Goal: Task Accomplishment & Management: Complete application form

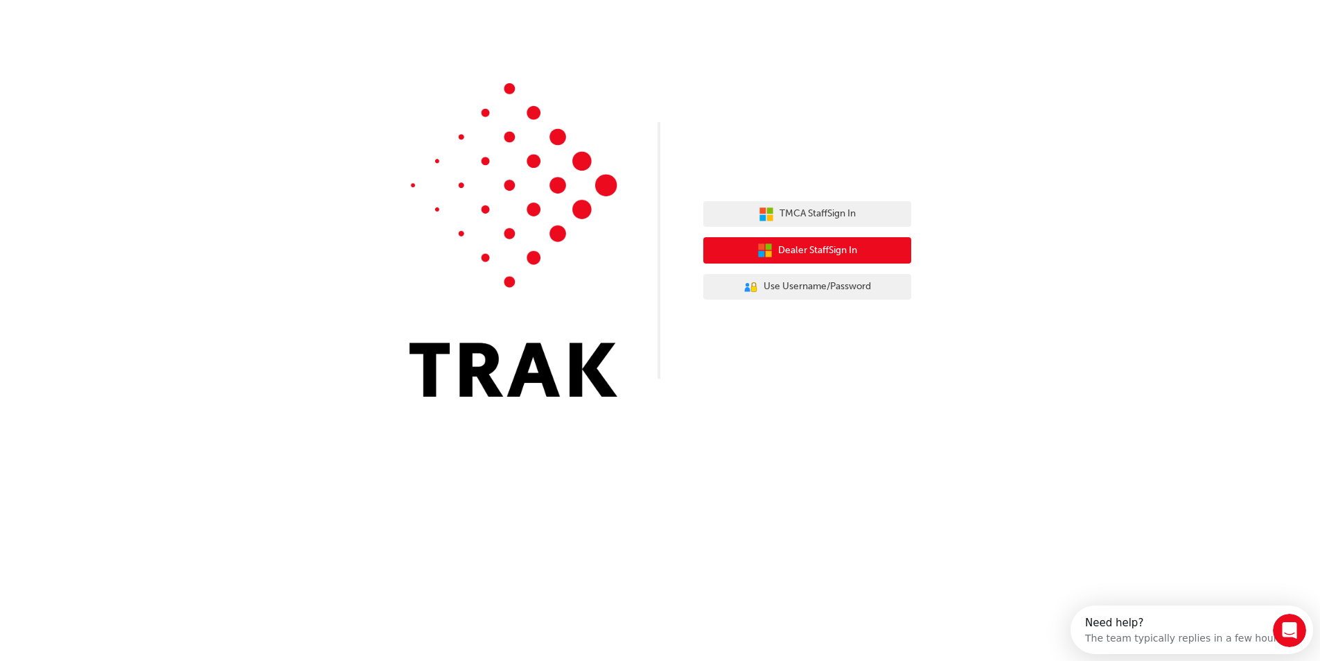
click at [840, 248] on span "Dealer Staff Sign In" at bounding box center [817, 251] width 79 height 16
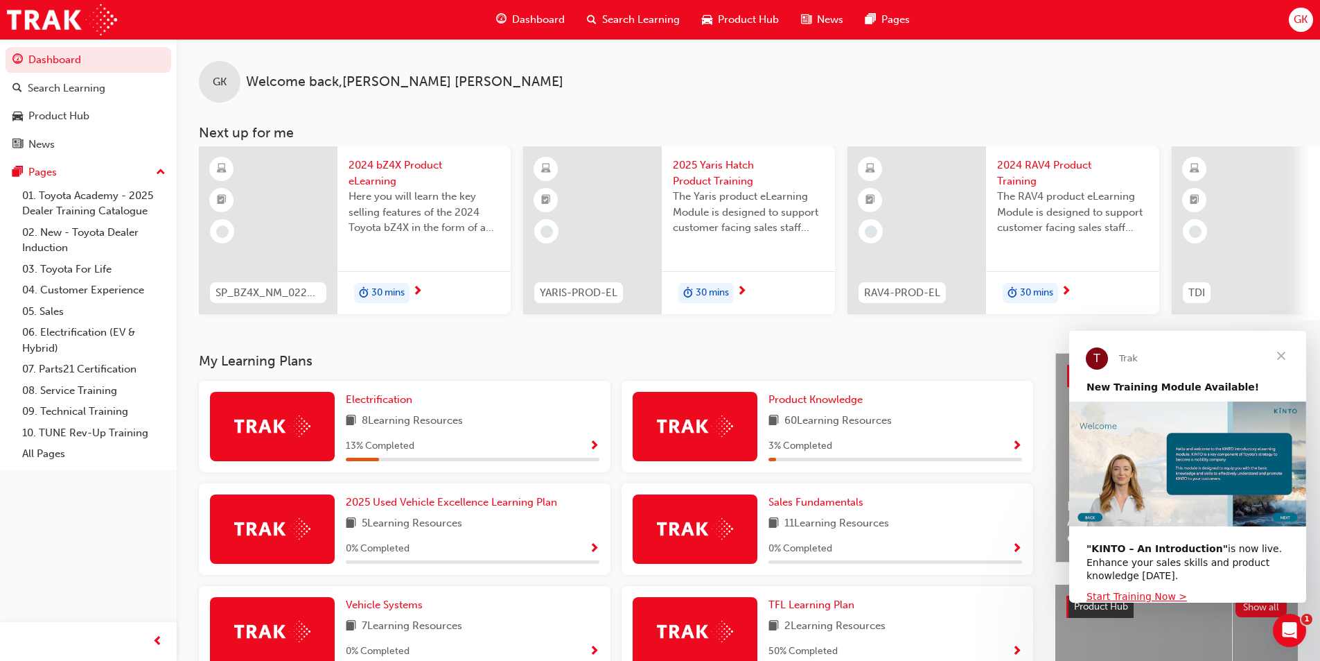
click at [1283, 353] on span "Close" at bounding box center [1282, 356] width 50 height 50
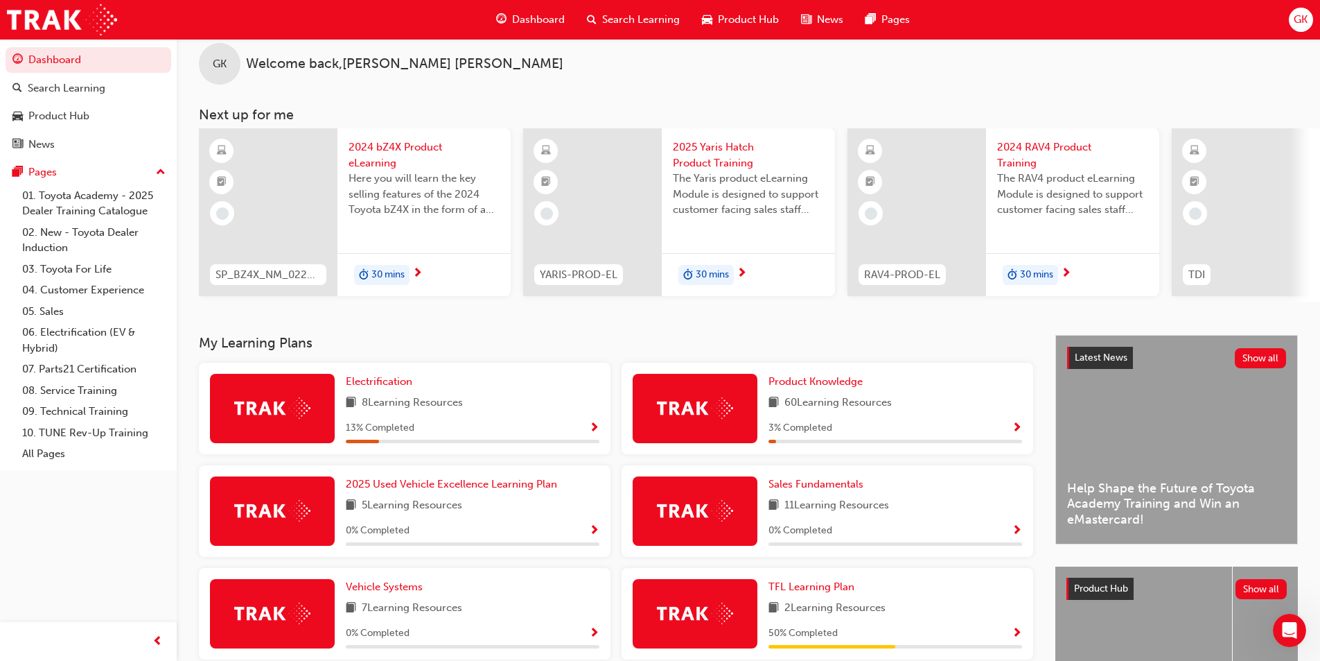
scroll to position [87, 0]
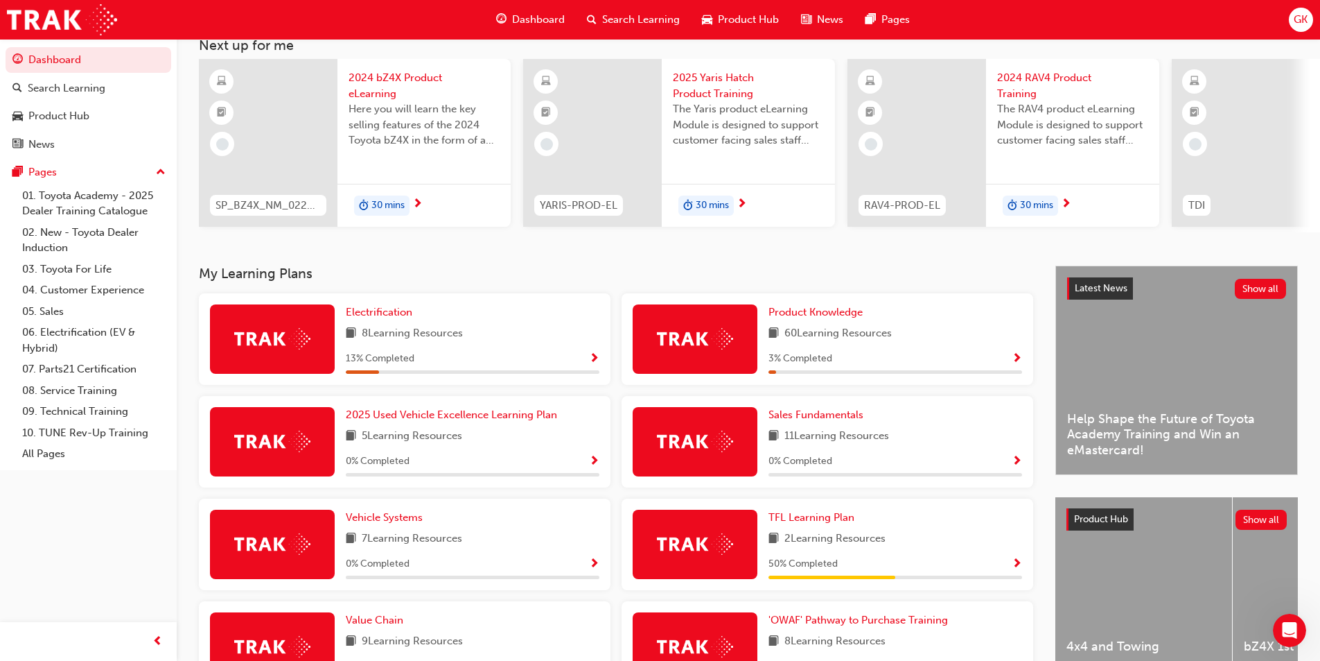
click at [1178, 311] on div "Latest News Show all" at bounding box center [1176, 288] width 241 height 44
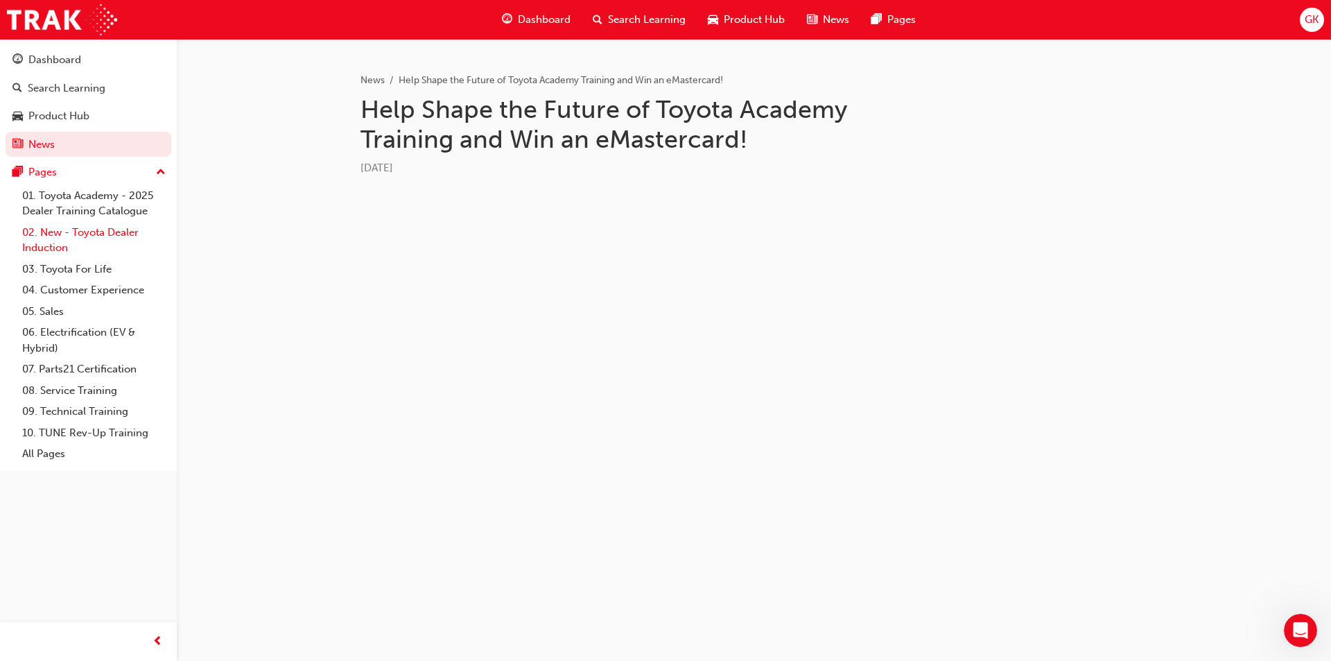
click at [70, 237] on link "02. New - Toyota Dealer Induction" at bounding box center [94, 240] width 155 height 37
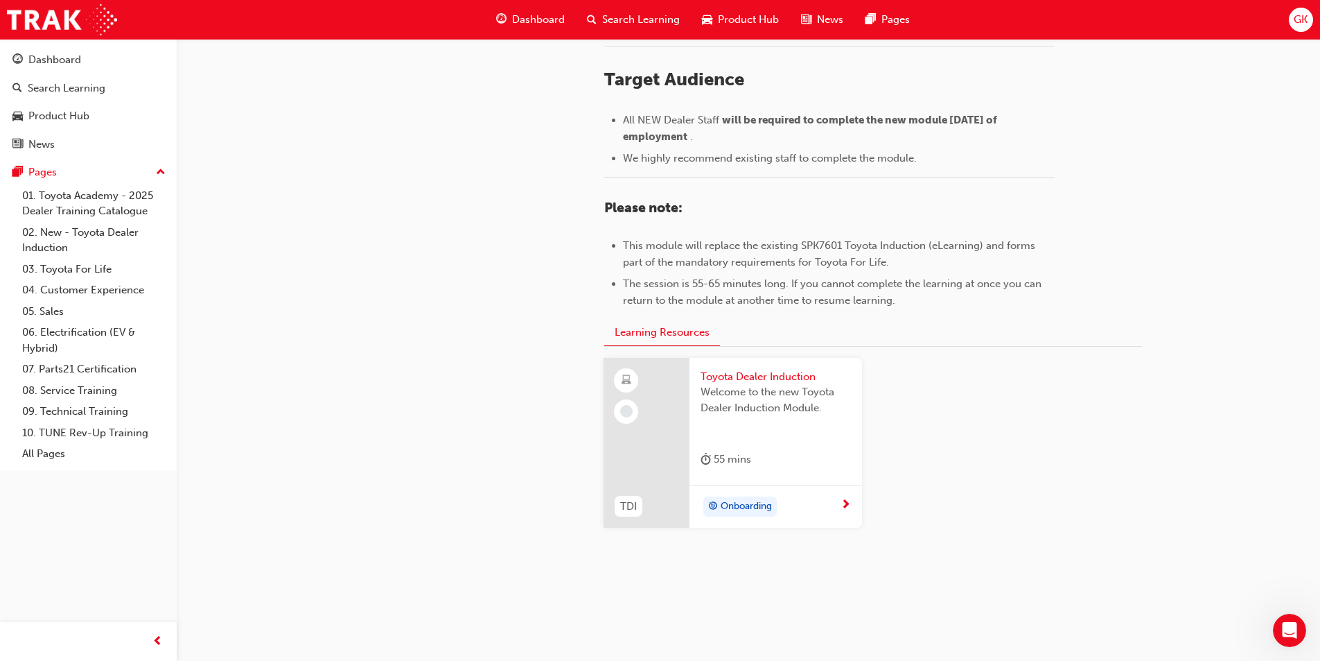
scroll to position [581, 0]
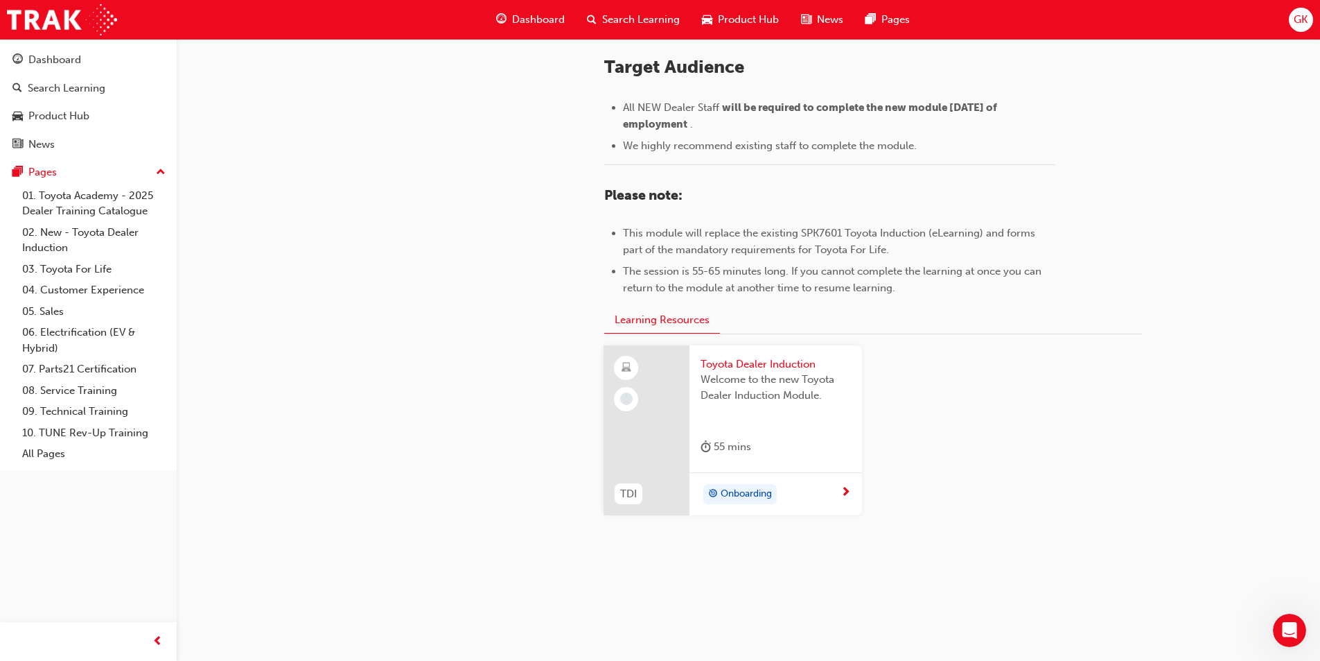
click at [757, 492] on span "Onboarding" at bounding box center [746, 494] width 51 height 16
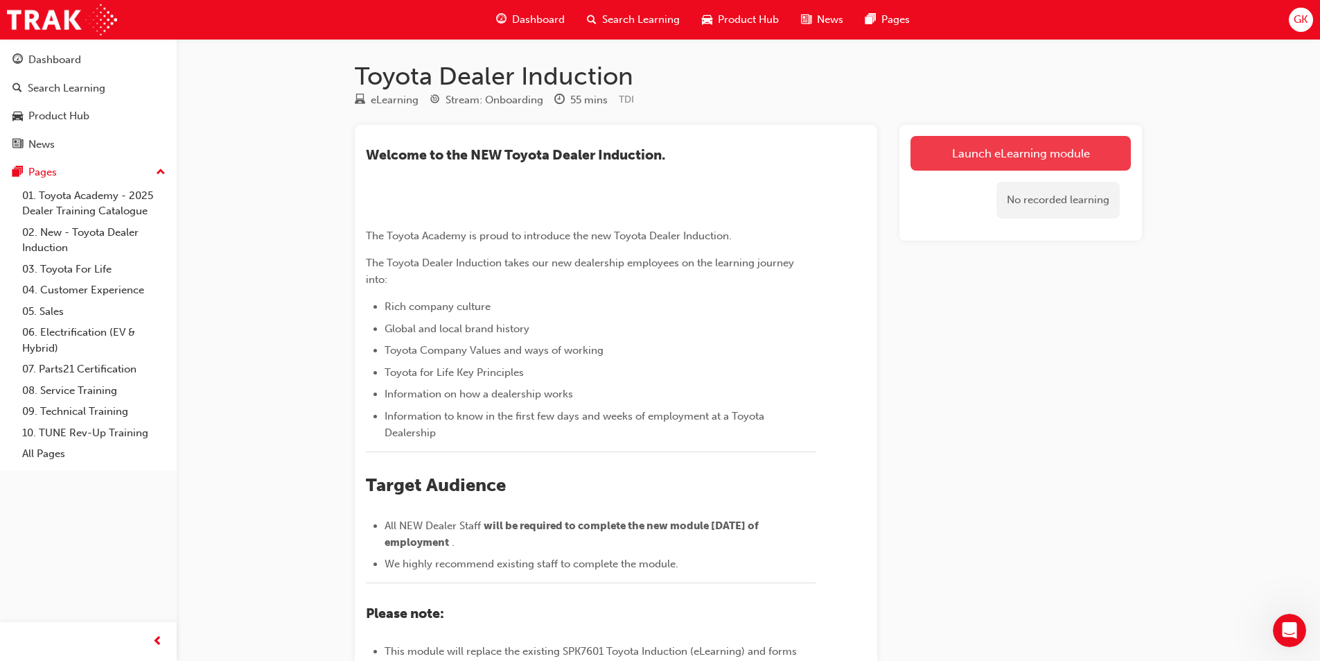
click at [983, 159] on link "Launch eLearning module" at bounding box center [1021, 153] width 220 height 35
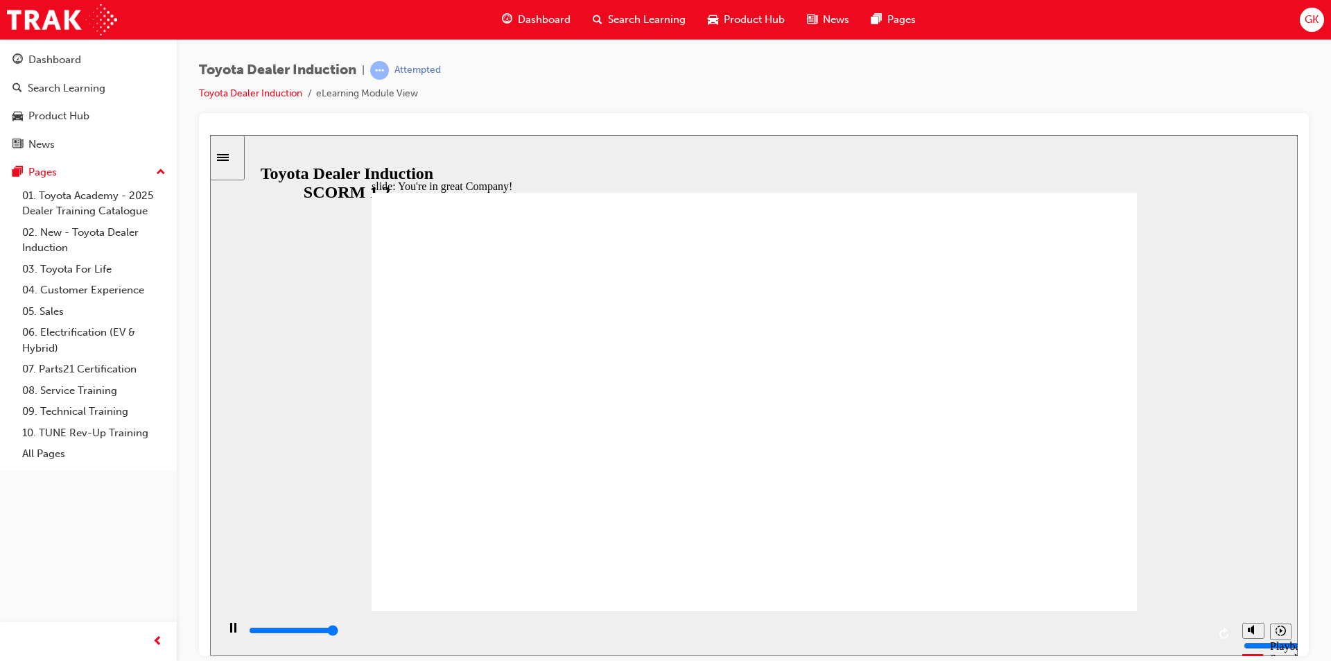
type input "7500"
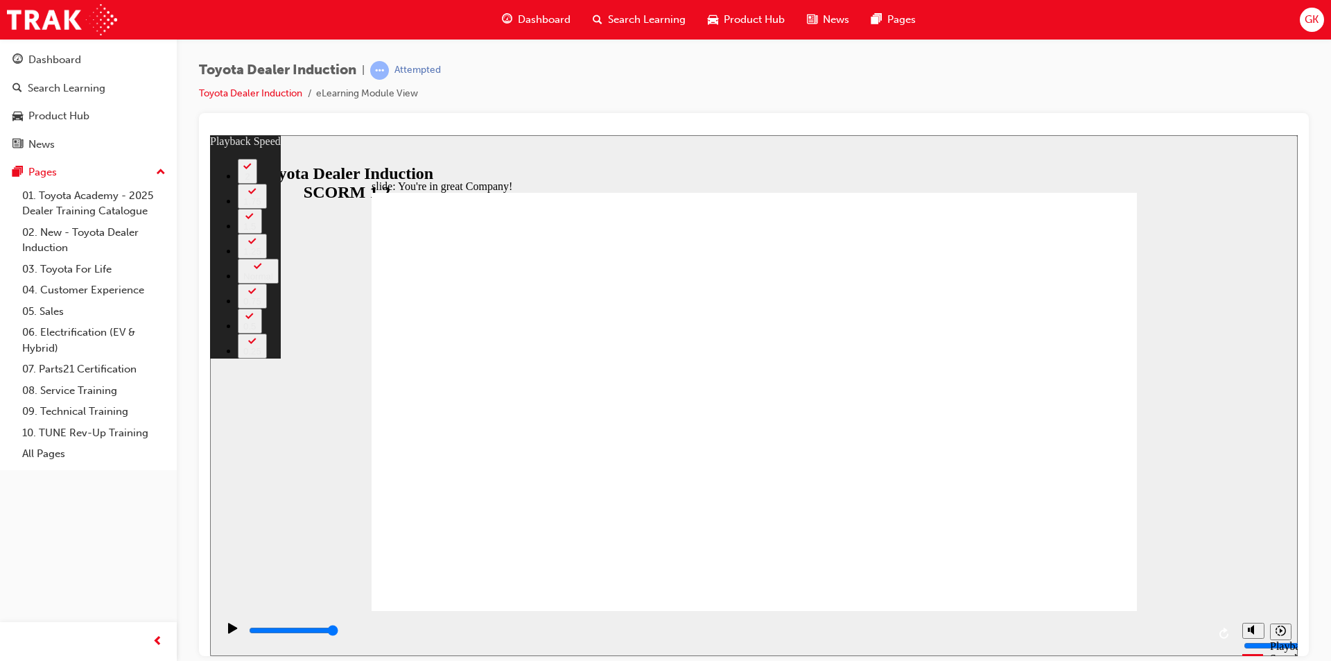
type input "156"
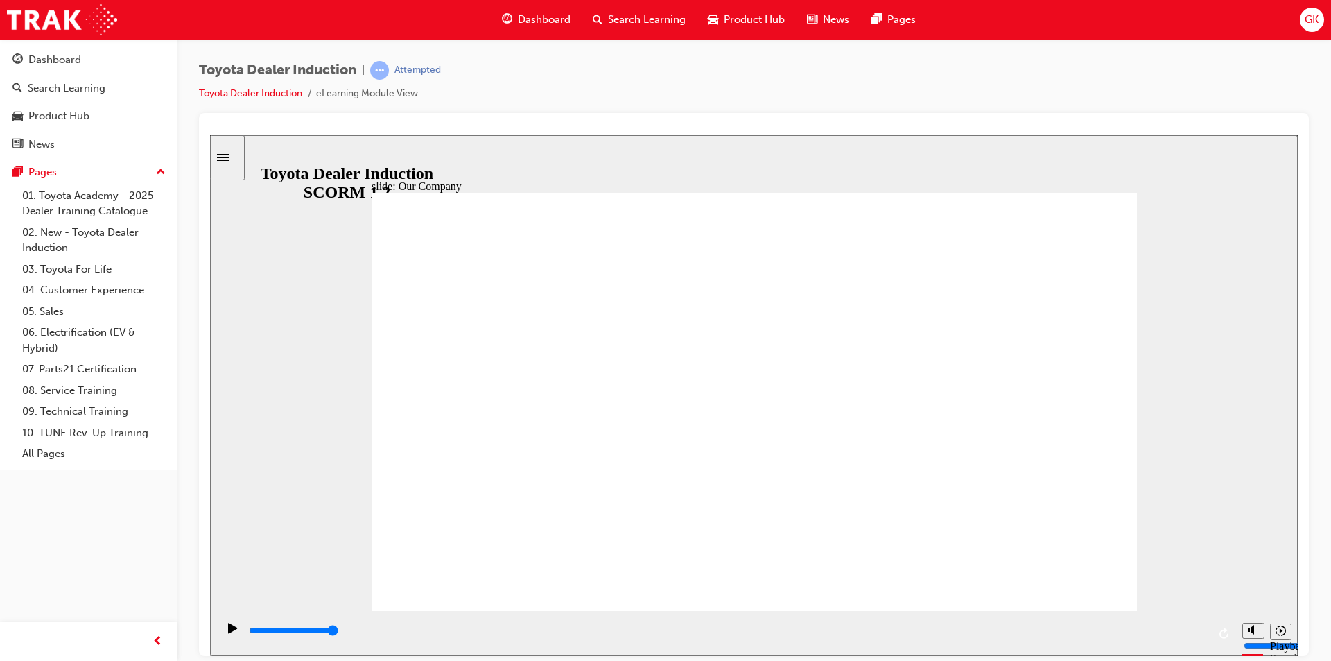
drag, startPoint x: 554, startPoint y: 537, endPoint x: 674, endPoint y: 528, distance: 120.3
drag, startPoint x: 753, startPoint y: 526, endPoint x: 959, endPoint y: 541, distance: 205.7
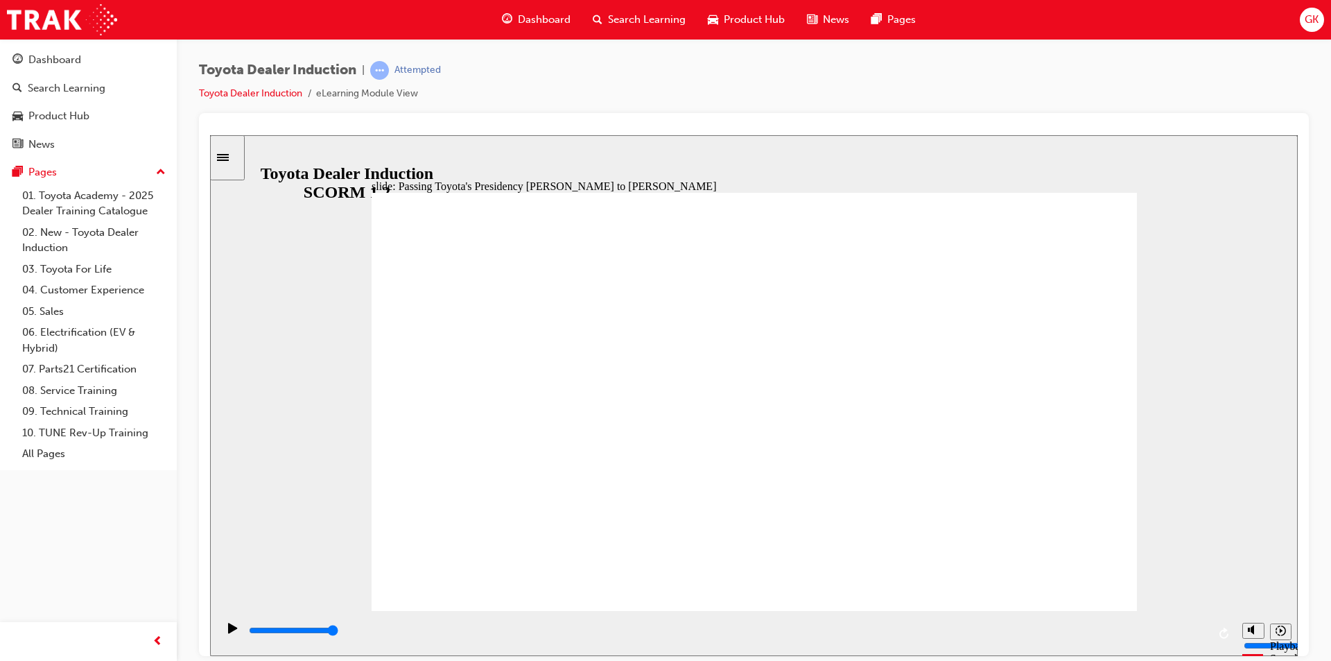
type input "5000"
radio input "true"
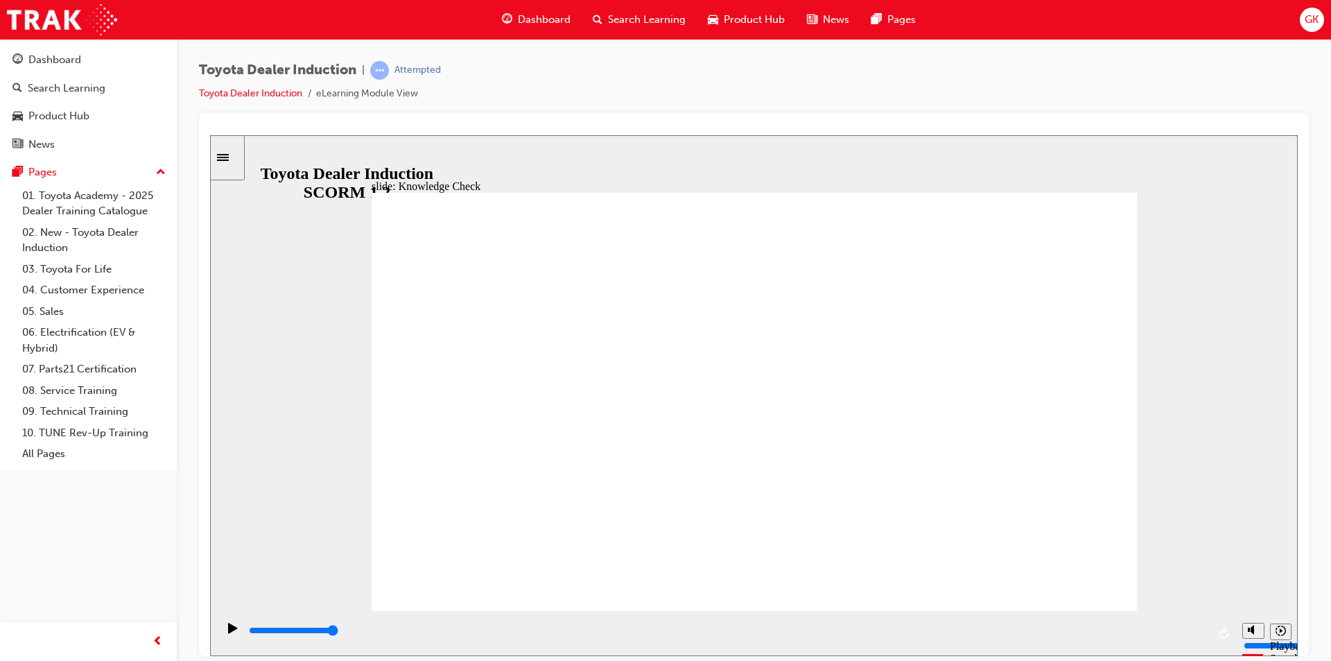
type input "5000"
radio input "true"
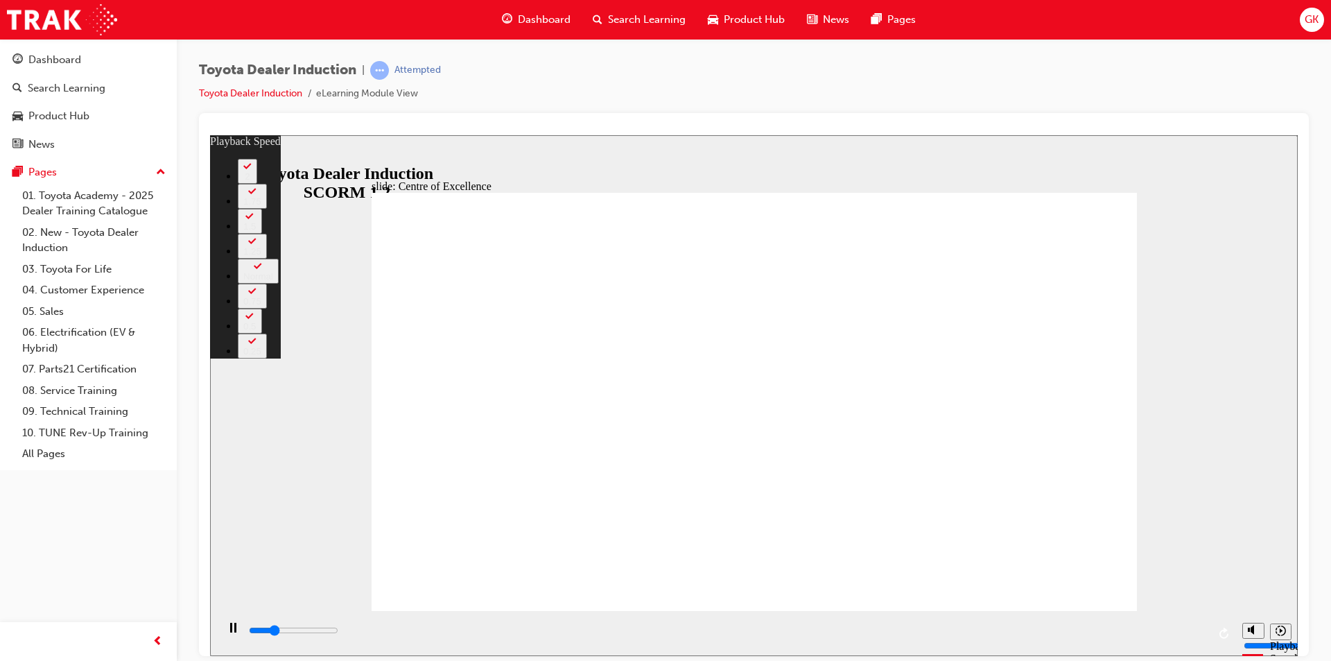
type input "3900"
type input "0"
type input "4100"
type input "0"
type input "4400"
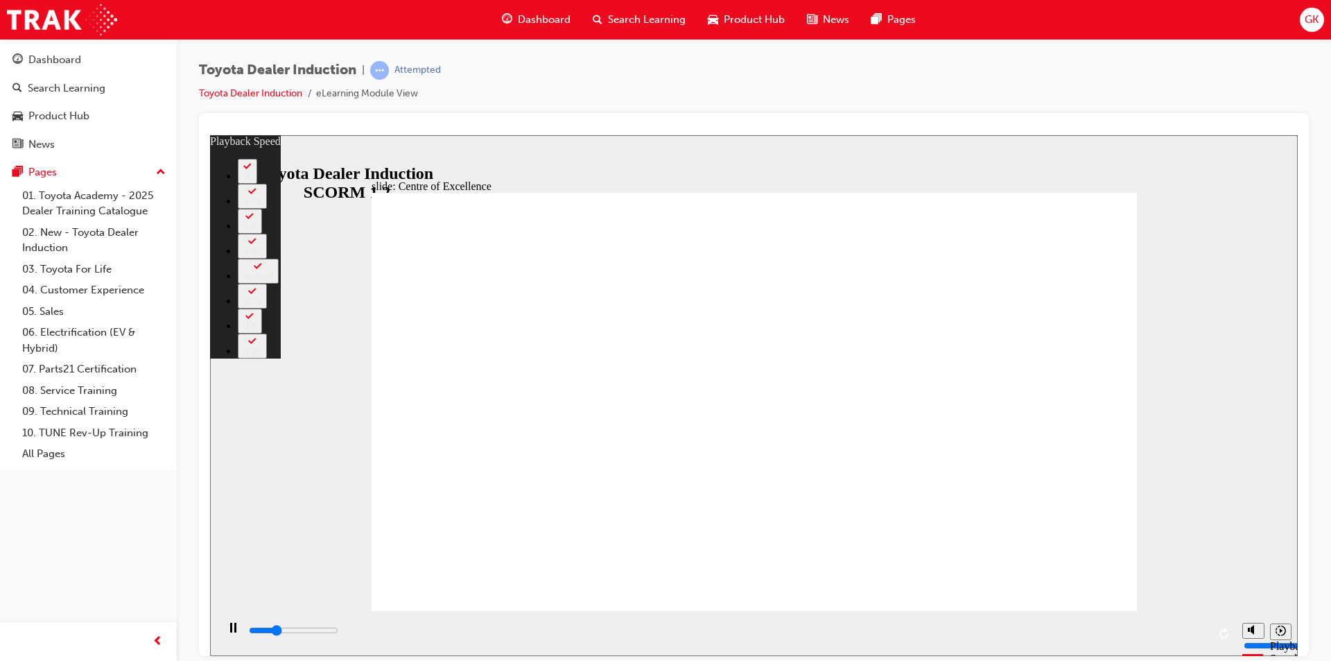
type input "1"
type input "4600"
type input "1"
type input "4900"
type input "1"
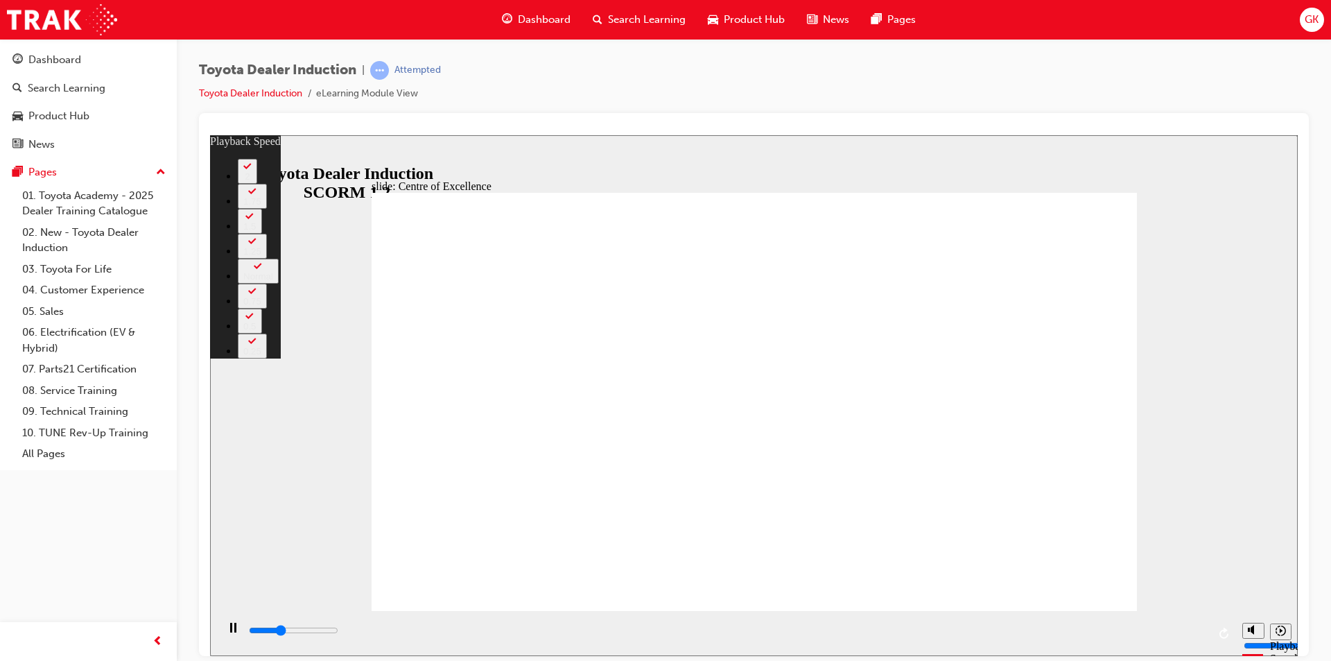
type input "5200"
type input "1"
type input "5400"
type input "2"
type input "5700"
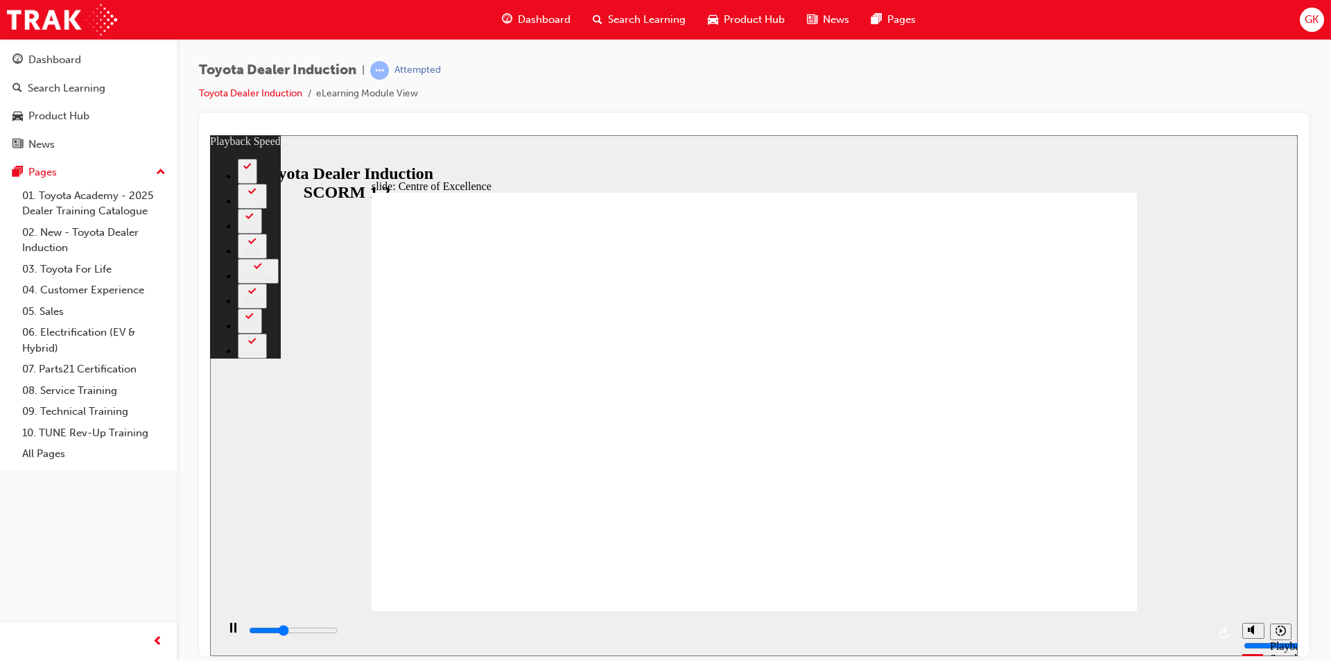
type input "2"
type input "6000"
type input "2"
type input "6200"
type input "2"
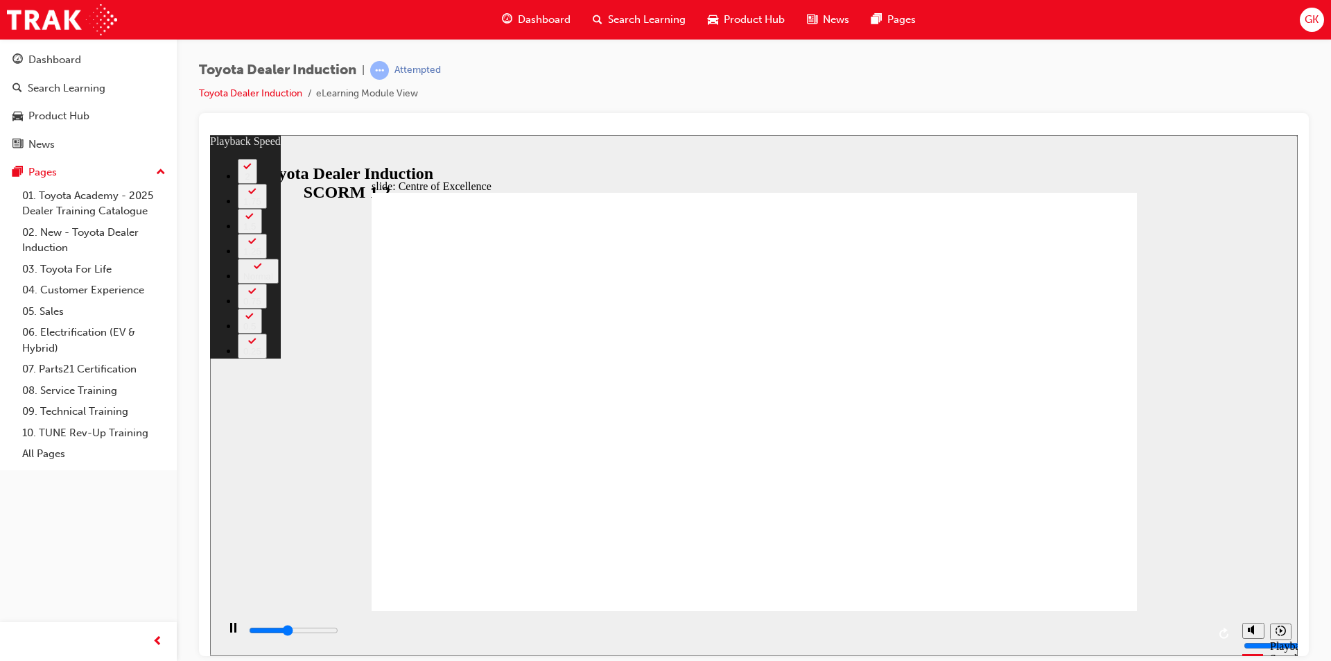
type input "6500"
type input "3"
type input "6800"
type input "3"
type input "7000"
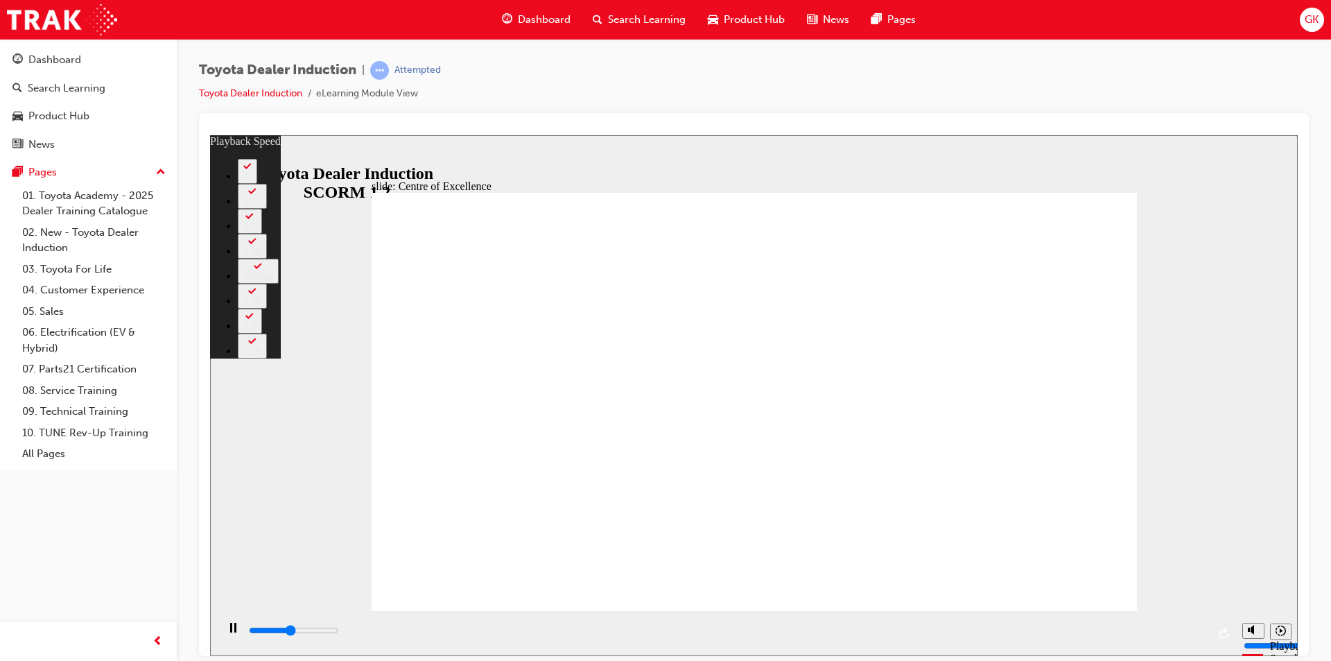
type input "3"
type input "7300"
type input "3"
type input "7600"
type input "4"
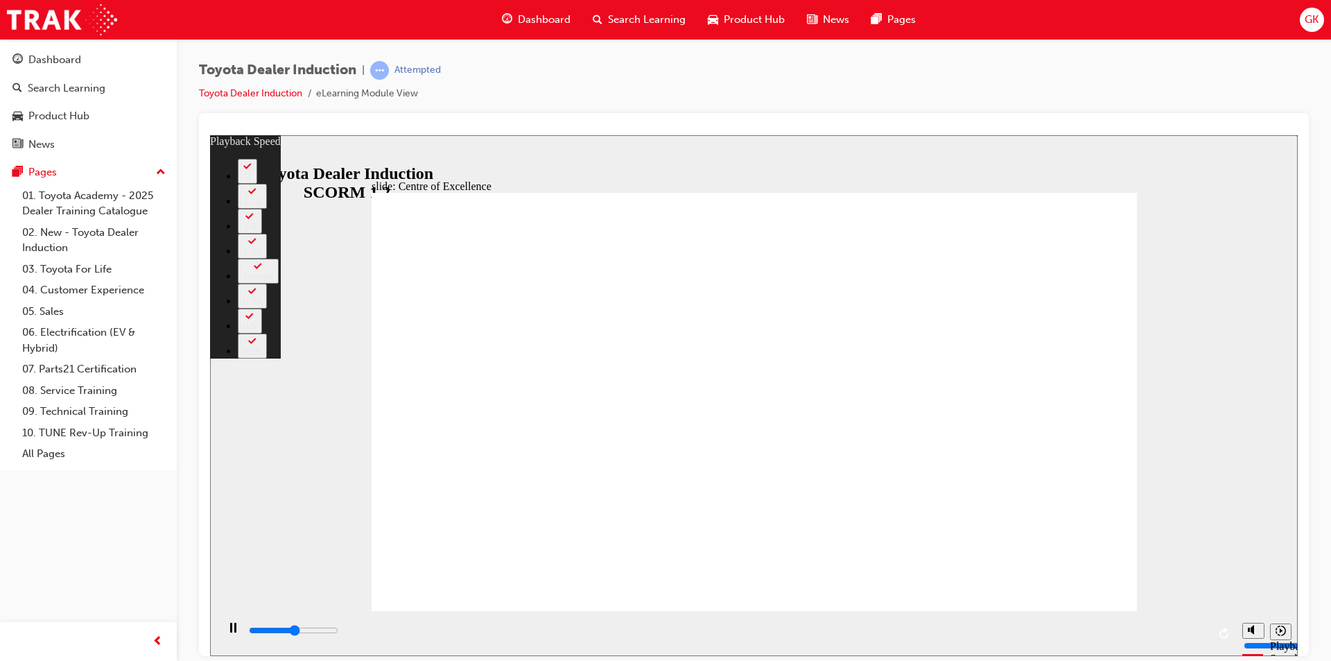
type input "7800"
type input "4"
type input "8100"
type input "4"
type input "8400"
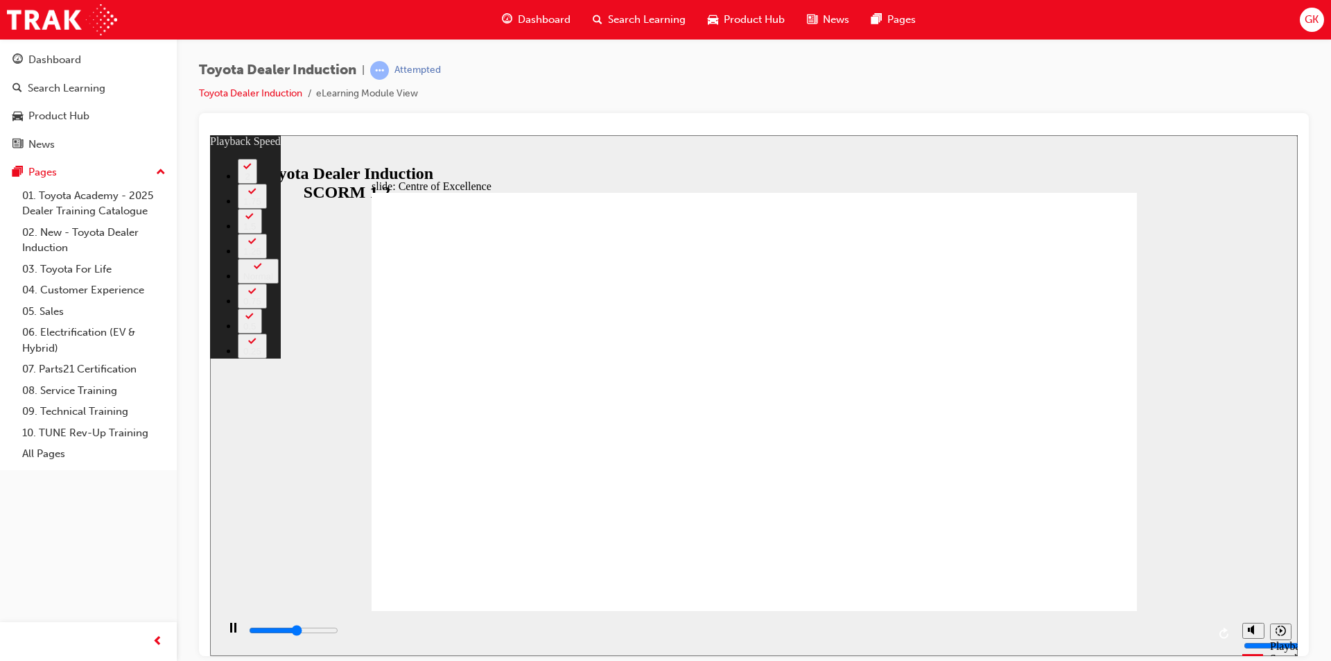
type input "5"
type input "8600"
type input "5"
type input "8900"
type input "5"
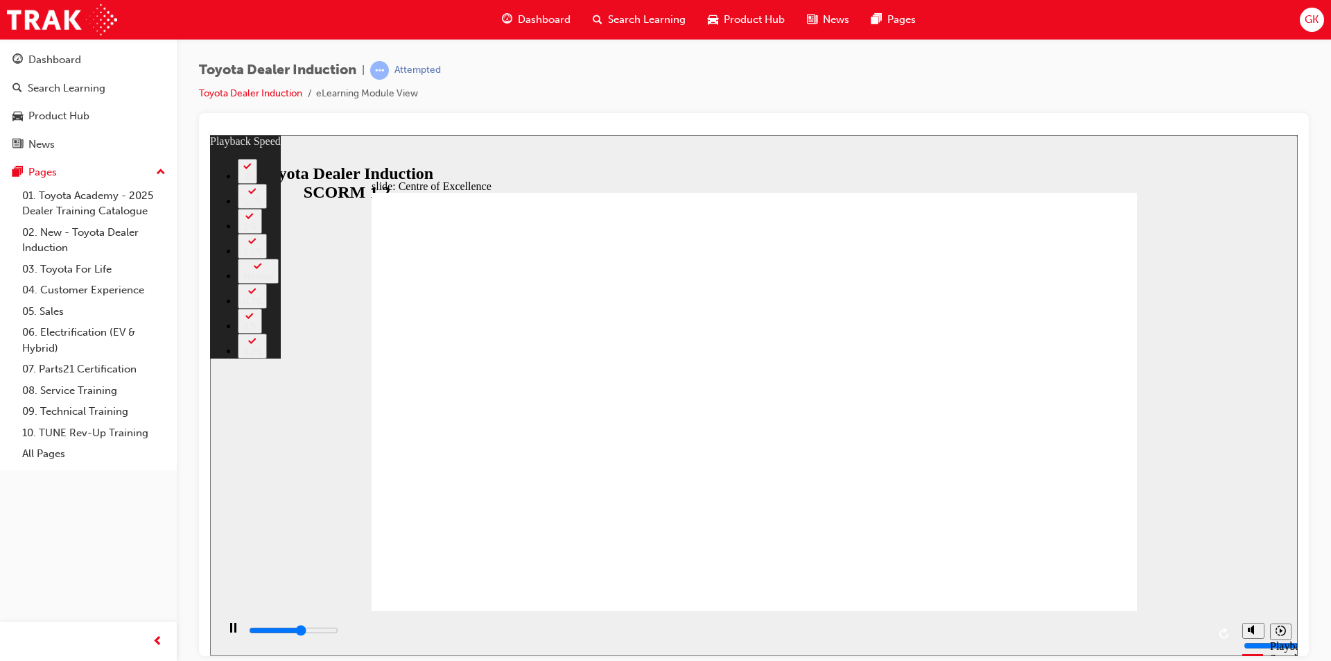
type input "9200"
type input "5"
type input "9400"
type input "6"
type input "9700"
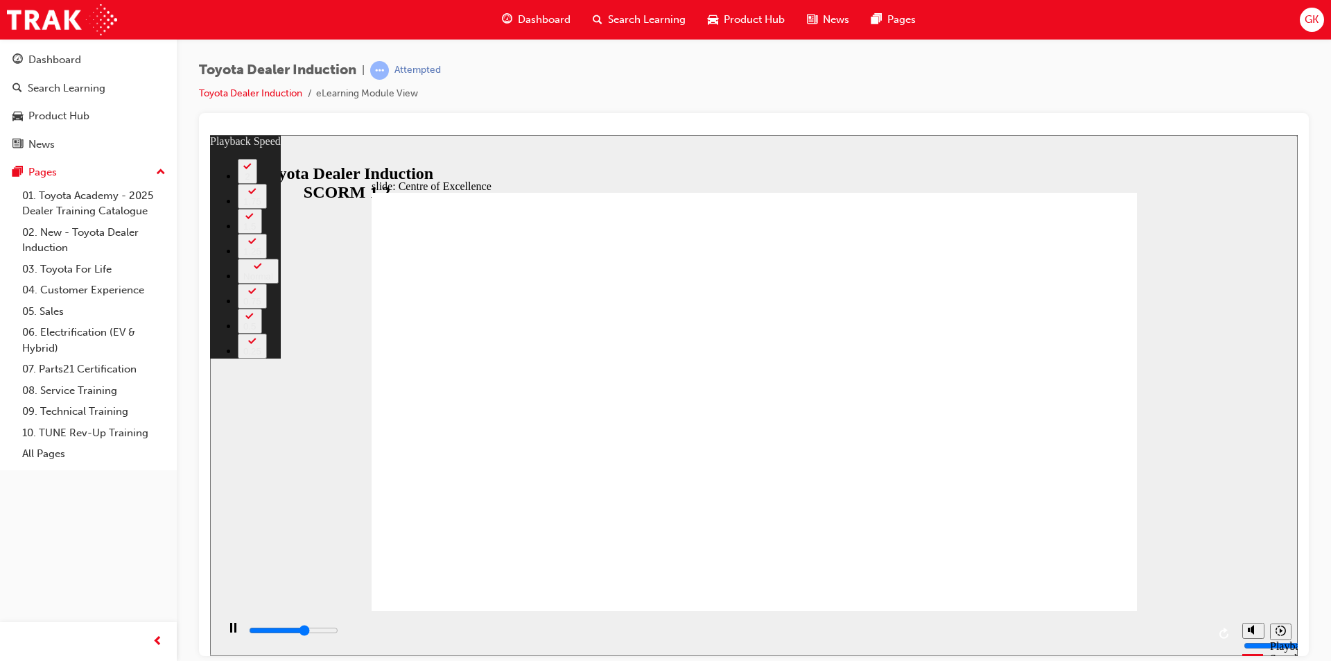
type input "6"
type input "9900"
type input "6"
type input "10200"
type input "6"
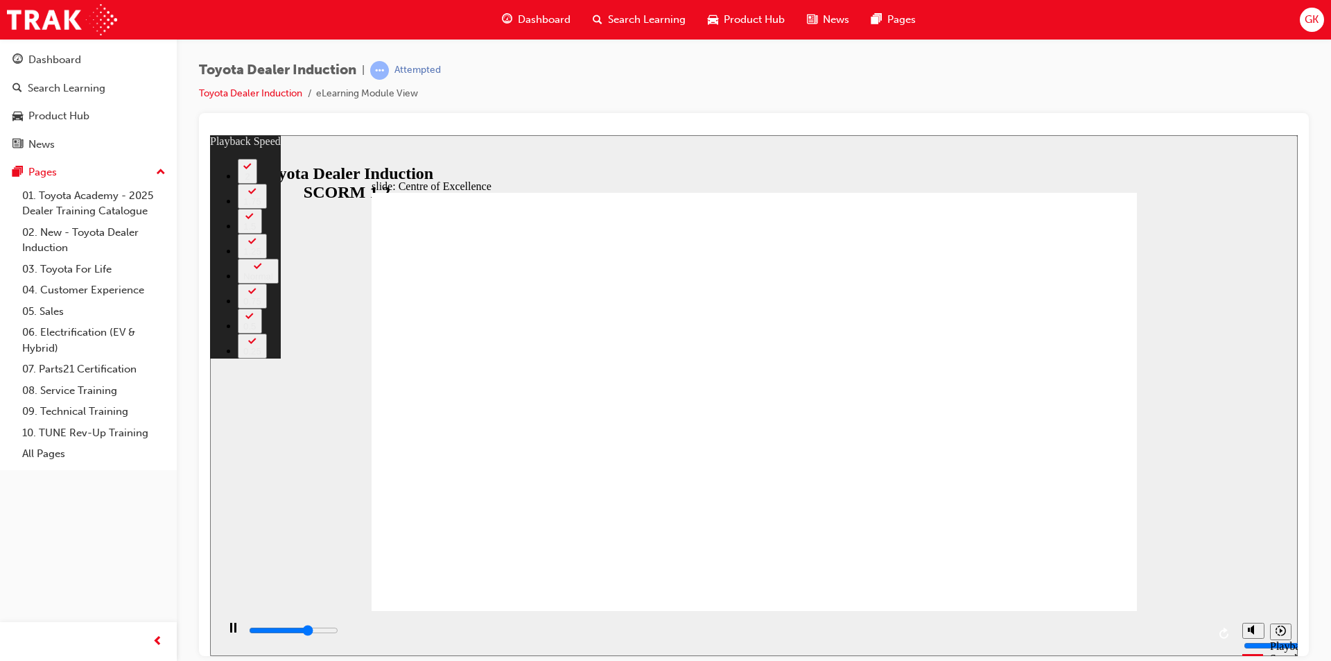
type input "10500"
type input "7"
type input "10700"
type input "7"
type input "11000"
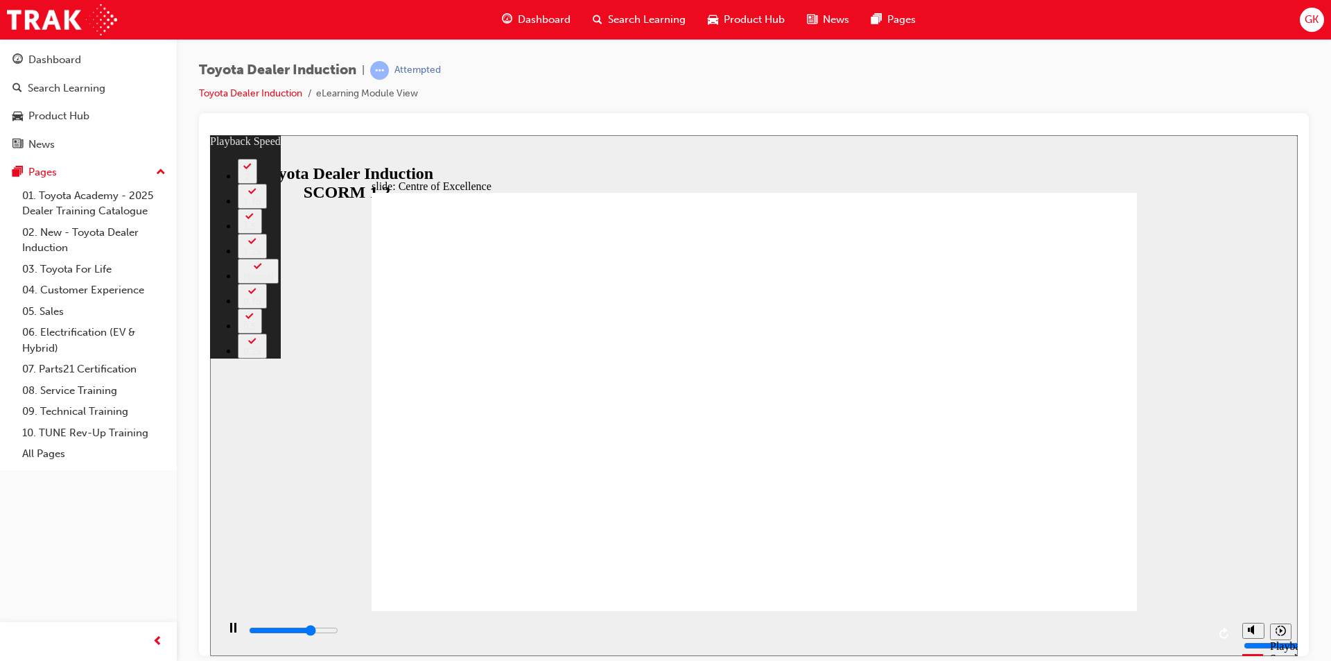
type input "7"
type input "11300"
type input "7"
type input "11500"
type input "8"
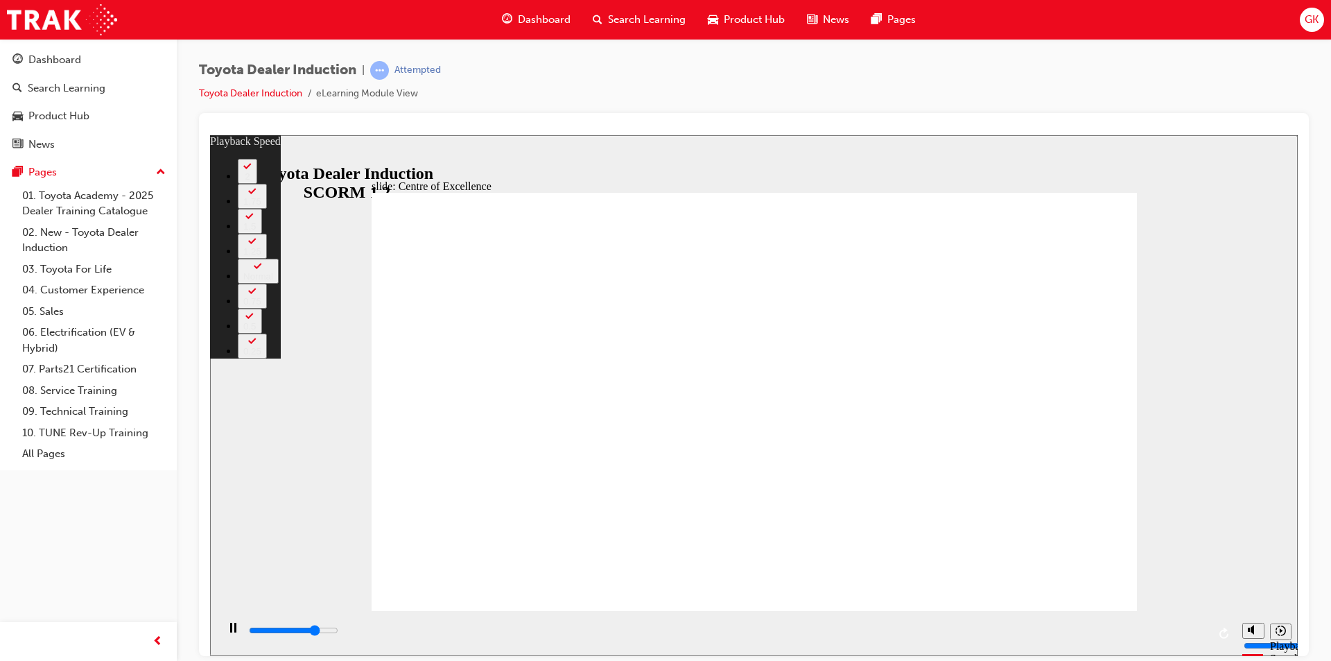
type input "11800"
type input "8"
type input "12100"
type input "8"
type input "12300"
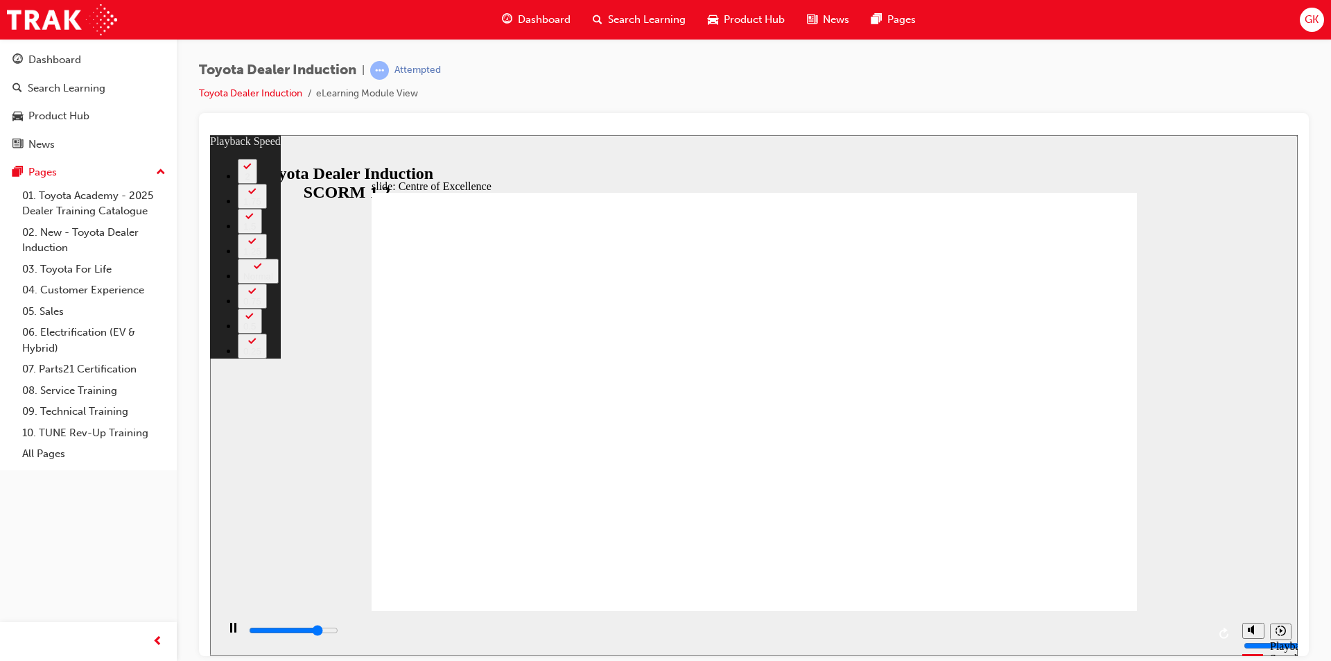
type input "9"
type input "12600"
type input "9"
type input "12900"
type input "9"
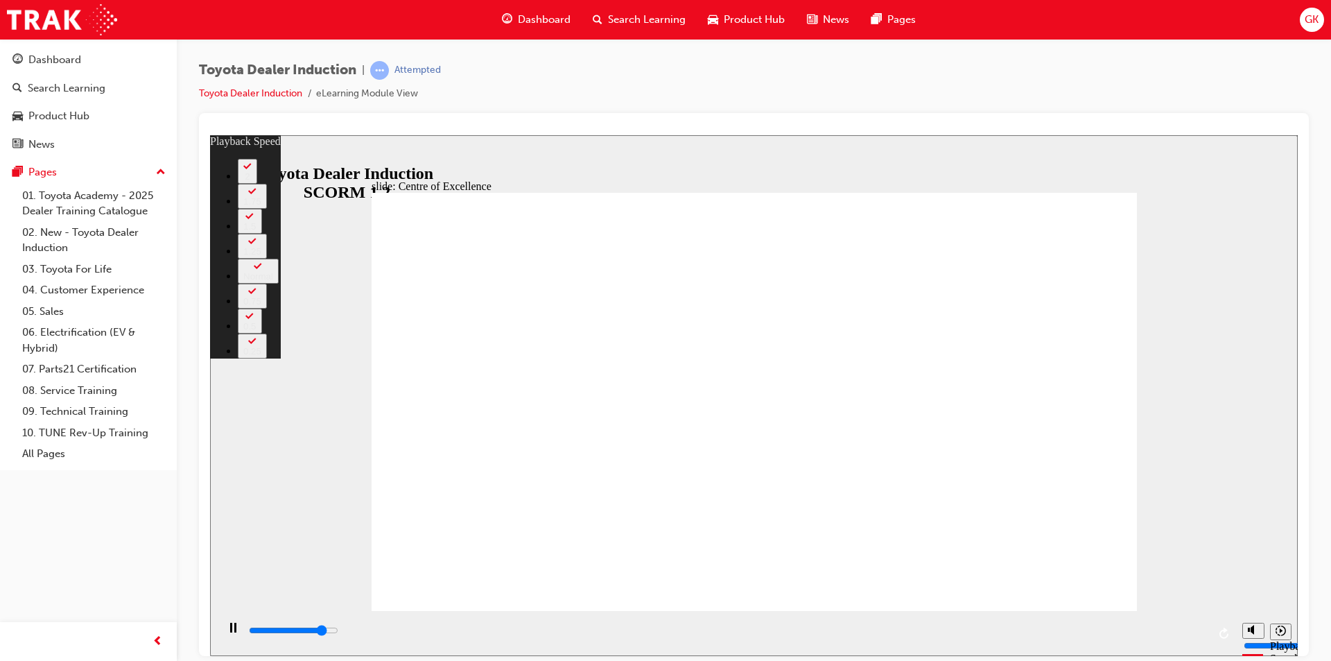
type input "13100"
type input "9"
type input "13400"
type input "10"
type input "13700"
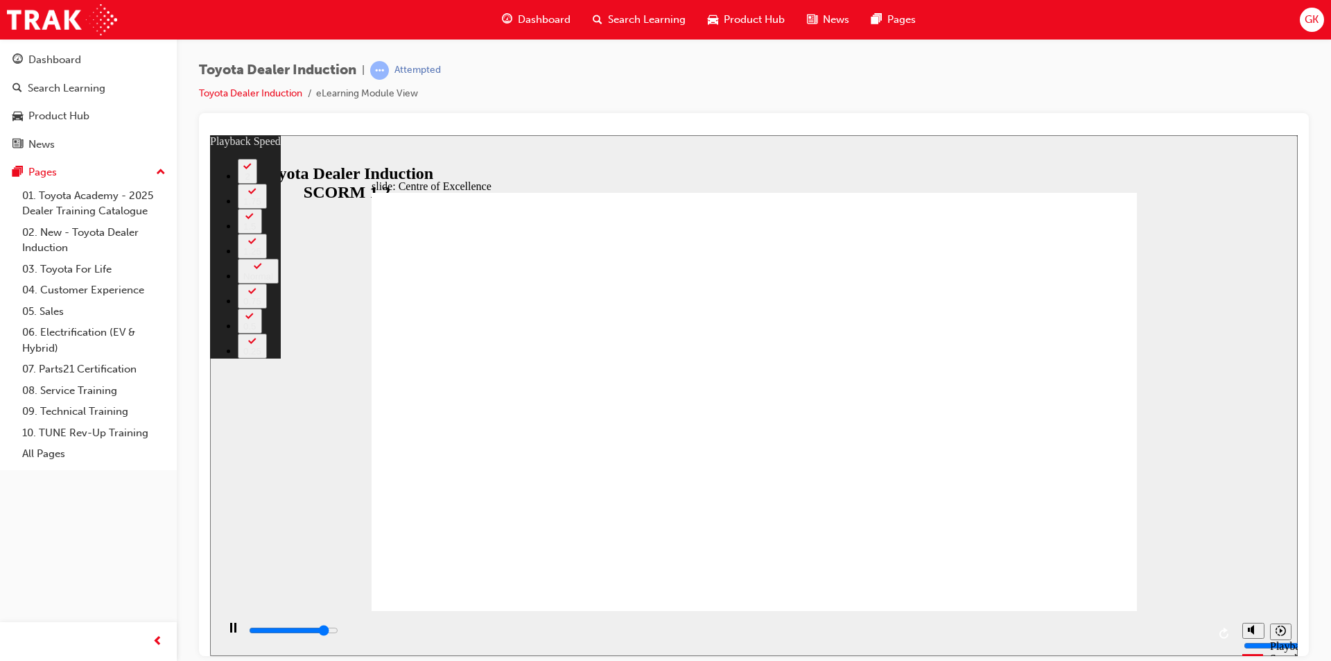
type input "10"
type input "13900"
type input "10"
type input "14200"
type input "10"
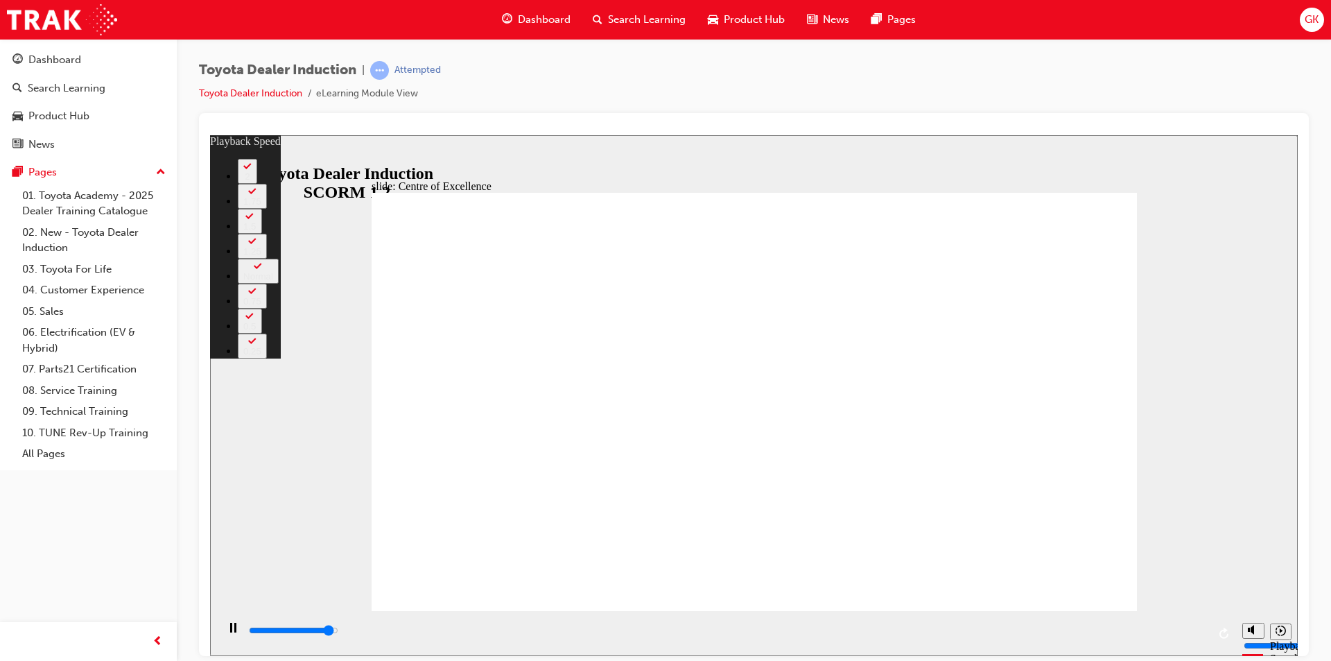
type input "14500"
type input "11"
type input "14700"
type input "11"
type input "15000"
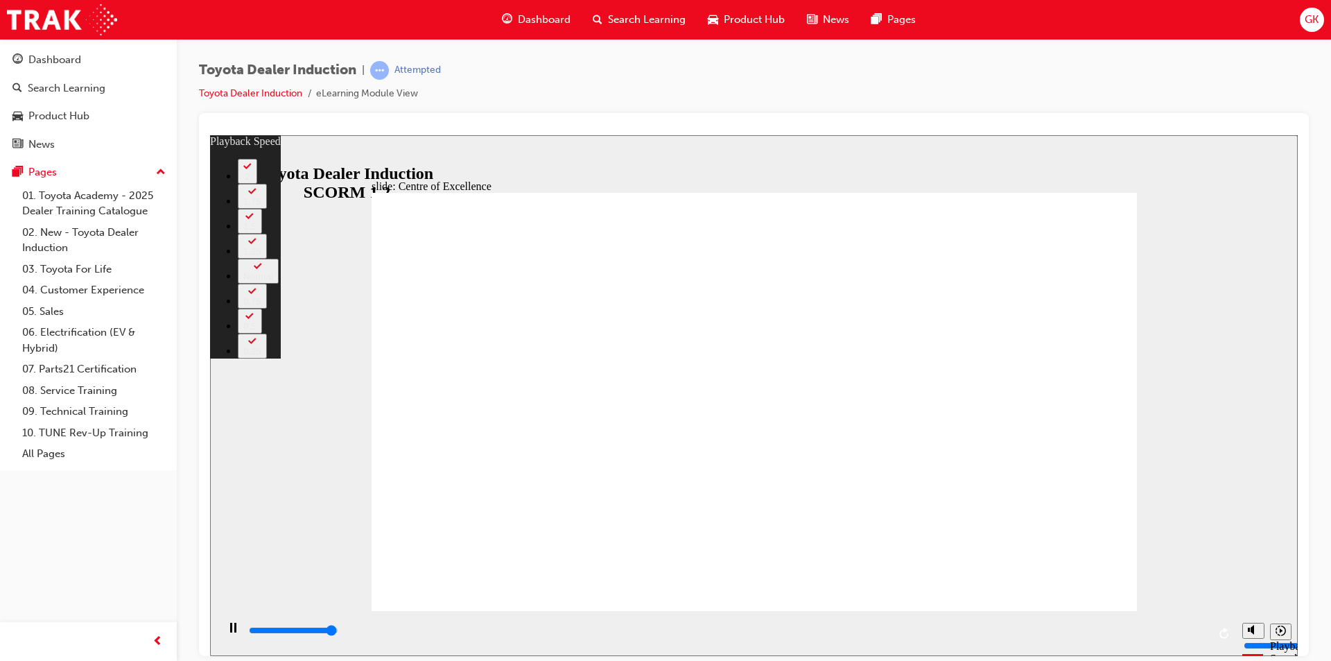
type input "11"
type input "15300"
type input "11"
type input "15300"
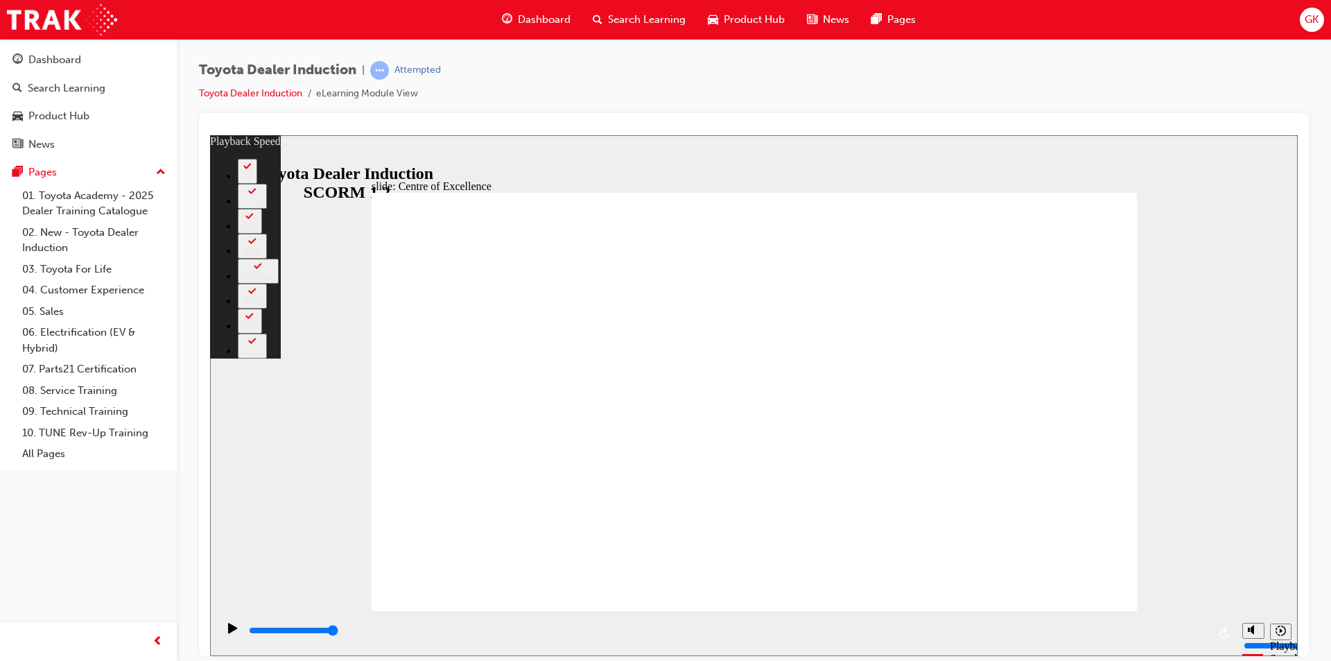
type input "248"
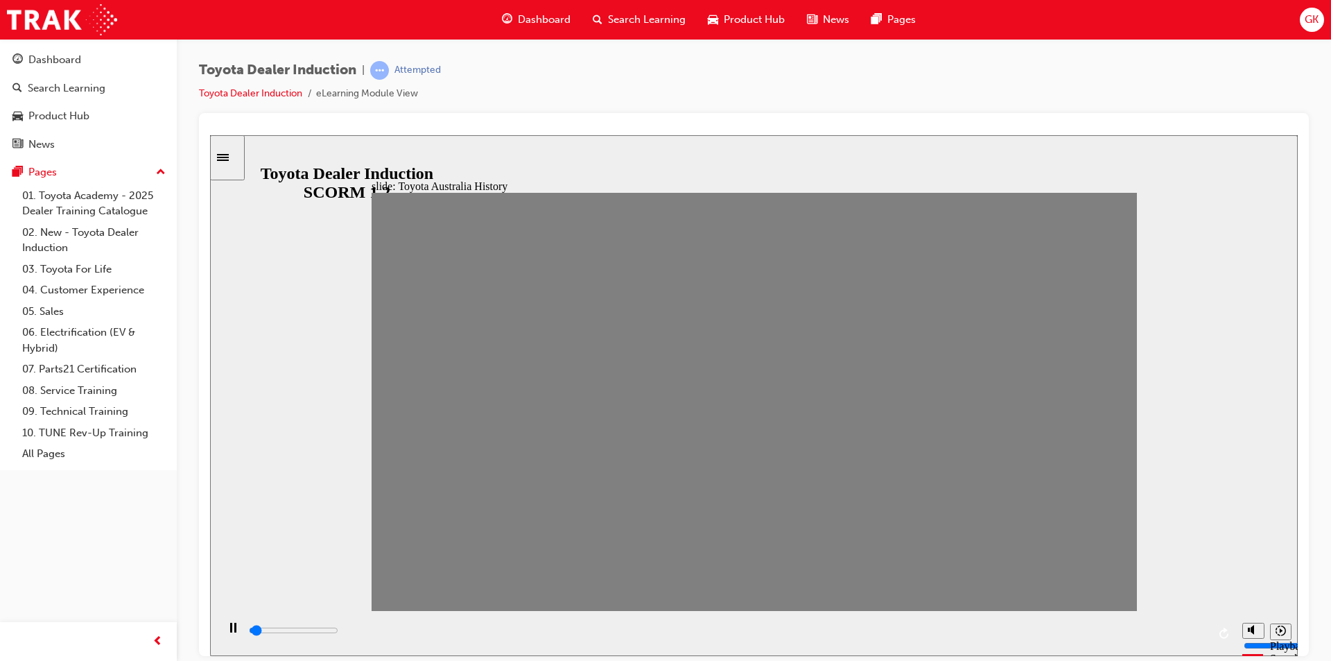
drag, startPoint x: 399, startPoint y: 413, endPoint x: 434, endPoint y: 413, distance: 35.4
drag, startPoint x: 434, startPoint y: 413, endPoint x: 461, endPoint y: 415, distance: 27.1
drag, startPoint x: 466, startPoint y: 414, endPoint x: 514, endPoint y: 414, distance: 47.1
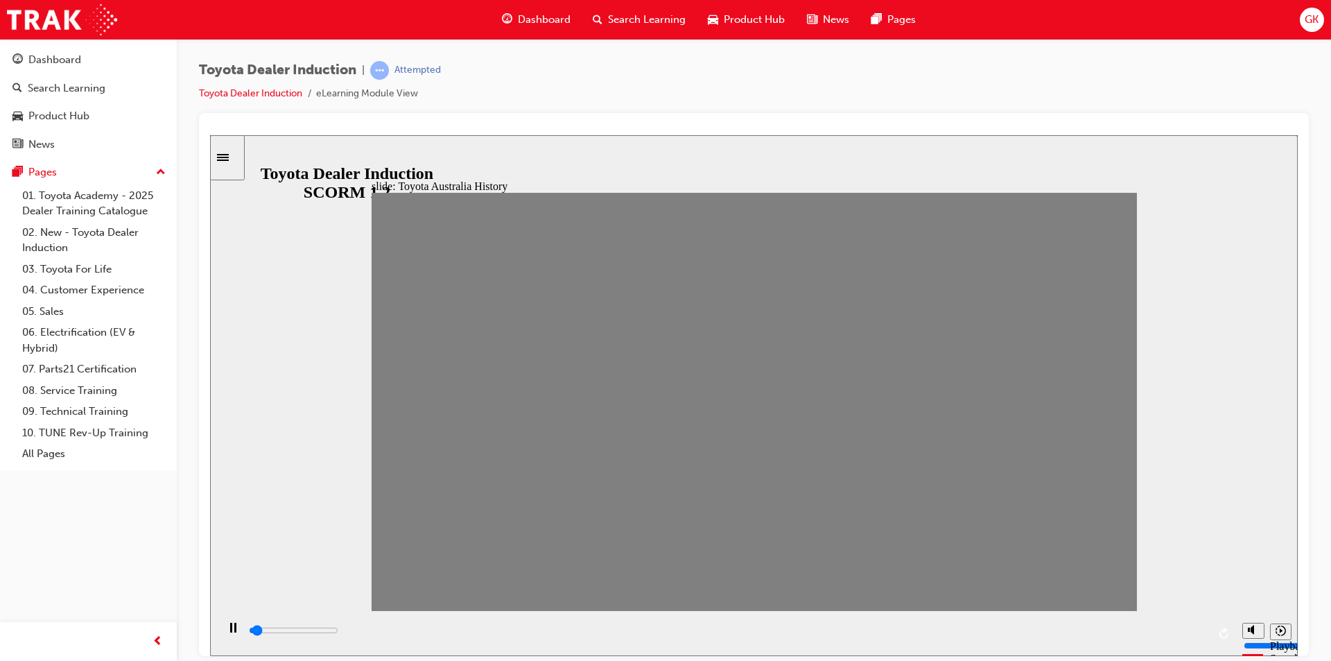
drag, startPoint x: 498, startPoint y: 413, endPoint x: 527, endPoint y: 414, distance: 29.8
drag, startPoint x: 532, startPoint y: 409, endPoint x: 577, endPoint y: 410, distance: 44.4
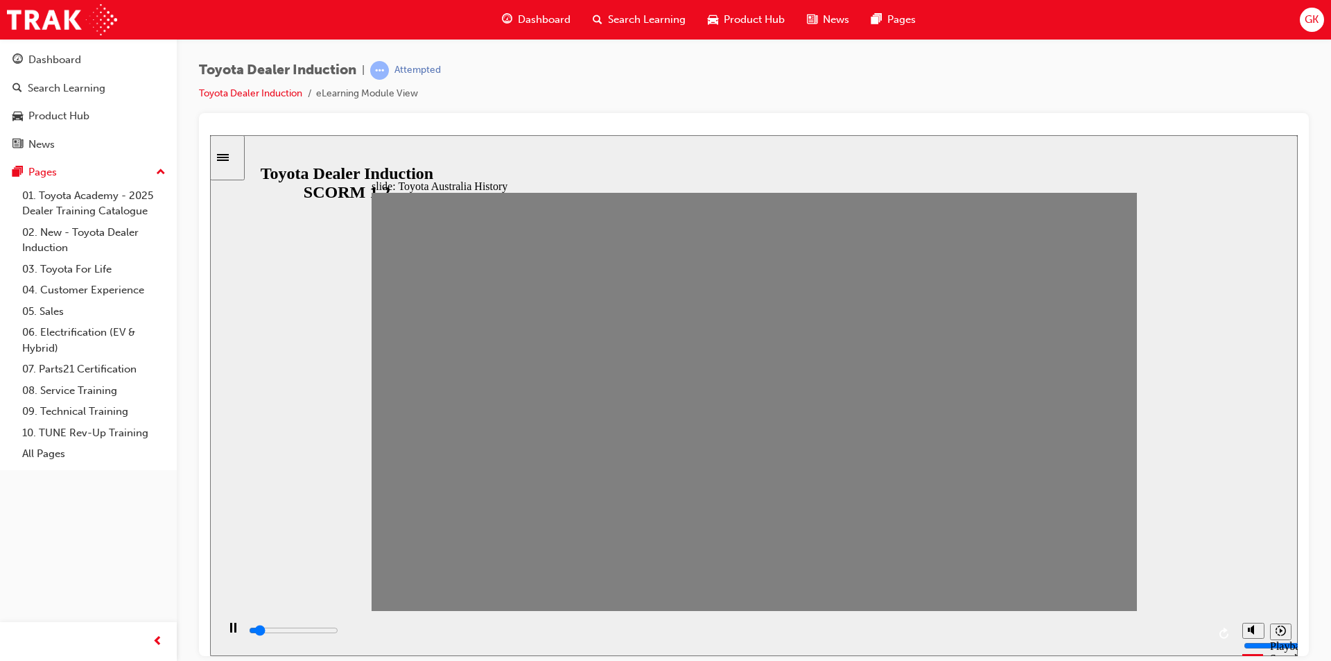
drag, startPoint x: 568, startPoint y: 407, endPoint x: 609, endPoint y: 407, distance: 40.2
drag, startPoint x: 608, startPoint y: 409, endPoint x: 647, endPoint y: 416, distance: 39.4
drag, startPoint x: 640, startPoint y: 411, endPoint x: 690, endPoint y: 418, distance: 50.4
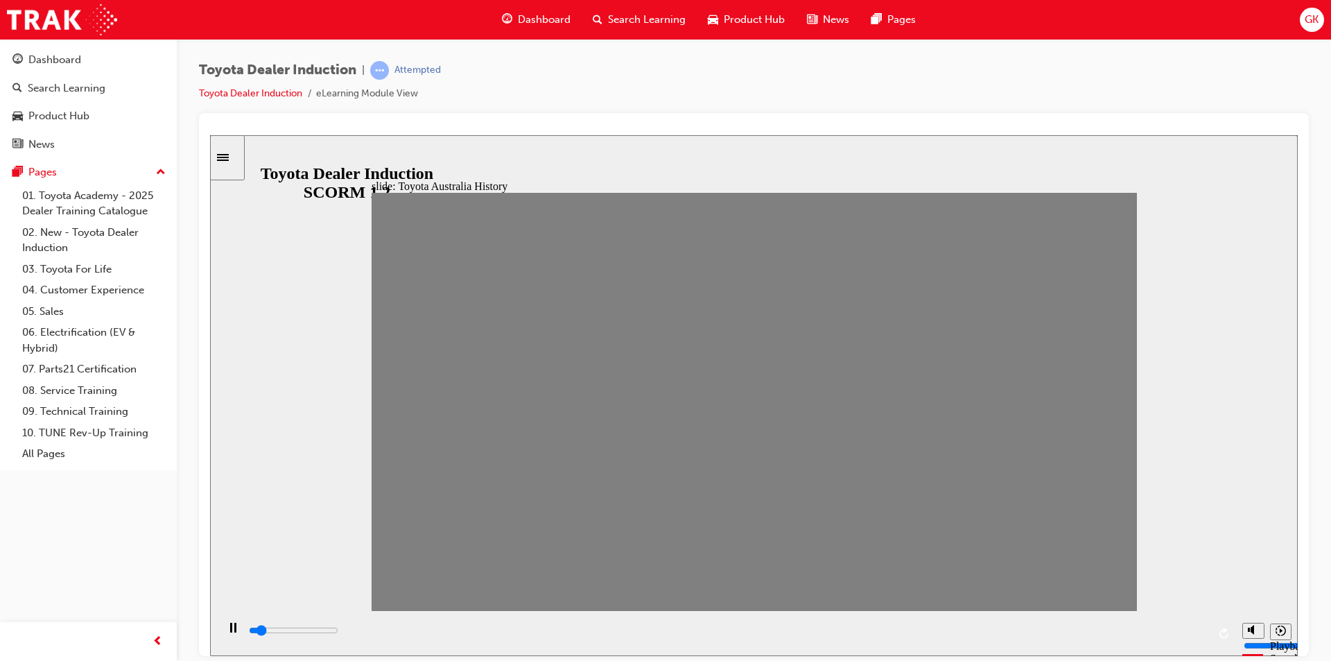
type input "0"
type input "9"
drag, startPoint x: 678, startPoint y: 409, endPoint x: 724, endPoint y: 416, distance: 47.0
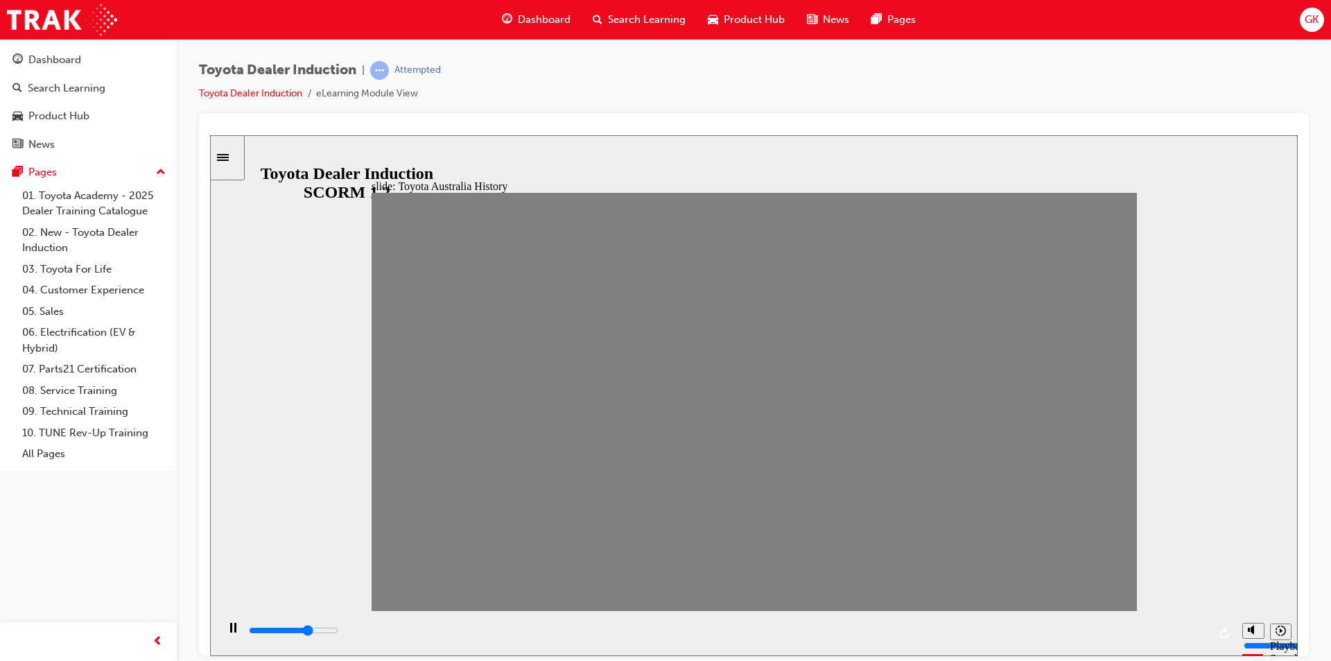
type input "7000"
type input "10"
drag, startPoint x: 716, startPoint y: 409, endPoint x: 751, endPoint y: 412, distance: 35.5
drag, startPoint x: 744, startPoint y: 412, endPoint x: 778, endPoint y: 415, distance: 34.1
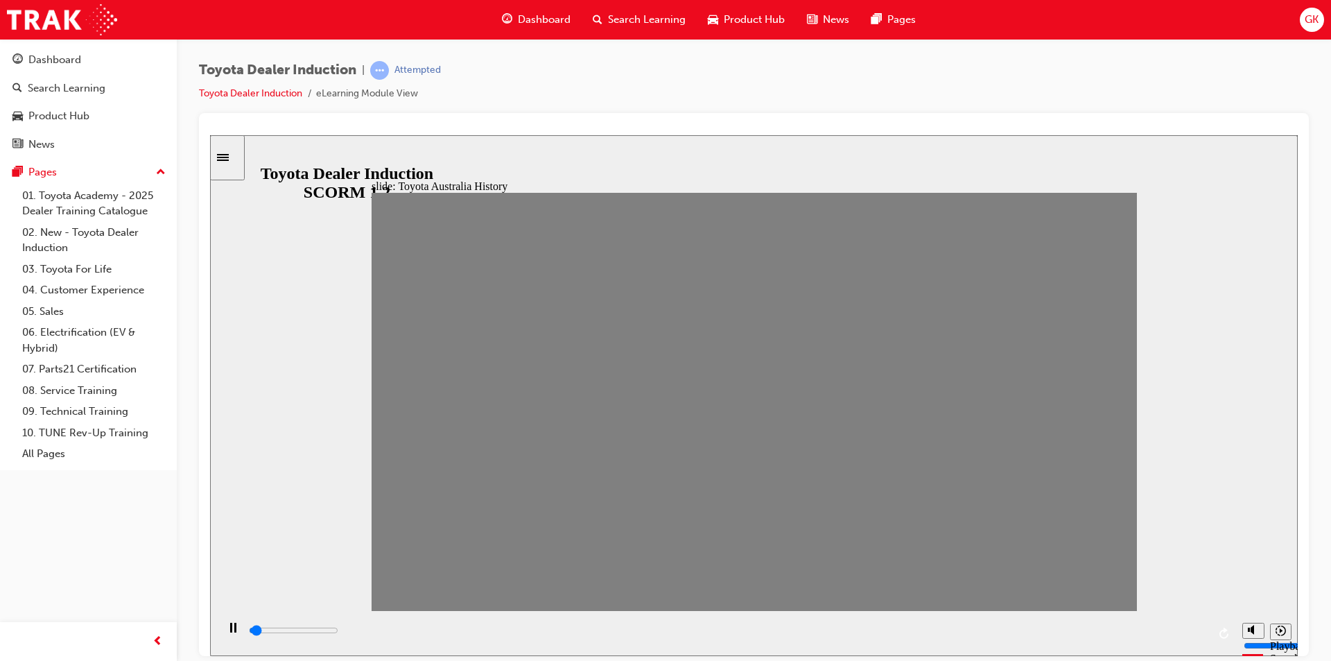
drag, startPoint x: 791, startPoint y: 419, endPoint x: 821, endPoint y: 418, distance: 30.5
drag, startPoint x: 821, startPoint y: 415, endPoint x: 855, endPoint y: 418, distance: 34.1
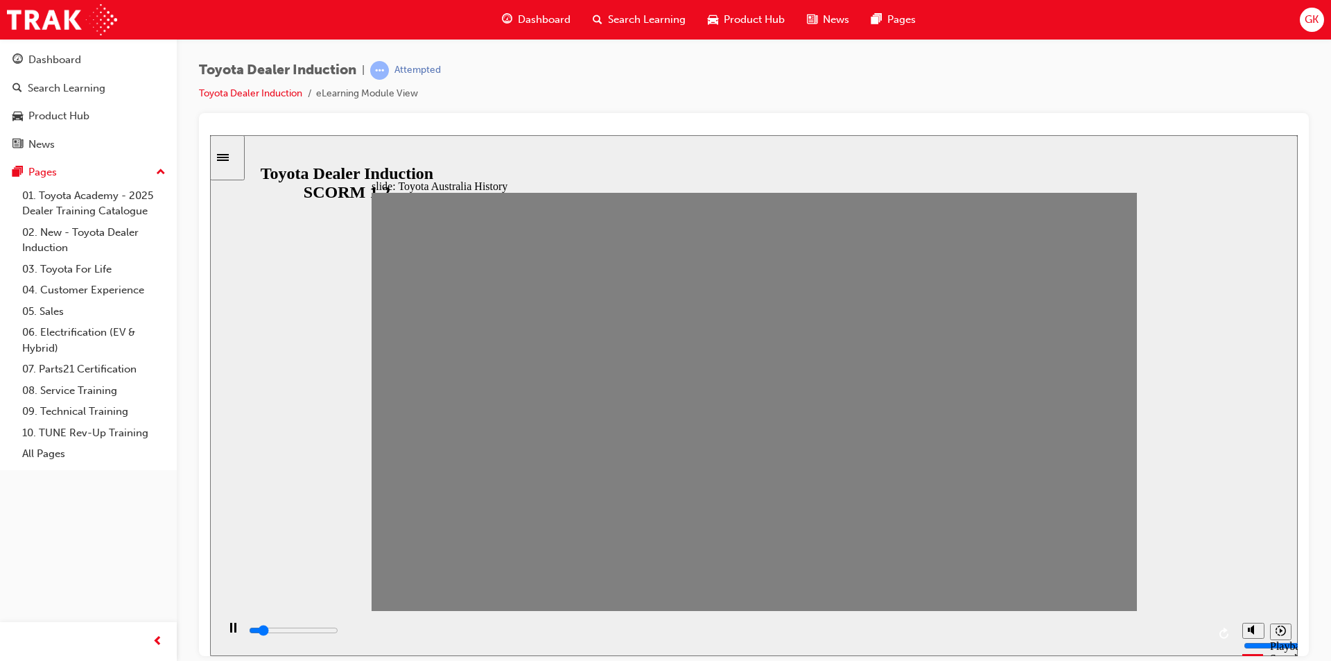
drag, startPoint x: 882, startPoint y: 426, endPoint x: 891, endPoint y: 428, distance: 9.2
drag, startPoint x: 891, startPoint y: 409, endPoint x: 923, endPoint y: 413, distance: 32.8
drag, startPoint x: 924, startPoint y: 410, endPoint x: 956, endPoint y: 415, distance: 32.2
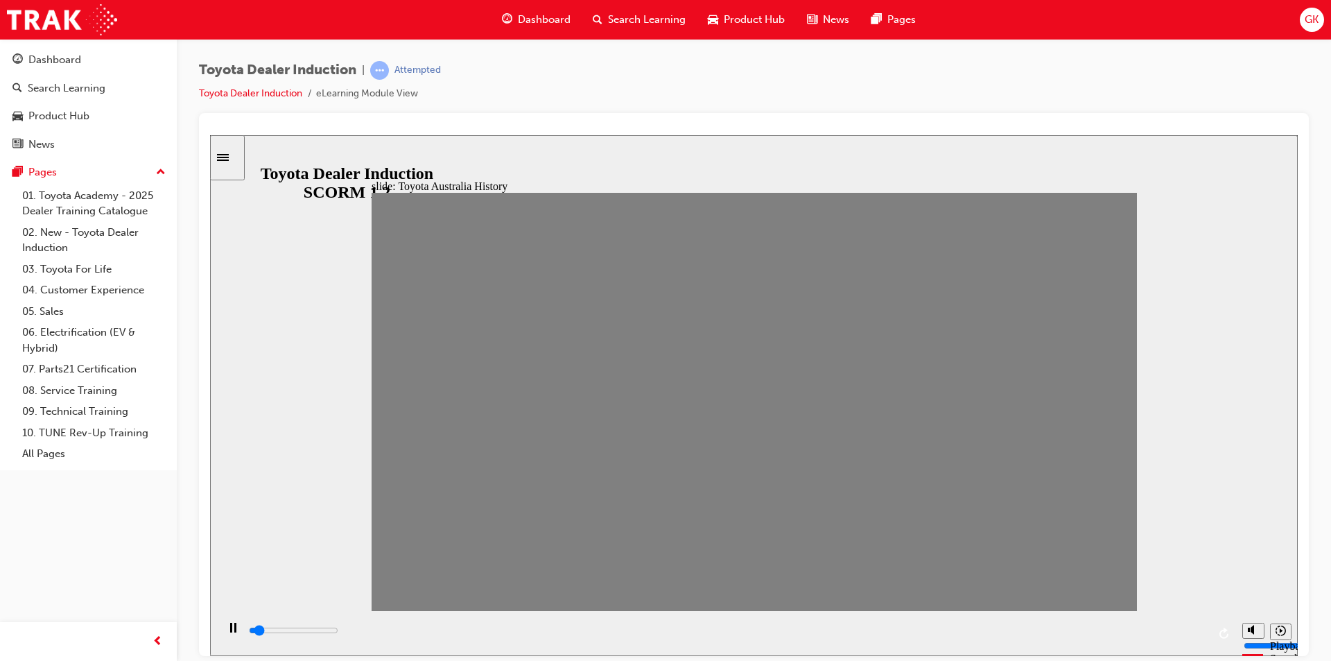
drag, startPoint x: 955, startPoint y: 414, endPoint x: 990, endPoint y: 419, distance: 35.0
drag, startPoint x: 989, startPoint y: 408, endPoint x: 1032, endPoint y: 418, distance: 44.2
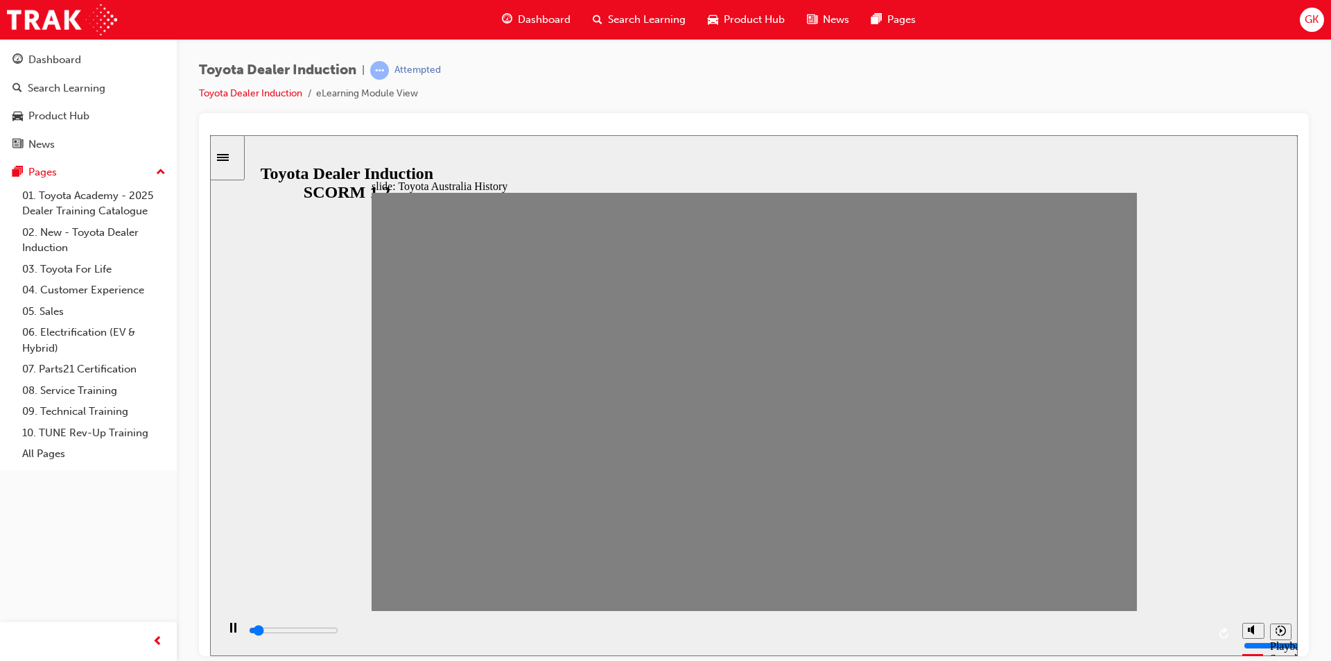
drag, startPoint x: 1031, startPoint y: 418, endPoint x: 1072, endPoint y: 431, distance: 43.0
drag, startPoint x: 1063, startPoint y: 408, endPoint x: 1101, endPoint y: 412, distance: 38.3
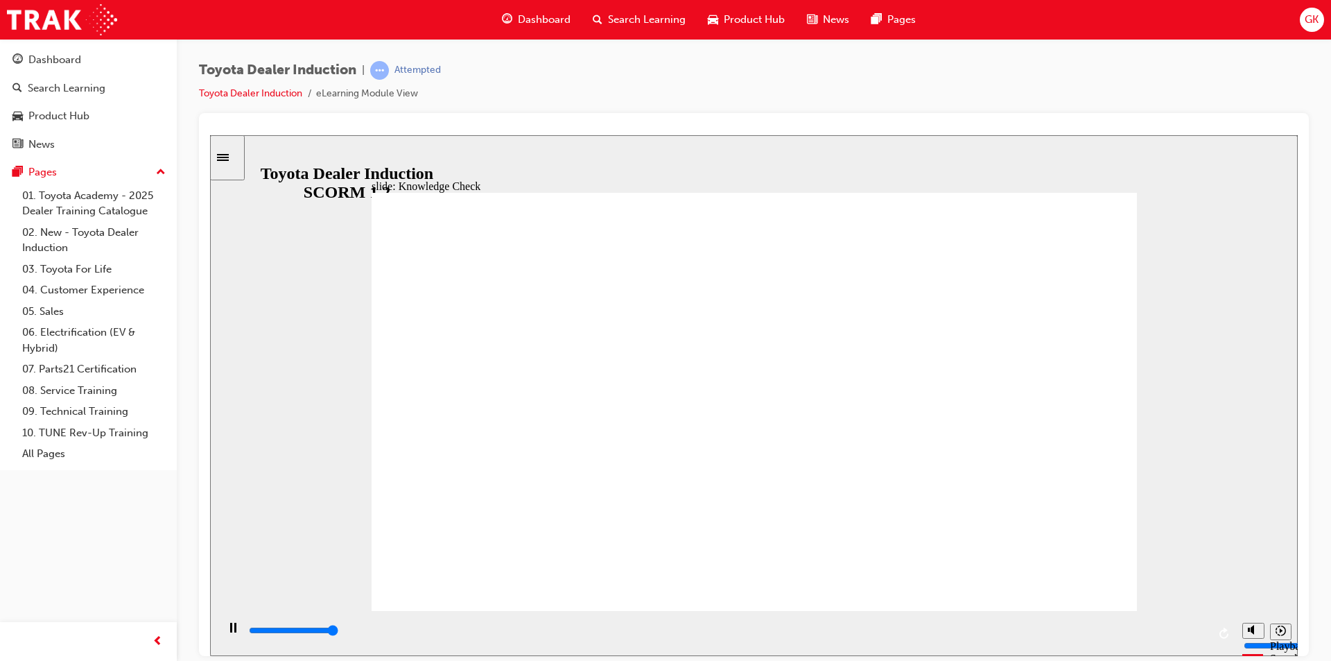
type input "5000"
radio input "true"
type input "3600"
radio input "true"
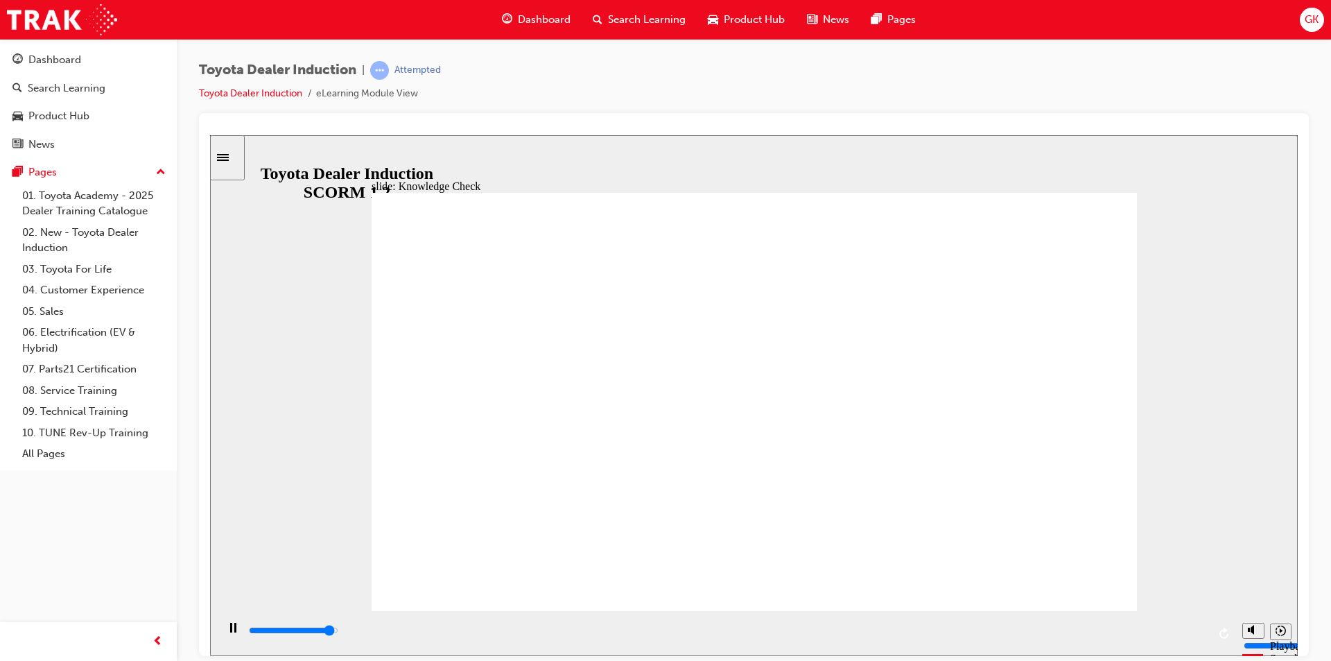
type input "5000"
radio input "true"
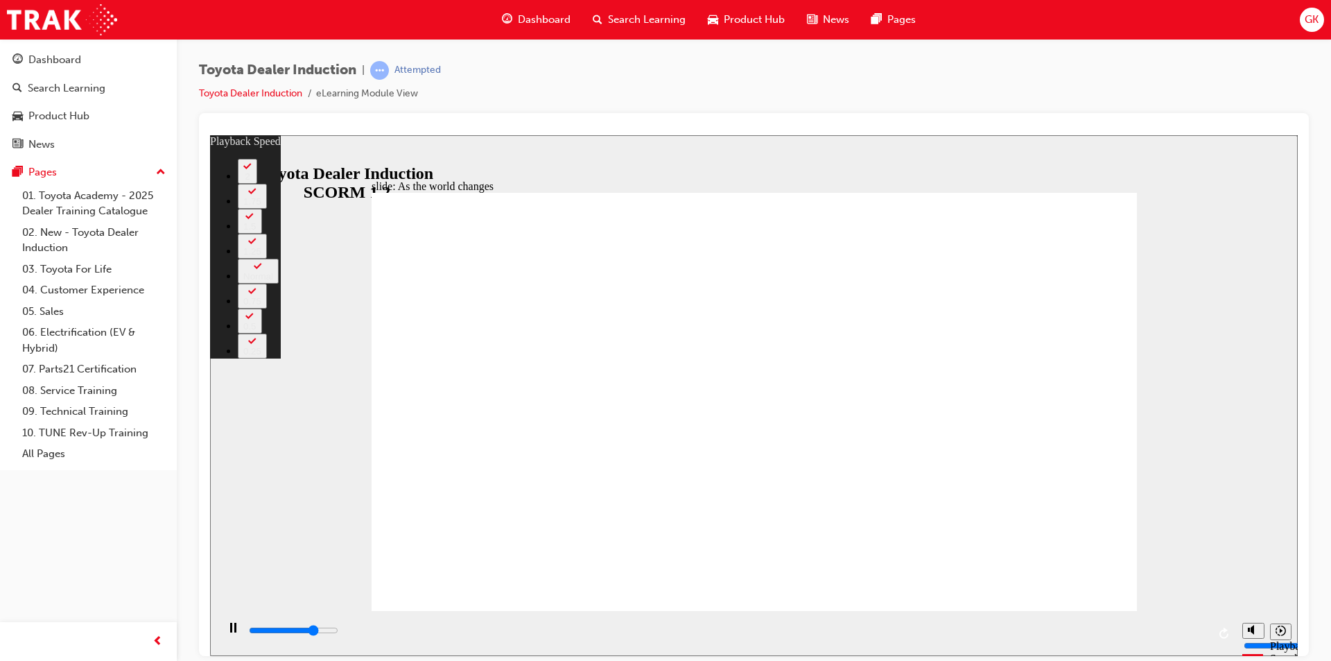
type input "7000"
type input "0"
type input "7300"
type input "0"
type input "7500"
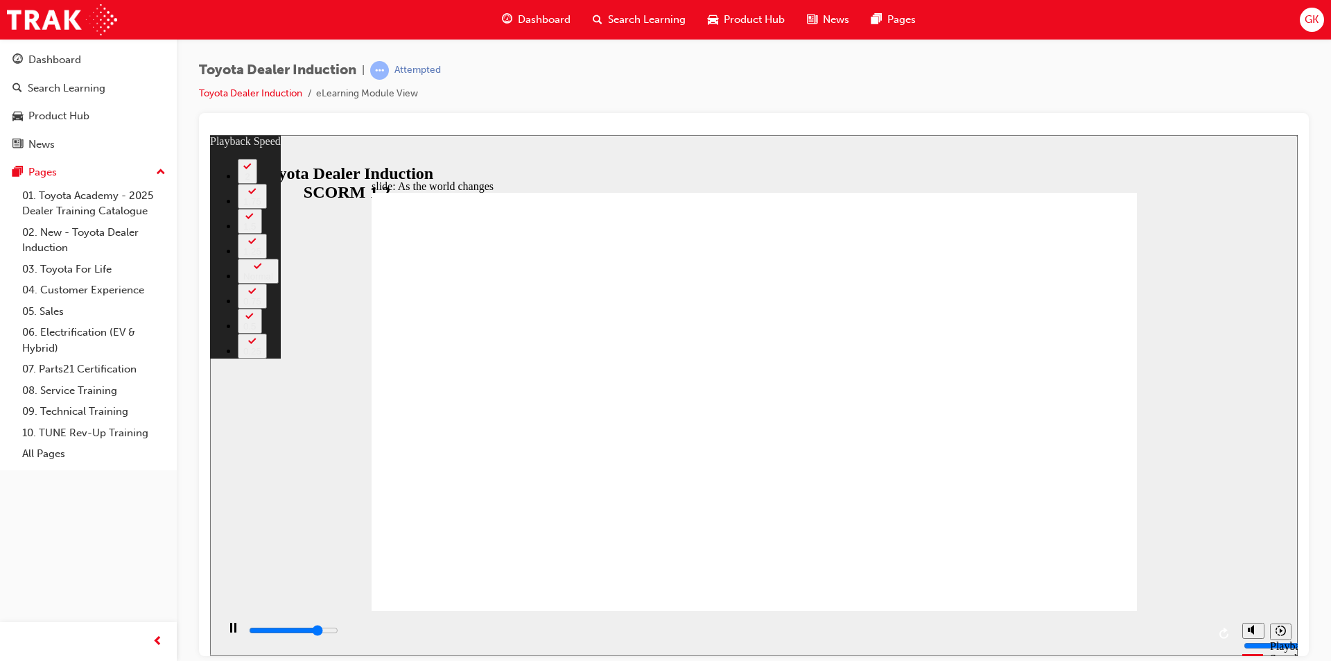
type input "1"
type input "7800"
type input "1"
type input "8100"
type input "1"
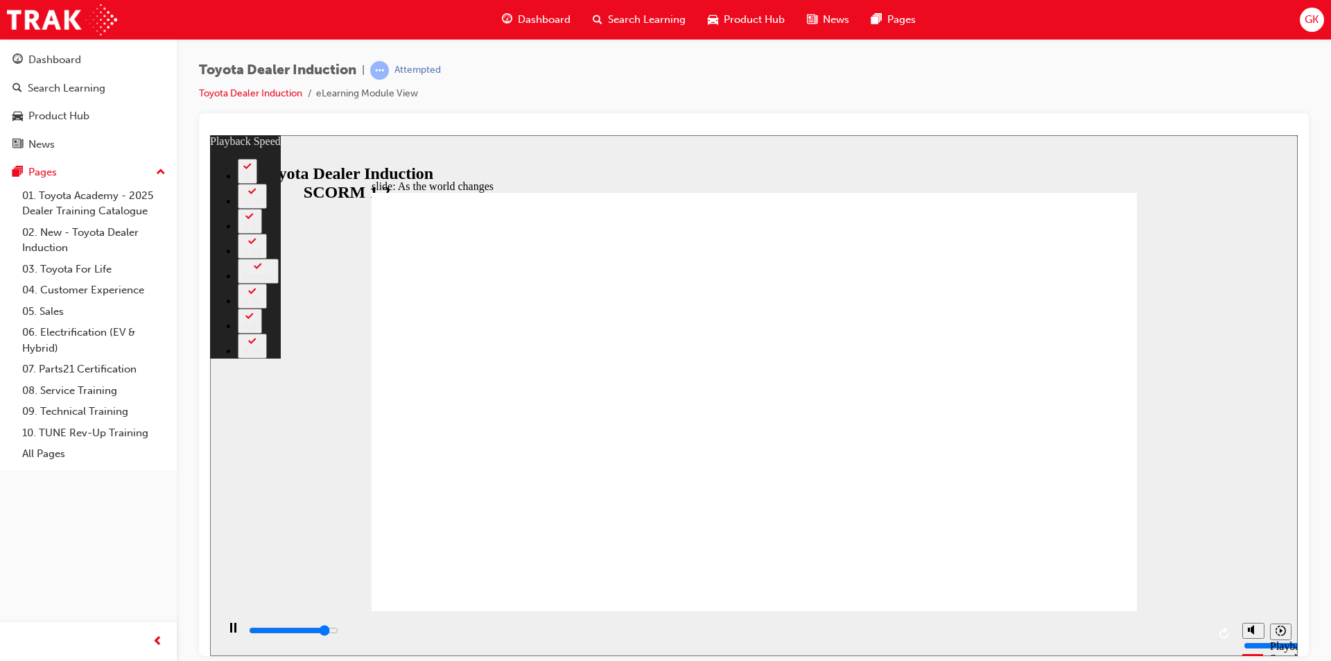
type input "8300"
type input "1"
type input "8600"
type input "2"
type input "8900"
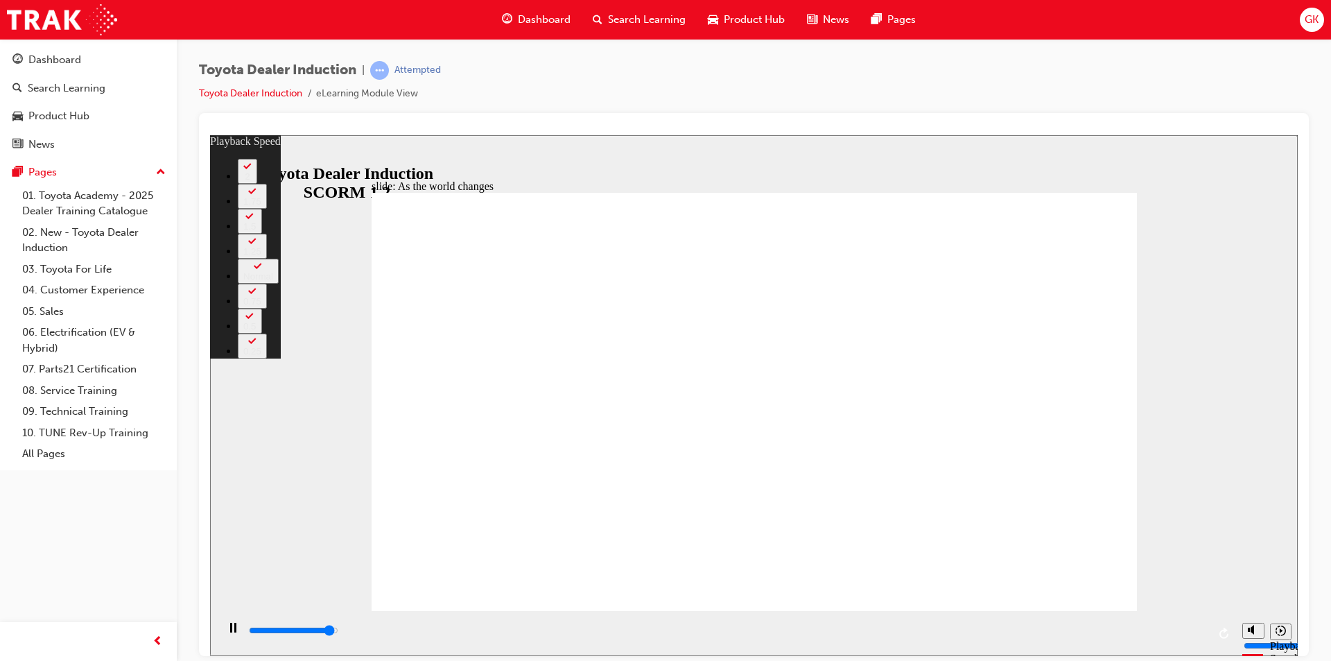
type input "2"
type input "9100"
type input "2"
type input "9200"
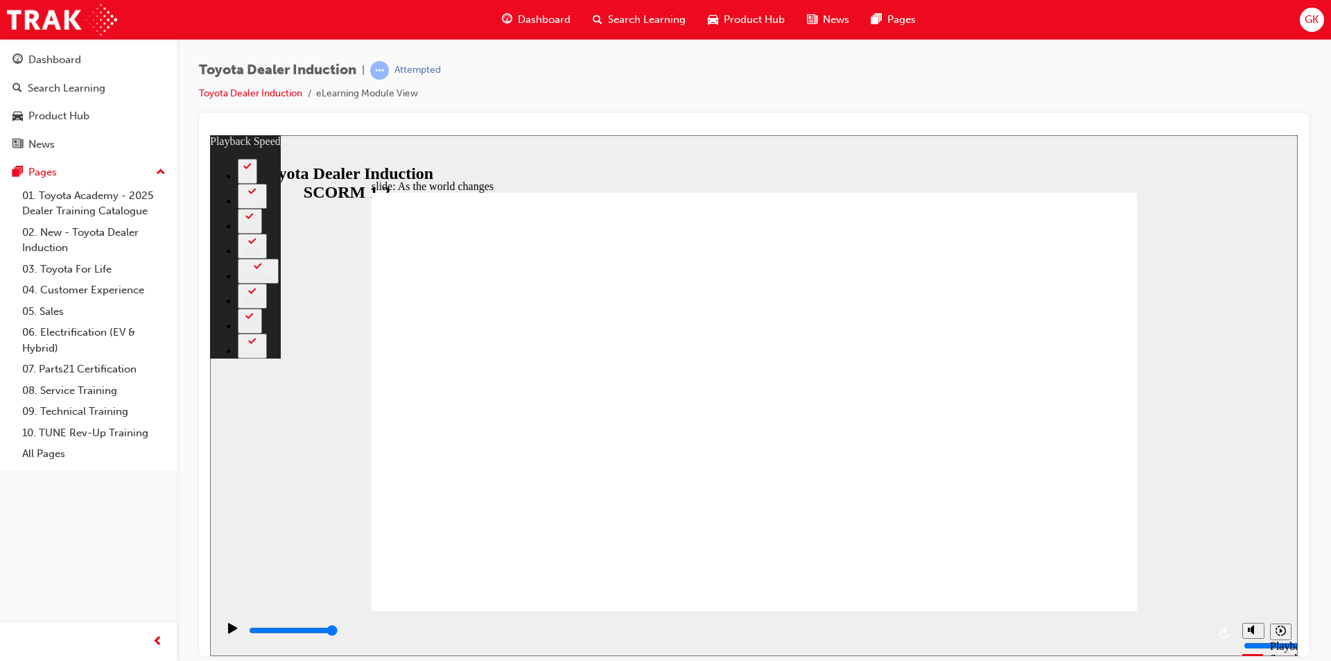
type input "128"
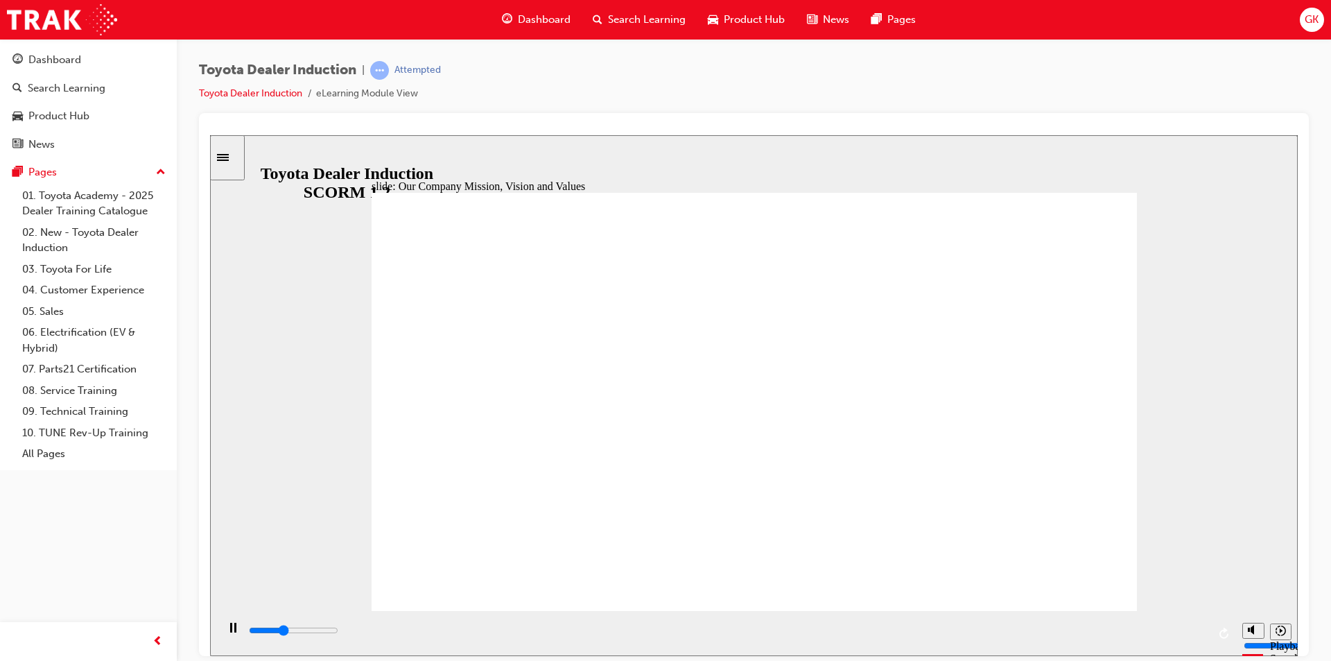
drag, startPoint x: 1225, startPoint y: 361, endPoint x: 1219, endPoint y: 453, distance: 91.7
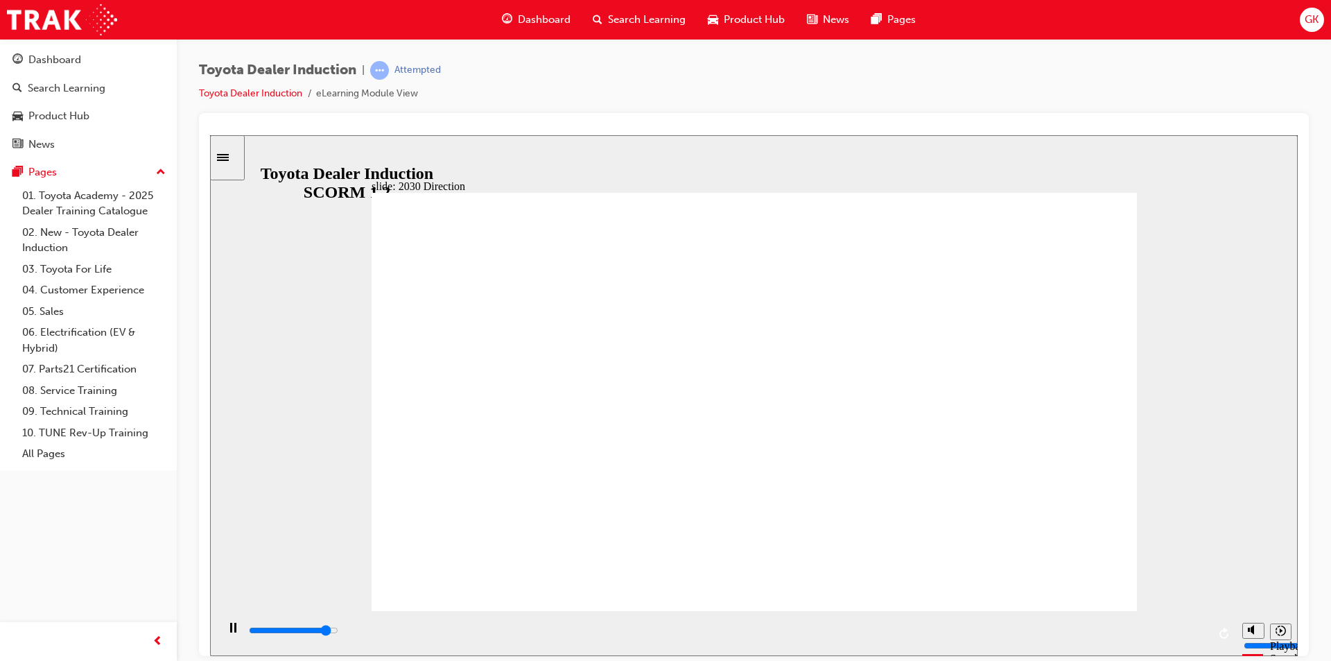
click at [1219, 453] on div "slide: 2030 Direction Rectangle 1 Rectangle 2 Rectangle 3 2030 Direction Mobili…" at bounding box center [754, 394] width 1088 height 521
type input "5000"
type input "M"
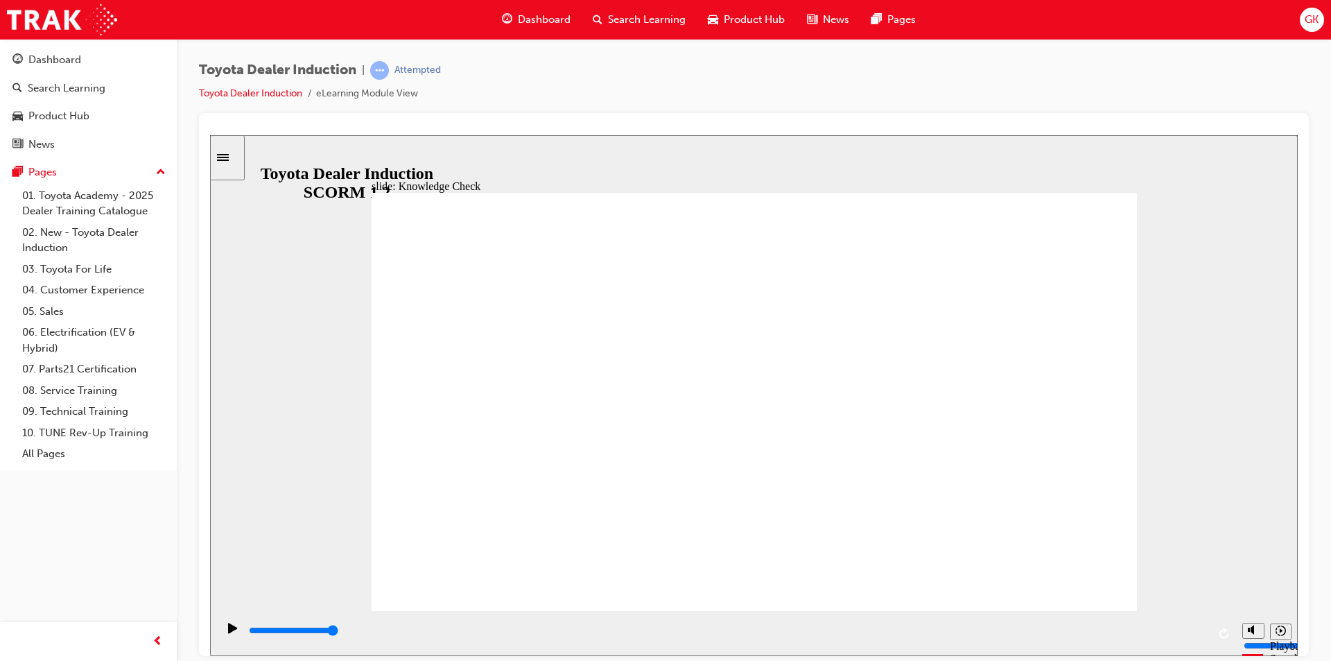
type input "M"
type input "Mo"
type input "Mob"
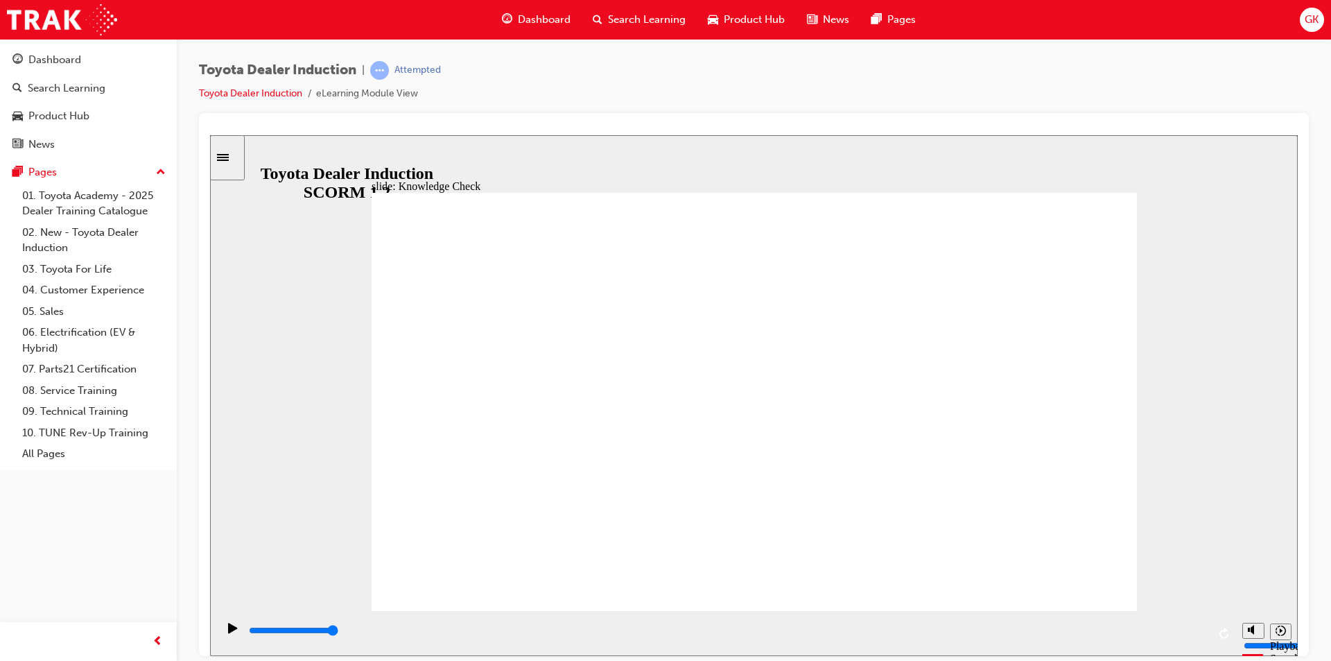
type input "Mobi"
type input "Mobil"
type input "Mobili"
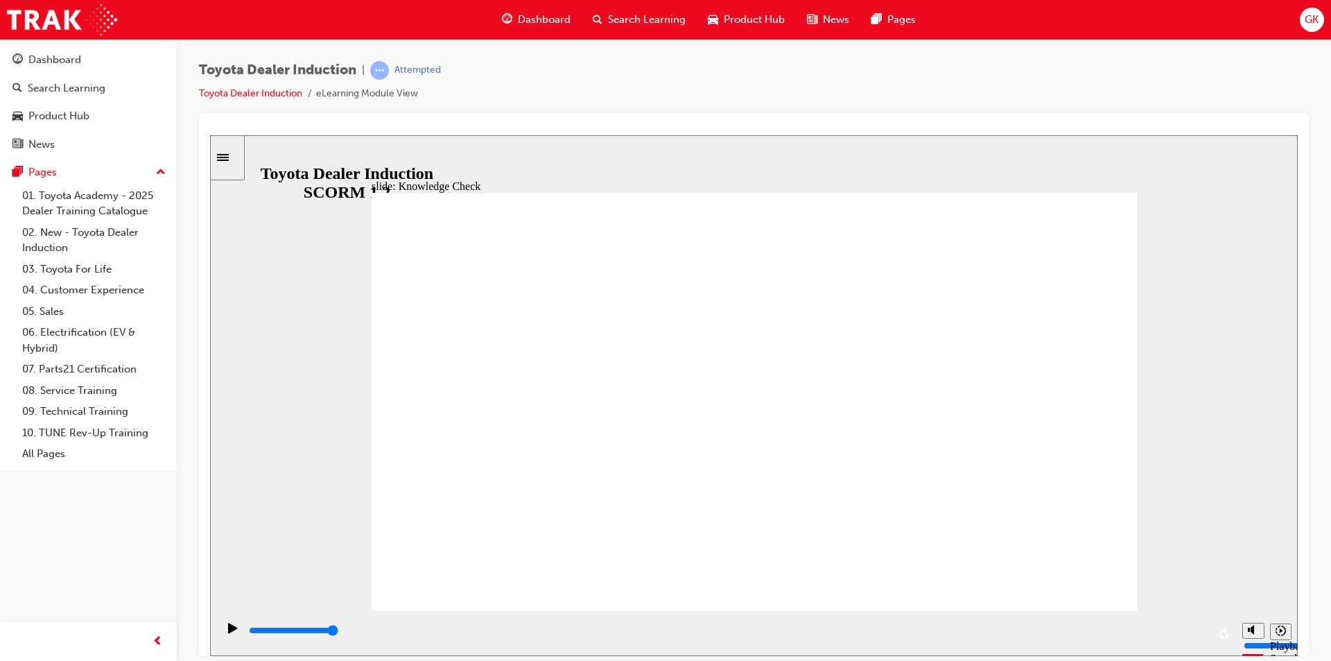
type input "Mobili"
type input "Mobilit"
type input "Mobility"
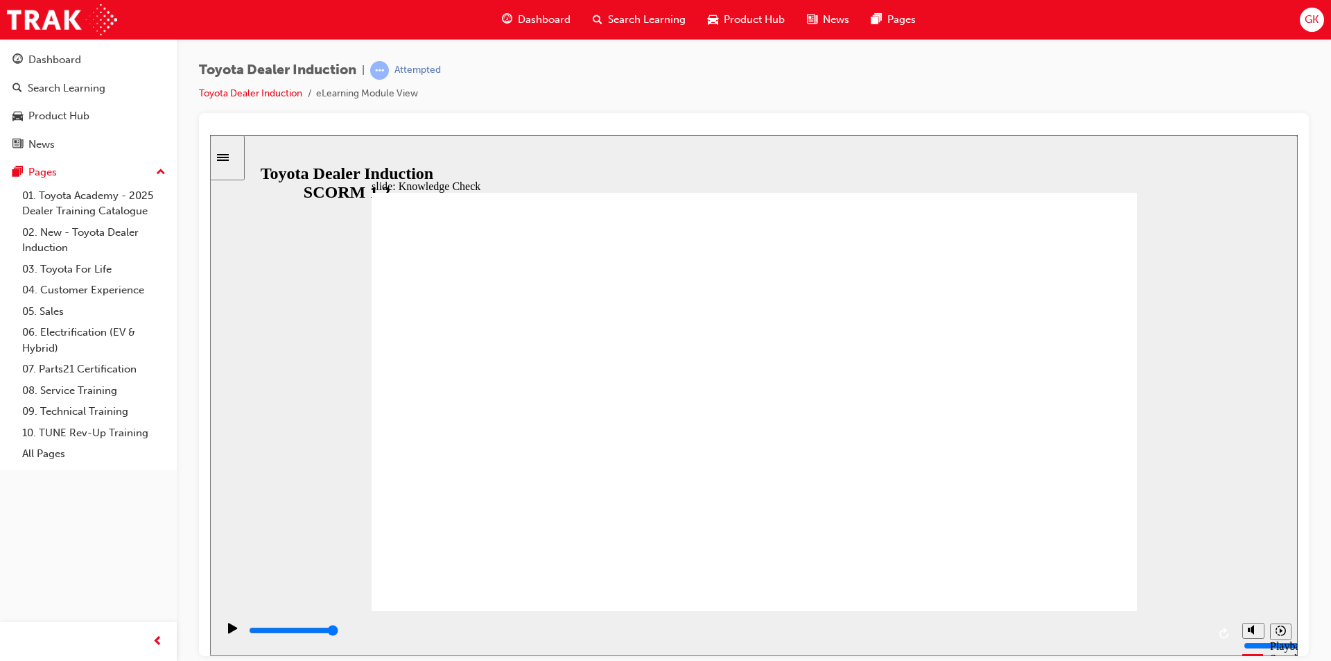
drag, startPoint x: 643, startPoint y: 416, endPoint x: 456, endPoint y: 433, distance: 187.9
type input "Mobilit"
type input "Mobili"
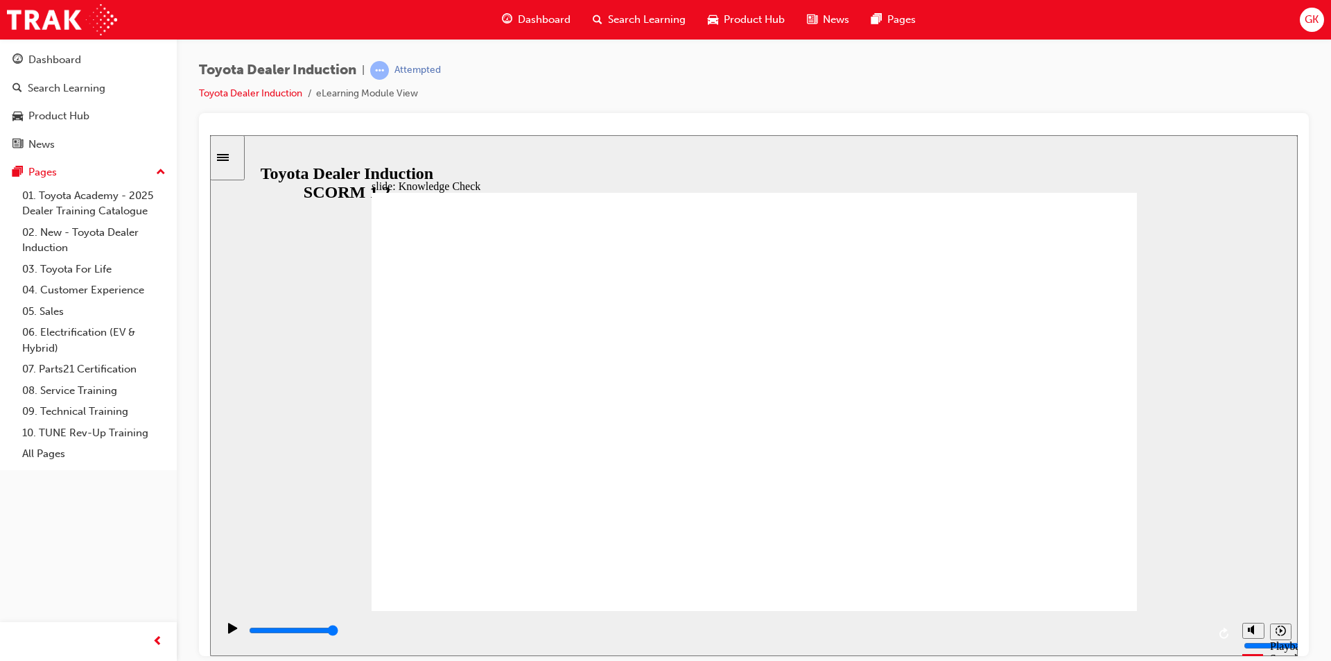
type input "Mobili"
type input "Mobil"
type input "Mobi"
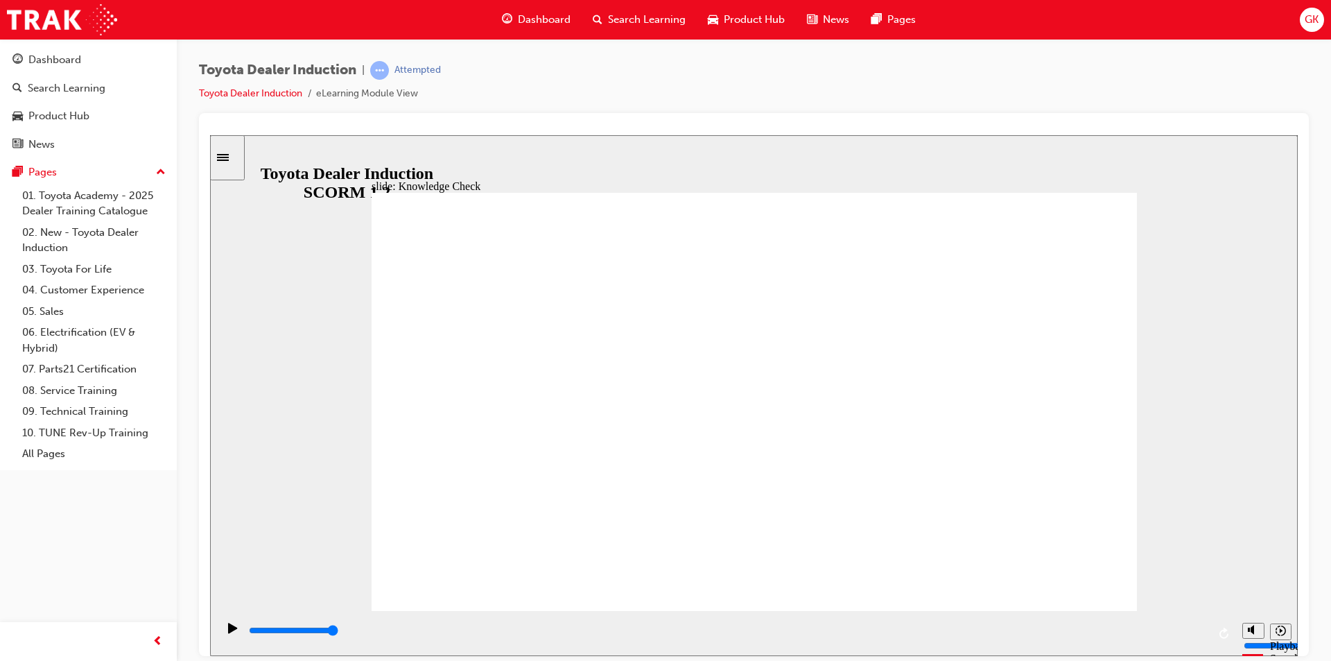
type input "Mob"
type input "Mo"
type input "M"
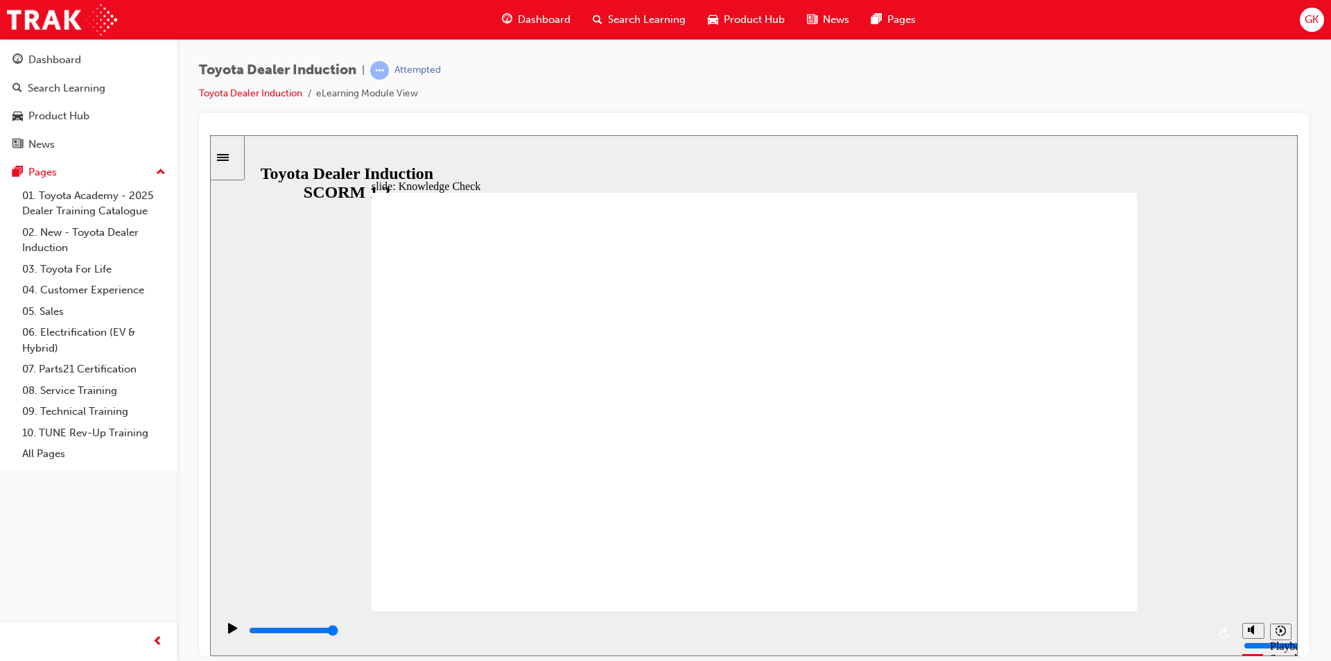
type input "M"
type input "H"
type input "Ha"
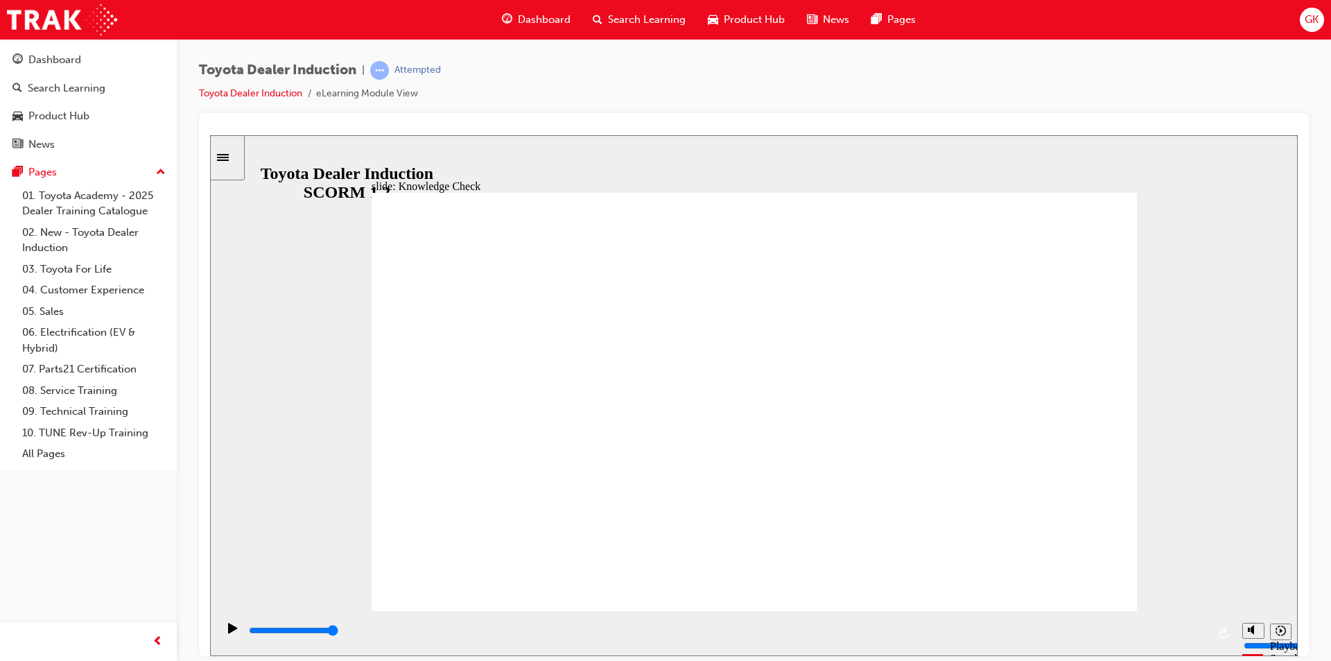
type input "Hap"
type input "Happ"
type input "Happi"
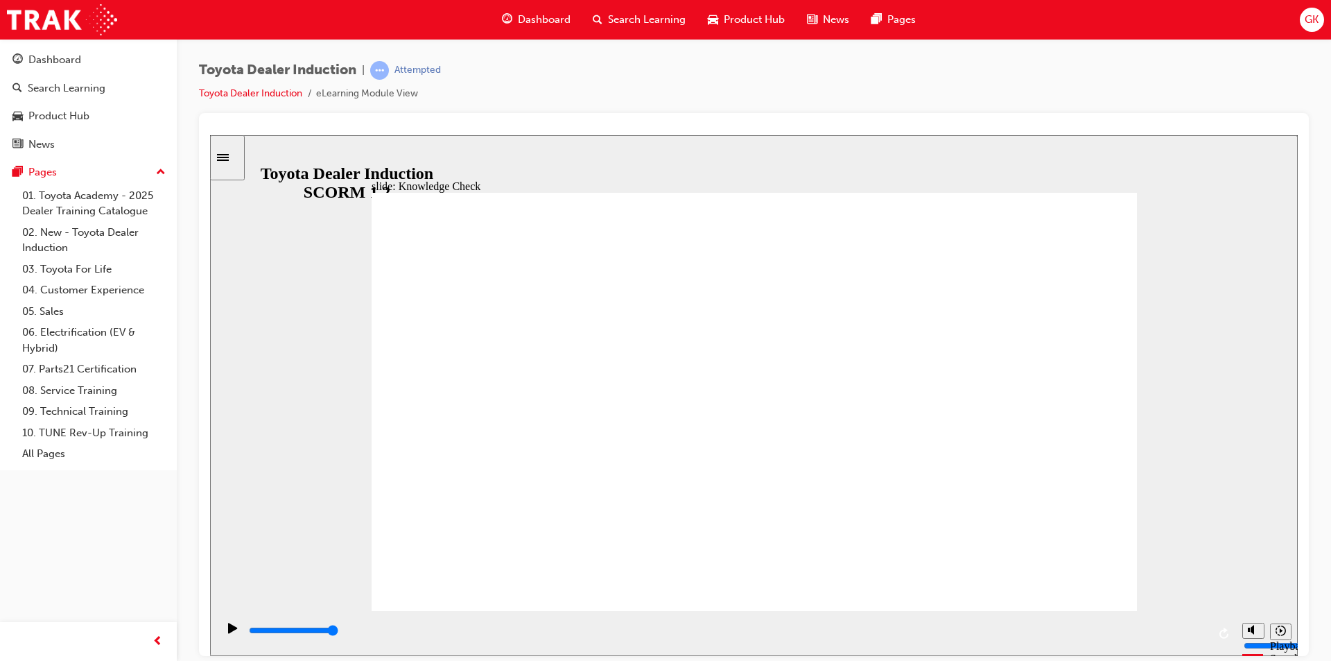
type input "Happi"
type input "Happin"
type input "Happine"
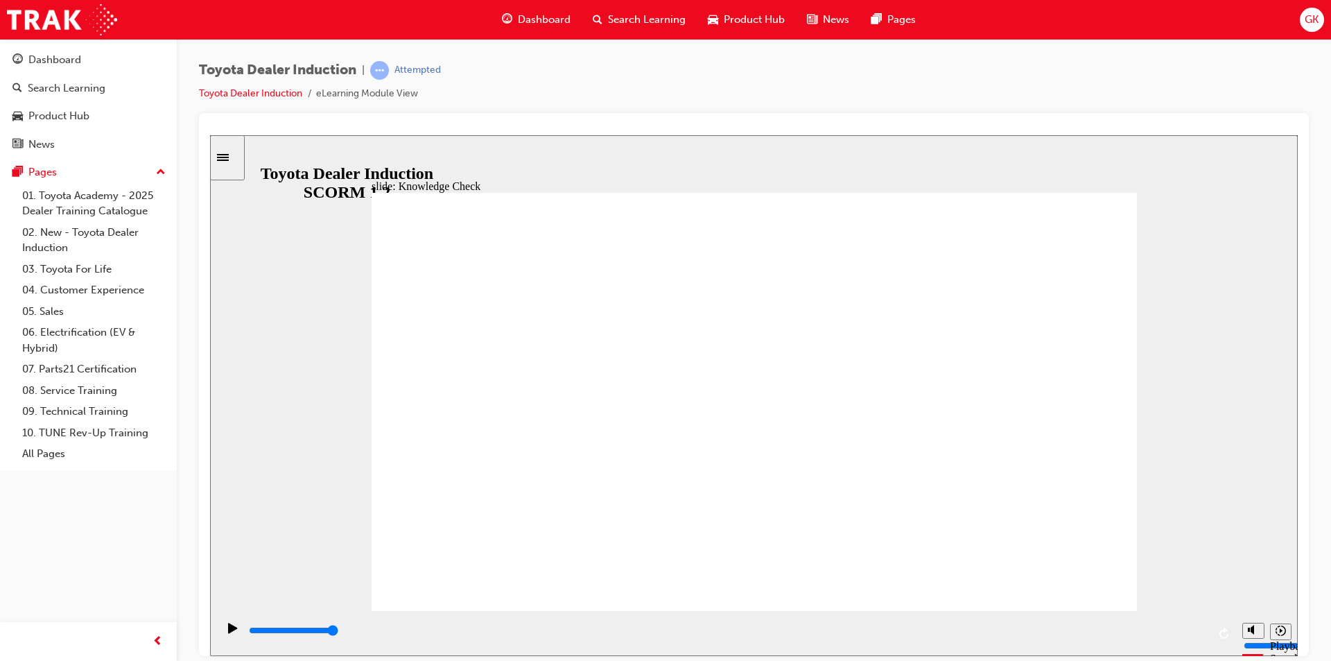
type input "Happines"
type input "Happiness"
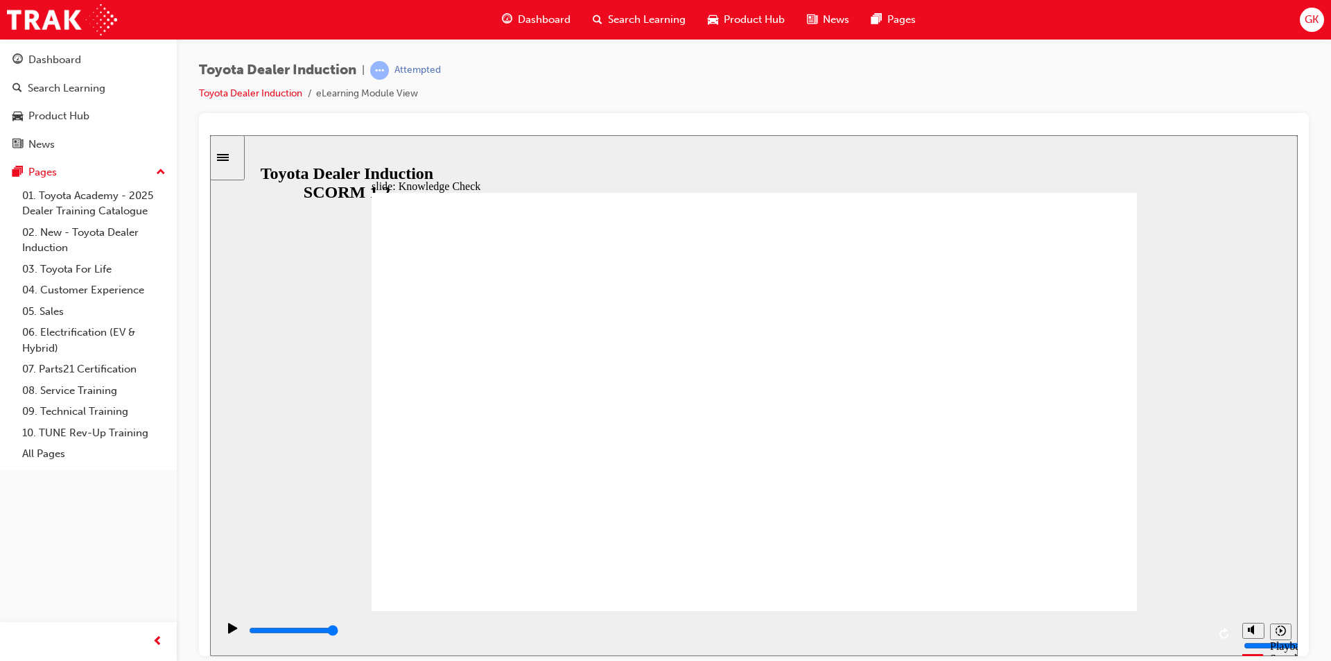
type input "Happiness"
type input "3800"
type input "5000"
type input "M"
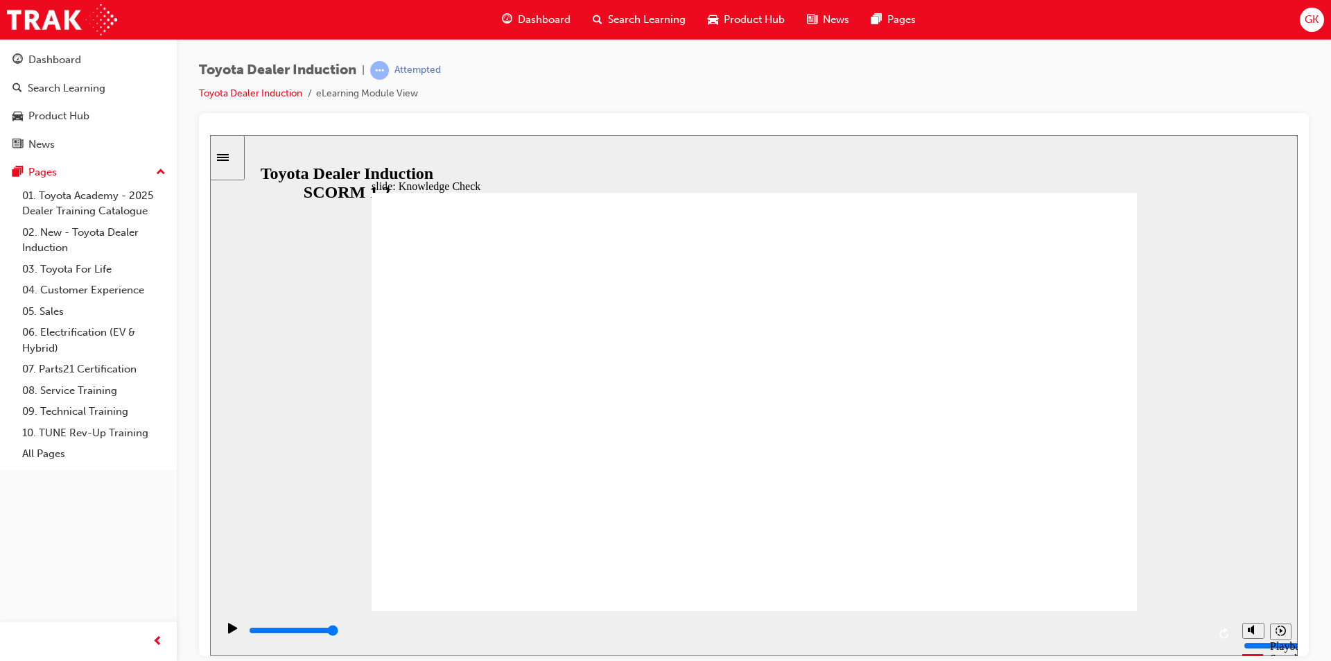
type input "M"
type input "Mo"
type input "Mov"
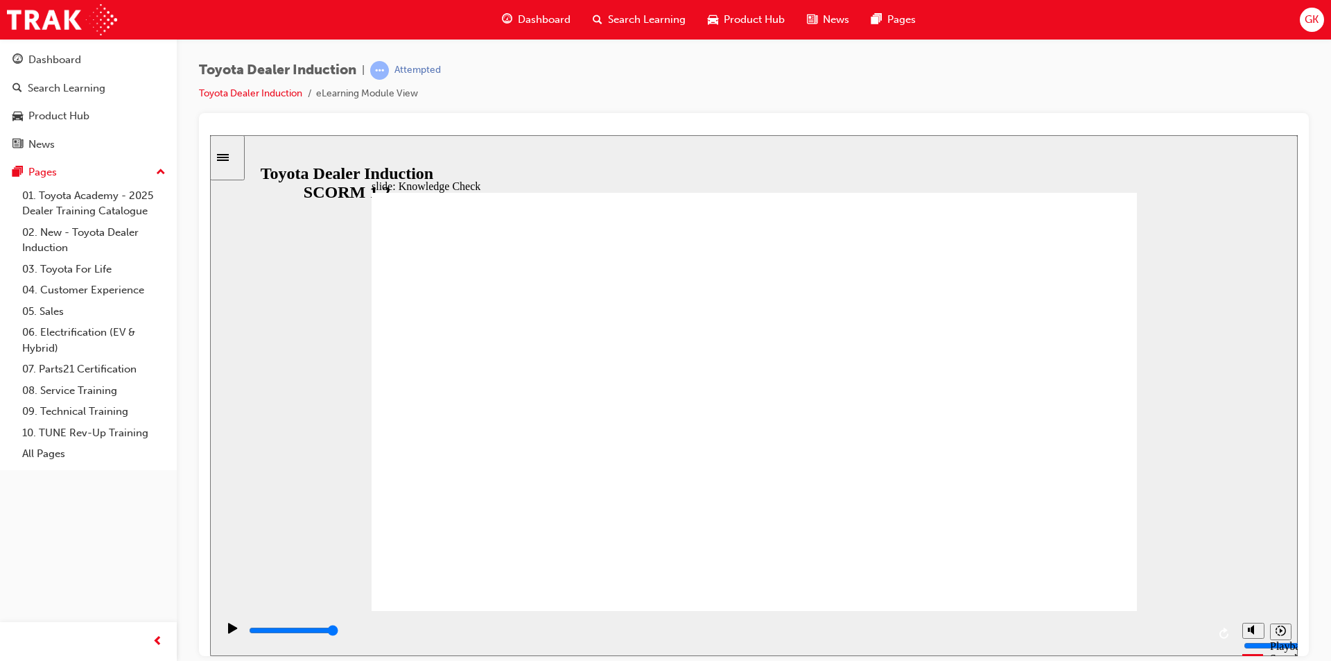
type input "Move"
type input "Moved"
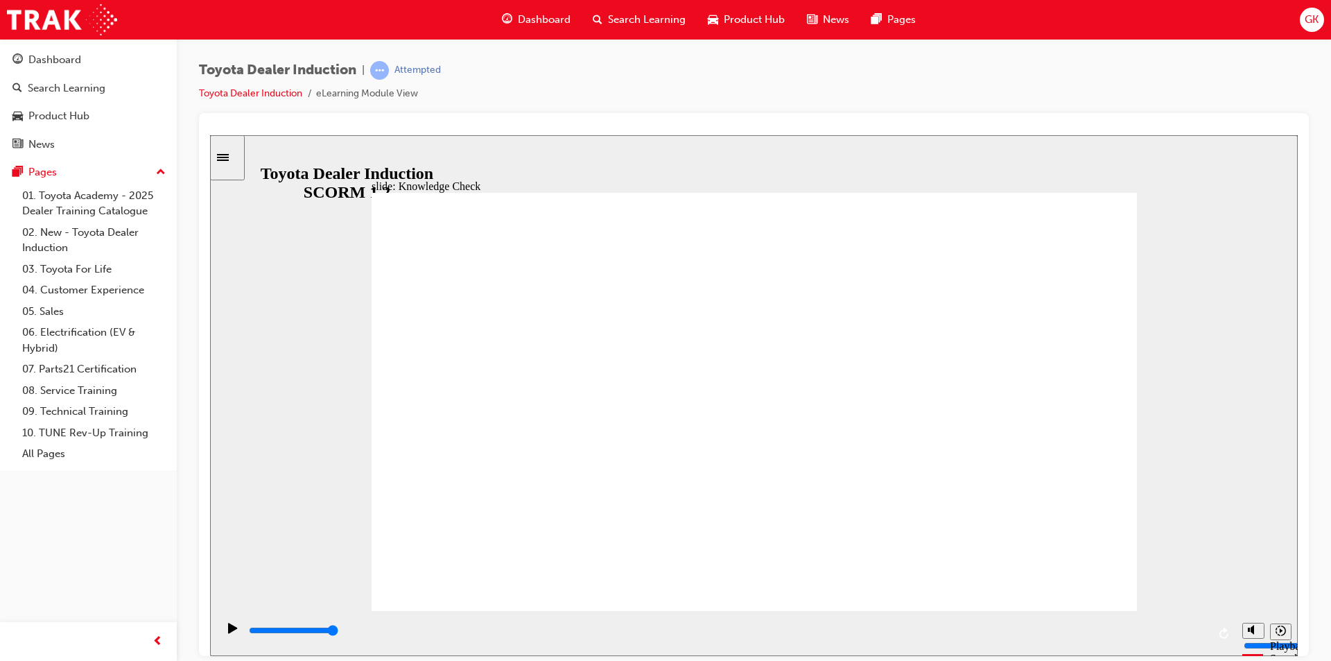
type input "Moved"
type input "6500"
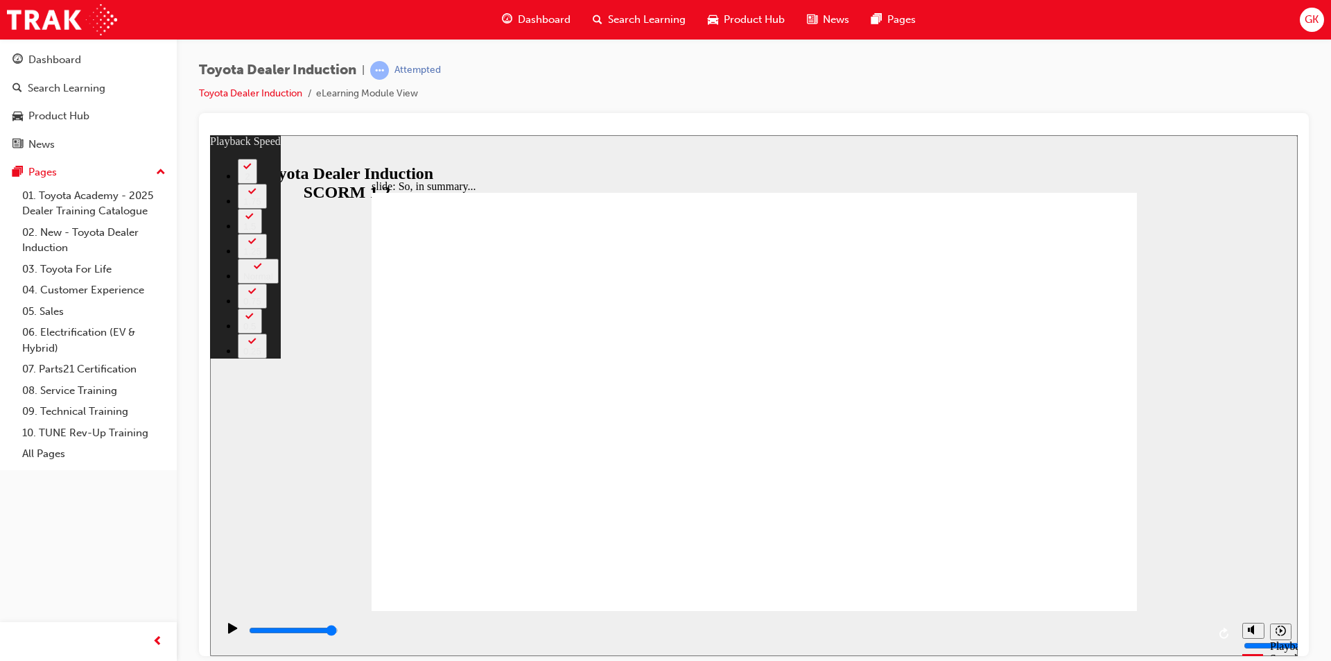
type input "128"
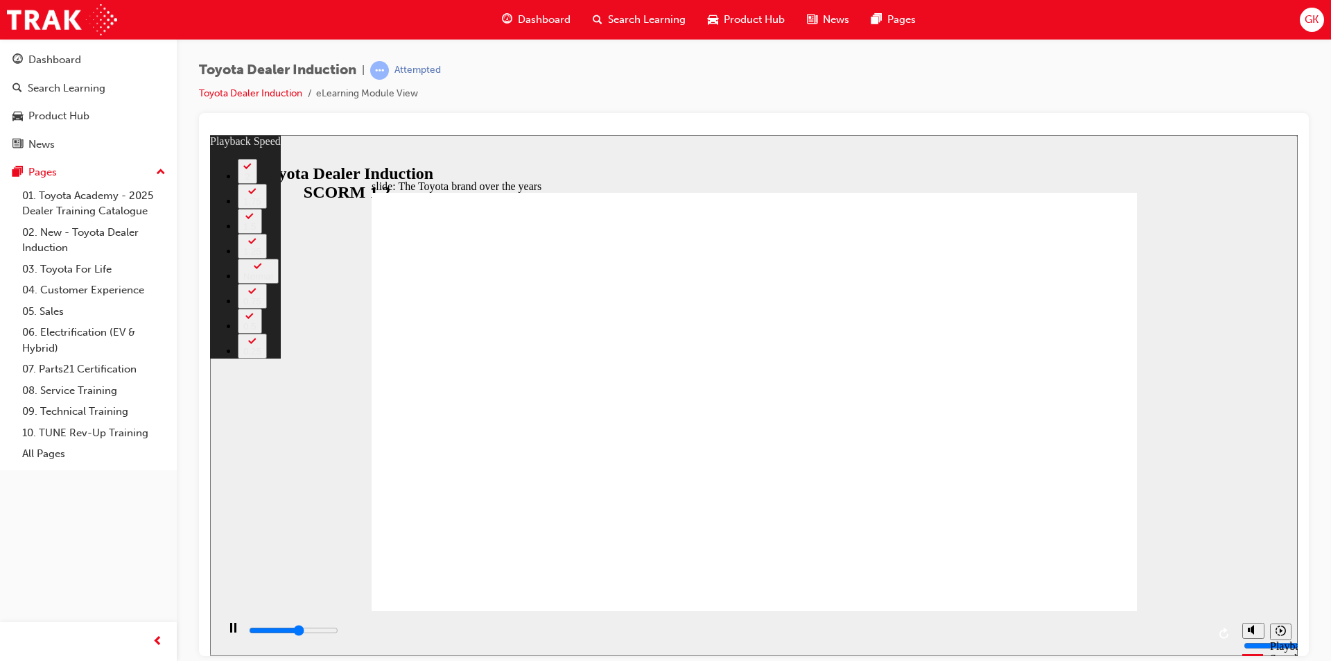
type input "4800"
type input "0"
type input "5000"
type input "0"
type input "5300"
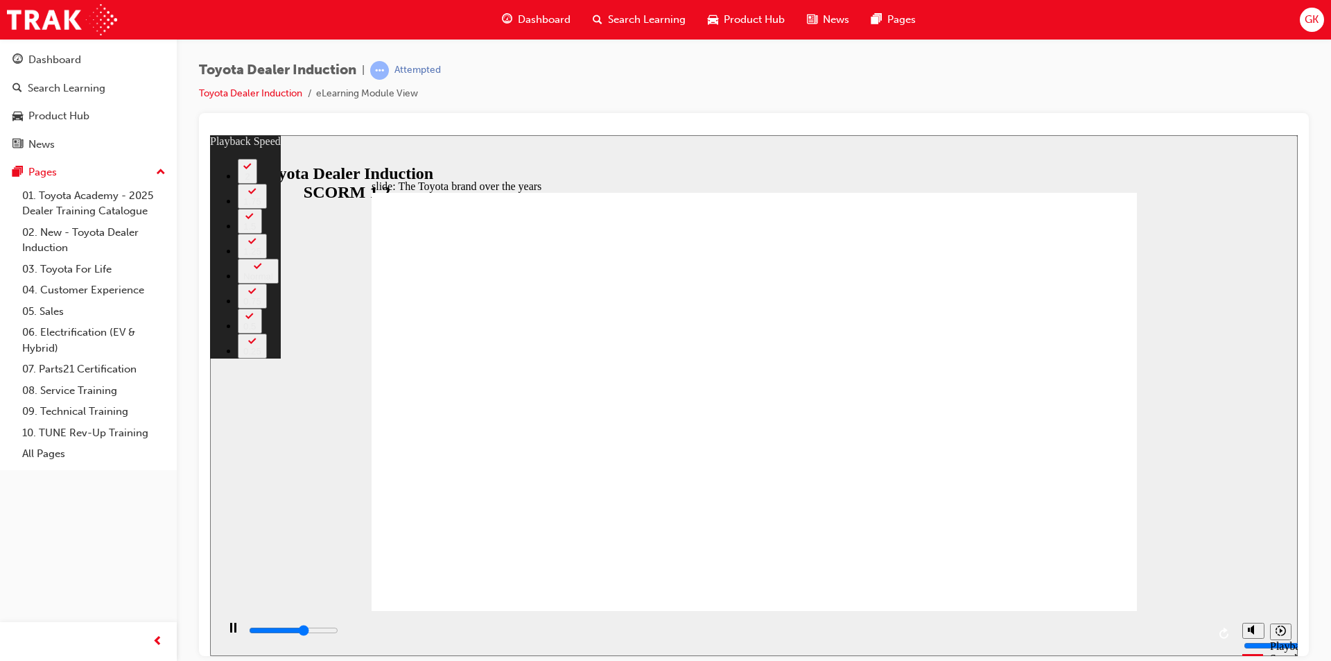
type input "1"
type input "5500"
type input "1"
type input "5800"
type input "1"
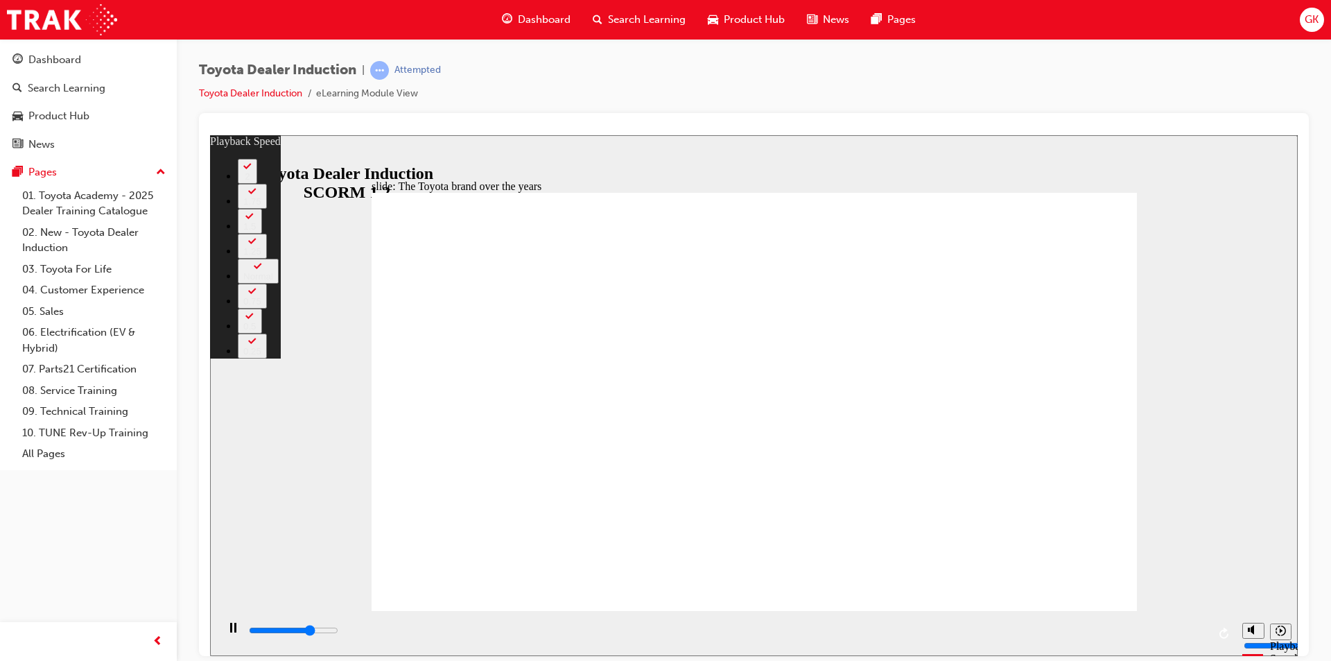
type input "6100"
type input "1"
type input "6300"
type input "2"
type input "6600"
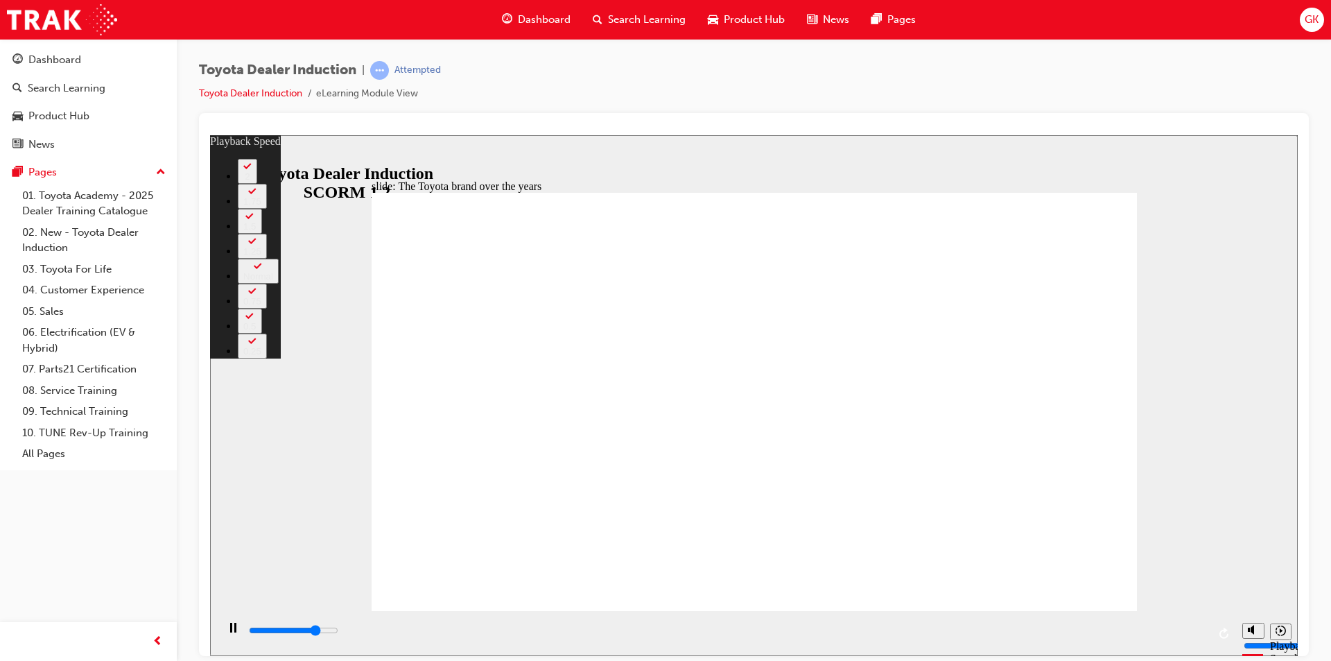
type input "2"
type input "6900"
type input "2"
type input "7100"
type input "2"
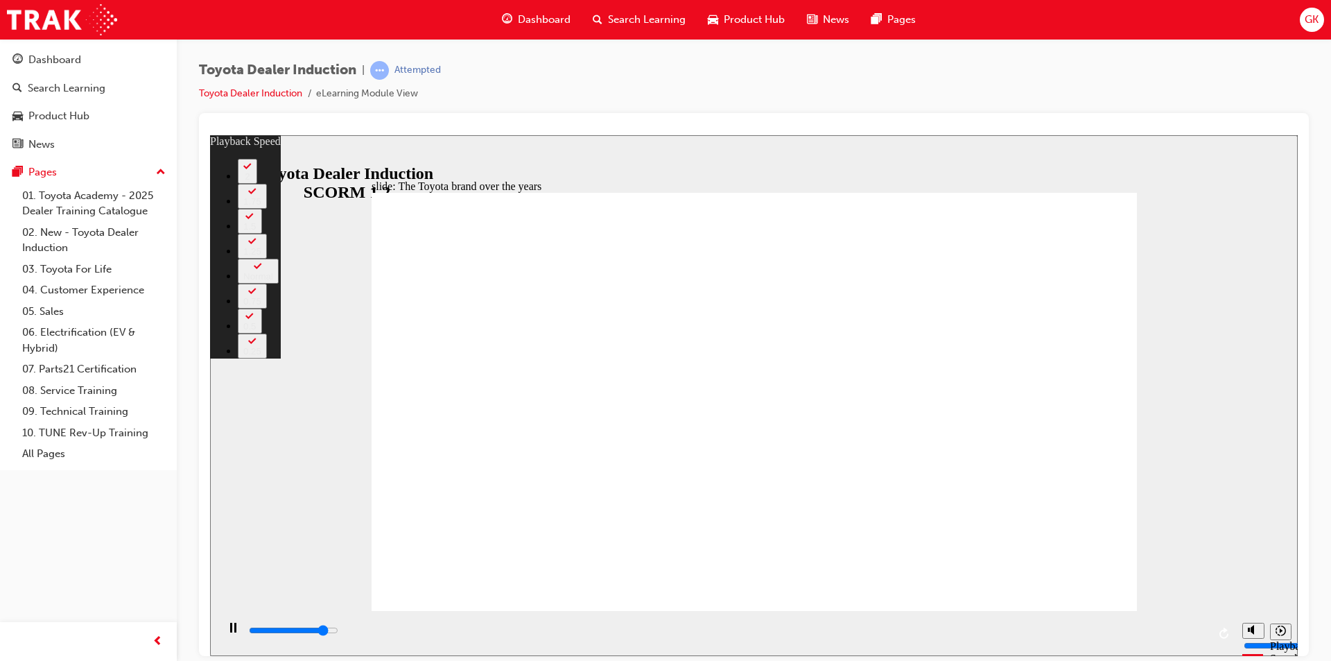
type input "7400"
type input "3"
type input "7600"
type input "3"
type input "7600"
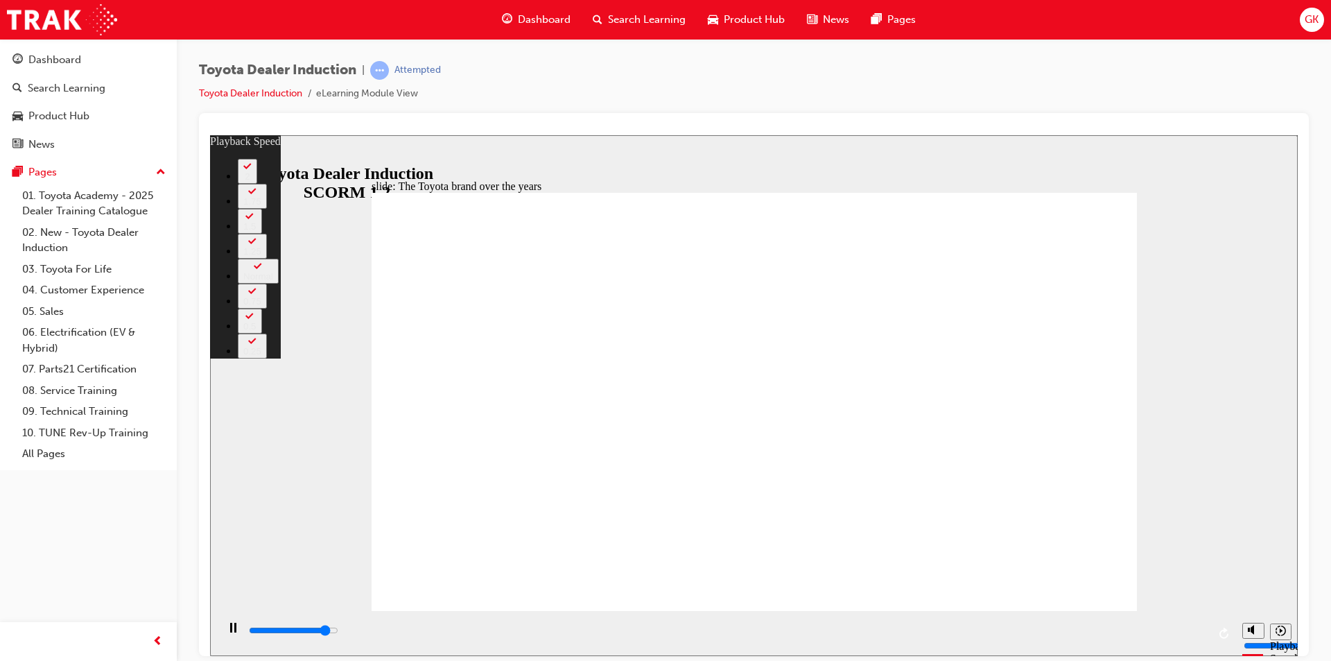
type input "3"
type input "7900"
type input "3"
type input "8200"
type input "3"
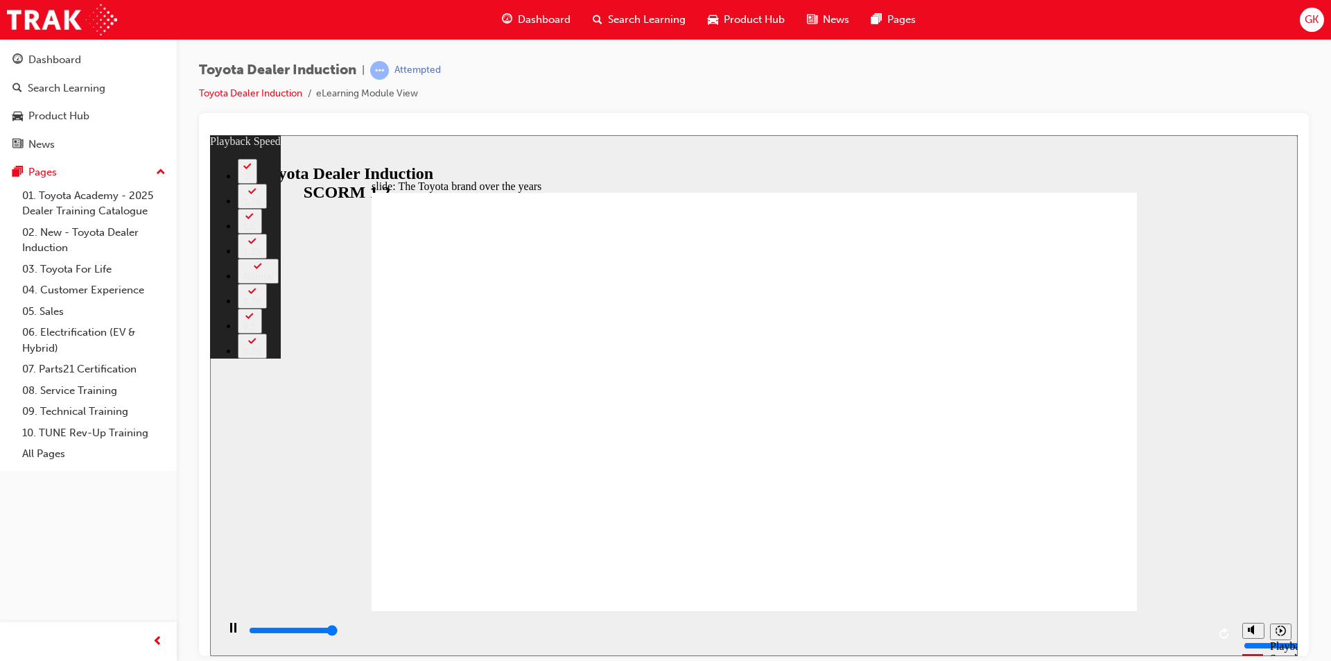
type input "8400"
type input "165"
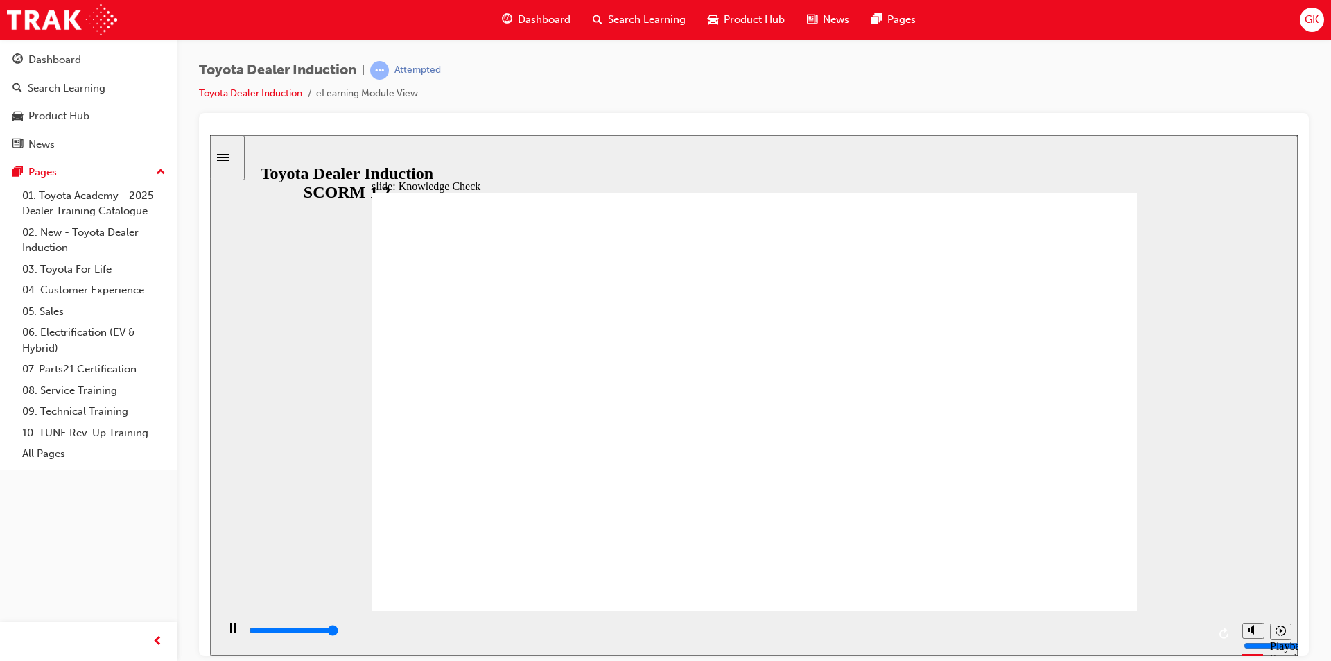
type input "5000"
radio input "true"
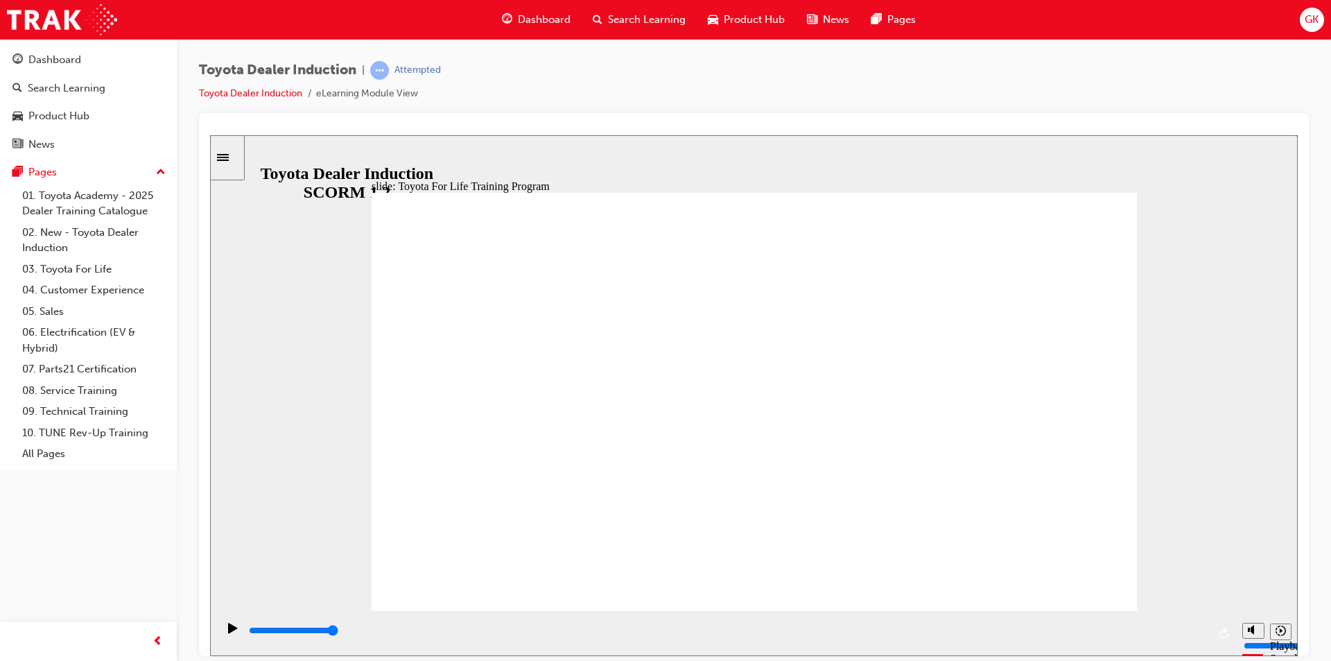
click at [1173, 525] on div "slide: TFL Training Course Name & Codes TFL Resources Each Region has a dedicat…" at bounding box center [754, 394] width 1088 height 521
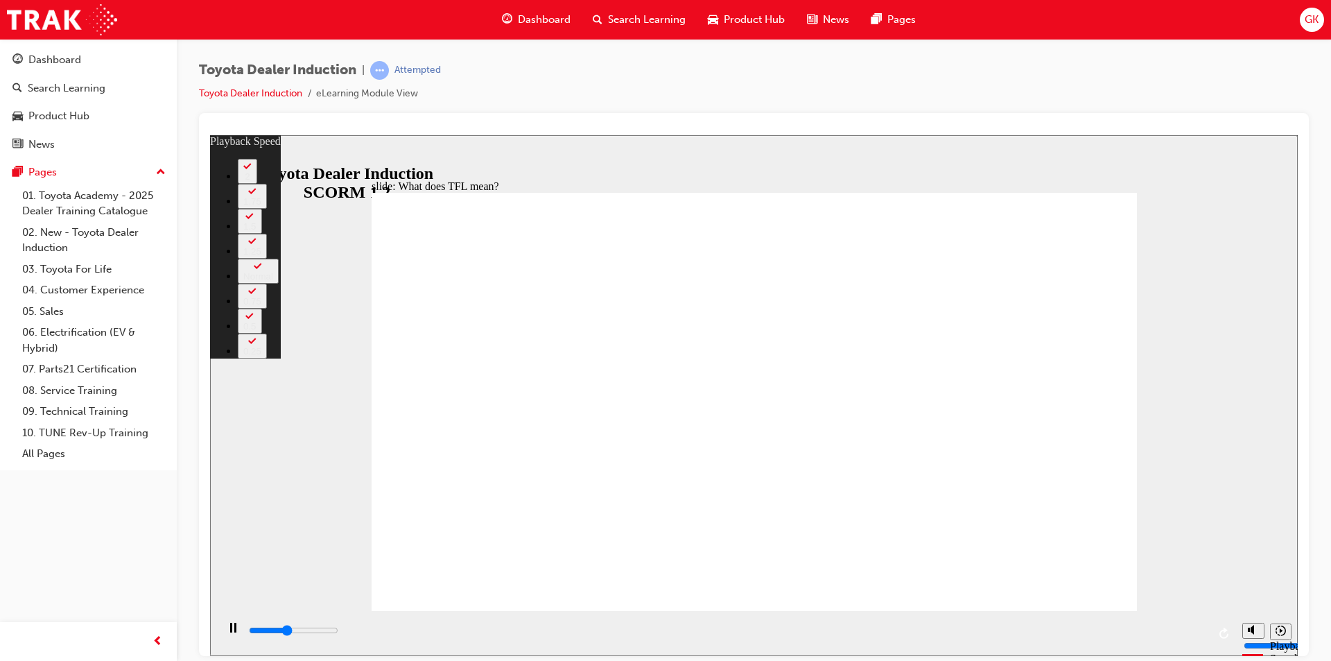
type input "4500"
type input "0"
type input "4800"
type input "0"
type input "5000"
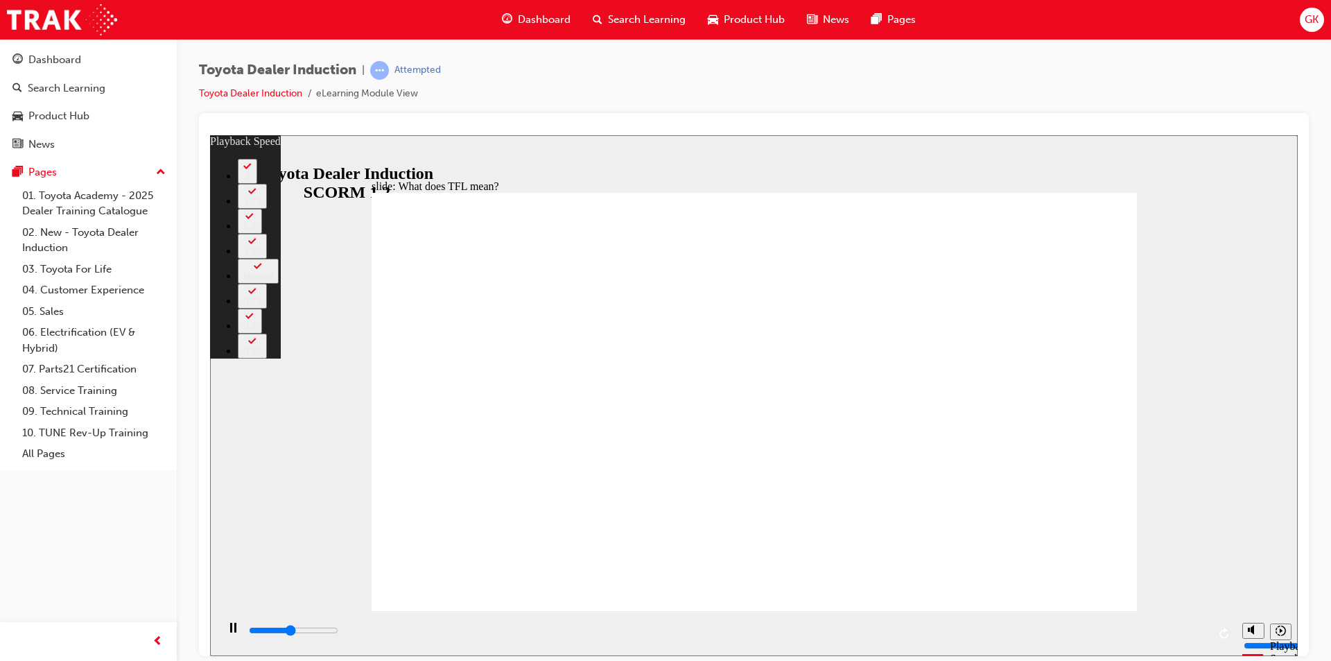
type input "1"
type input "5300"
type input "1"
type input "5500"
type input "1"
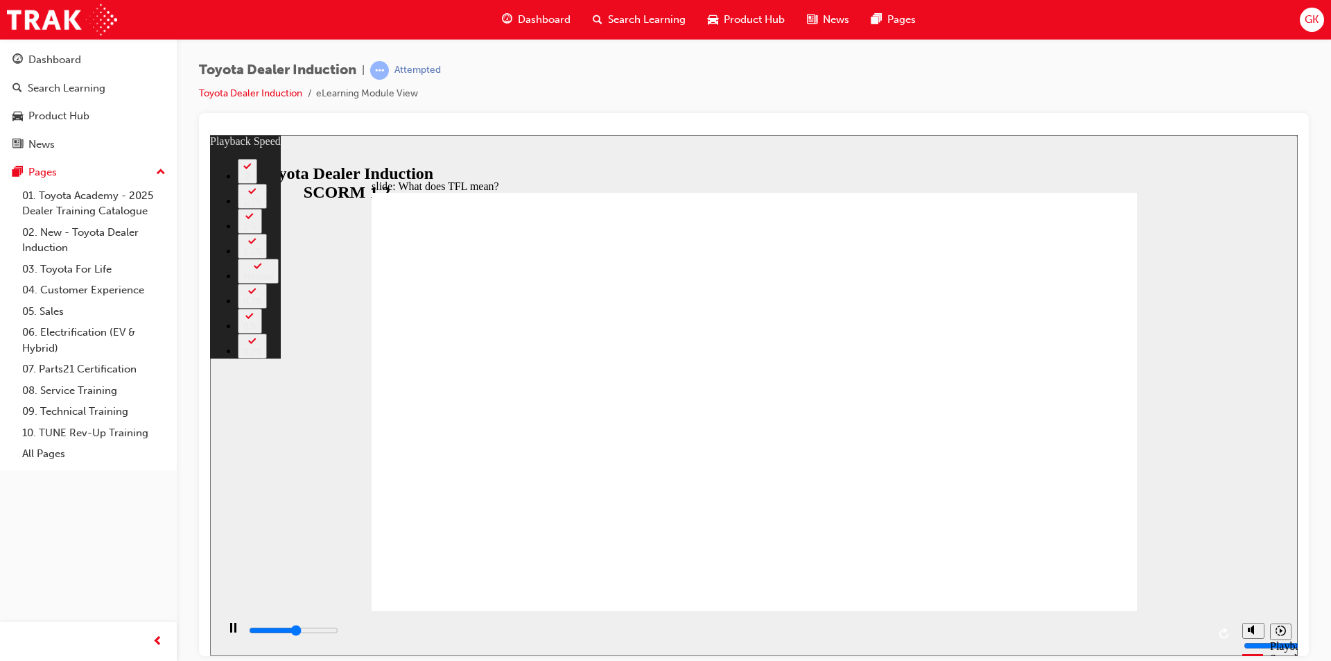
type input "5800"
type input "1"
type input "6100"
type input "2"
type input "6400"
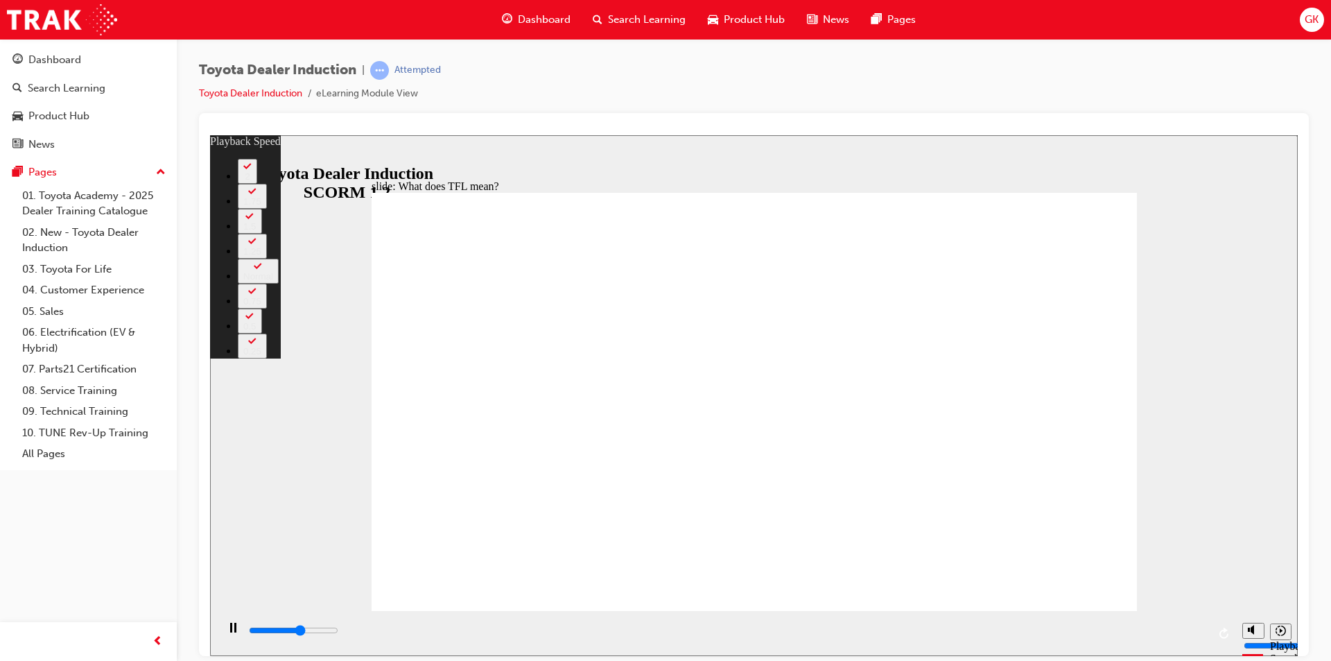
type input "2"
type input "6600"
type input "2"
type input "6900"
type input "2"
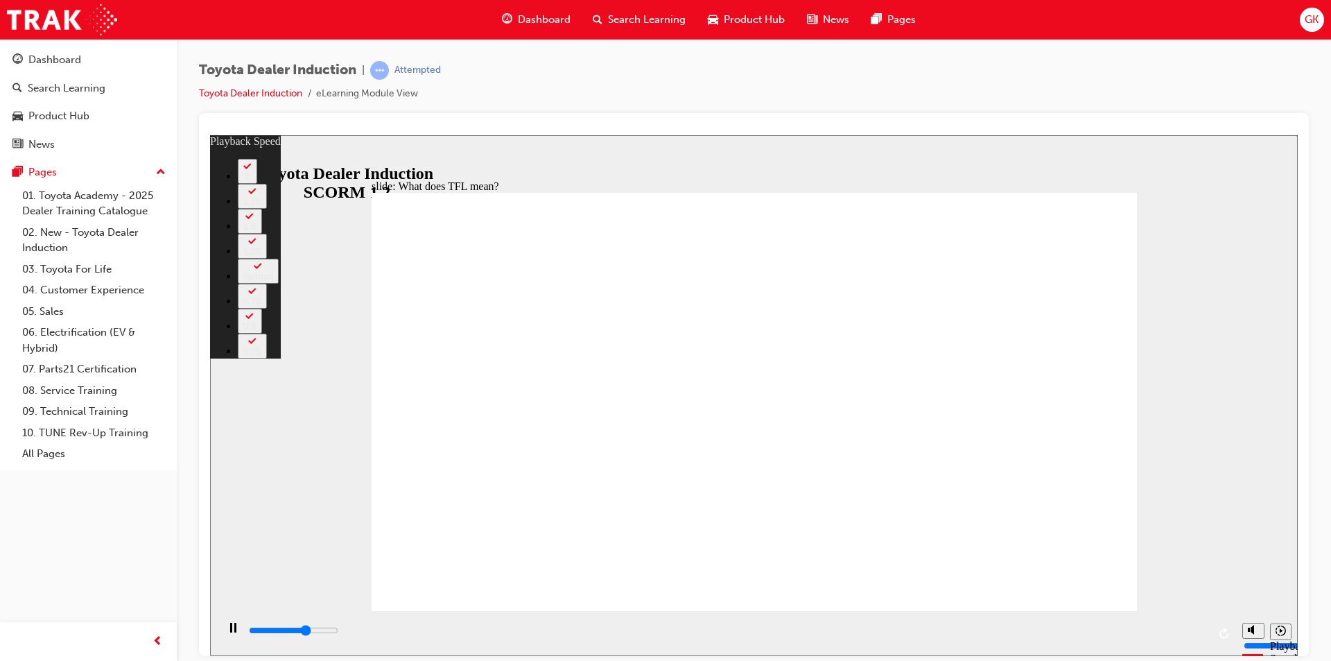
type input "7100"
type input "3"
type input "7400"
type input "3"
type input "7400"
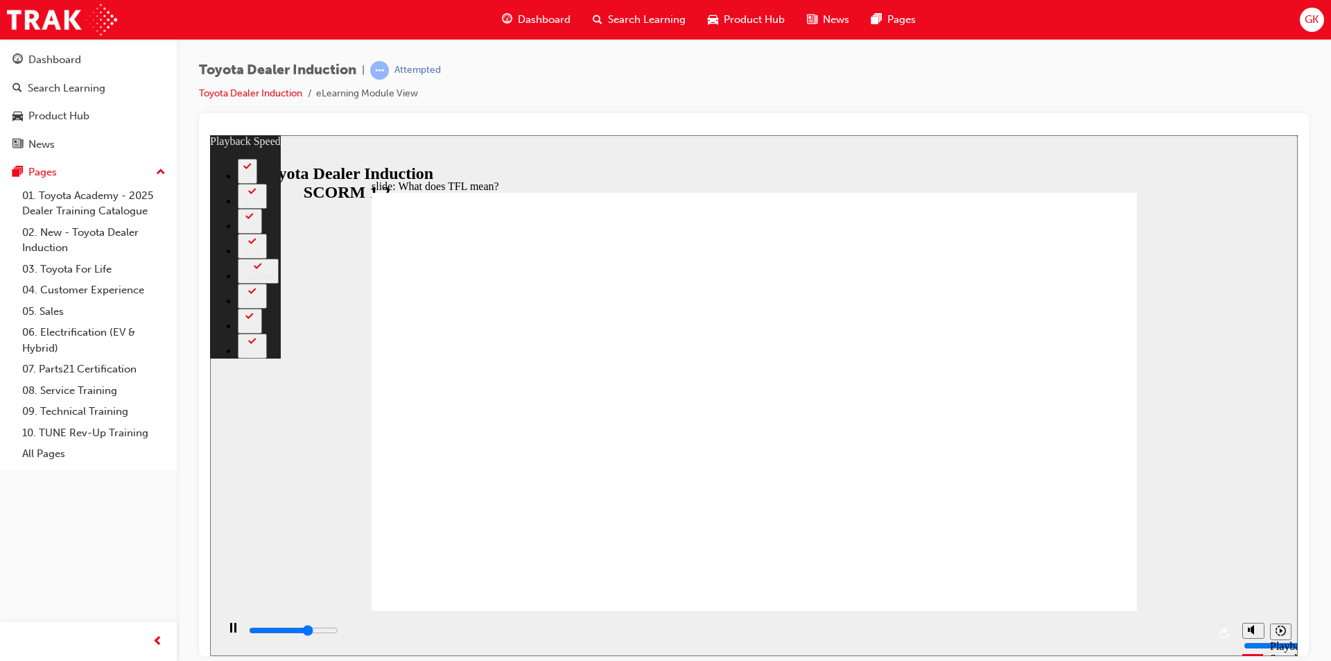
type input "3"
type input "7700"
type input "3"
type input "7900"
type input "3"
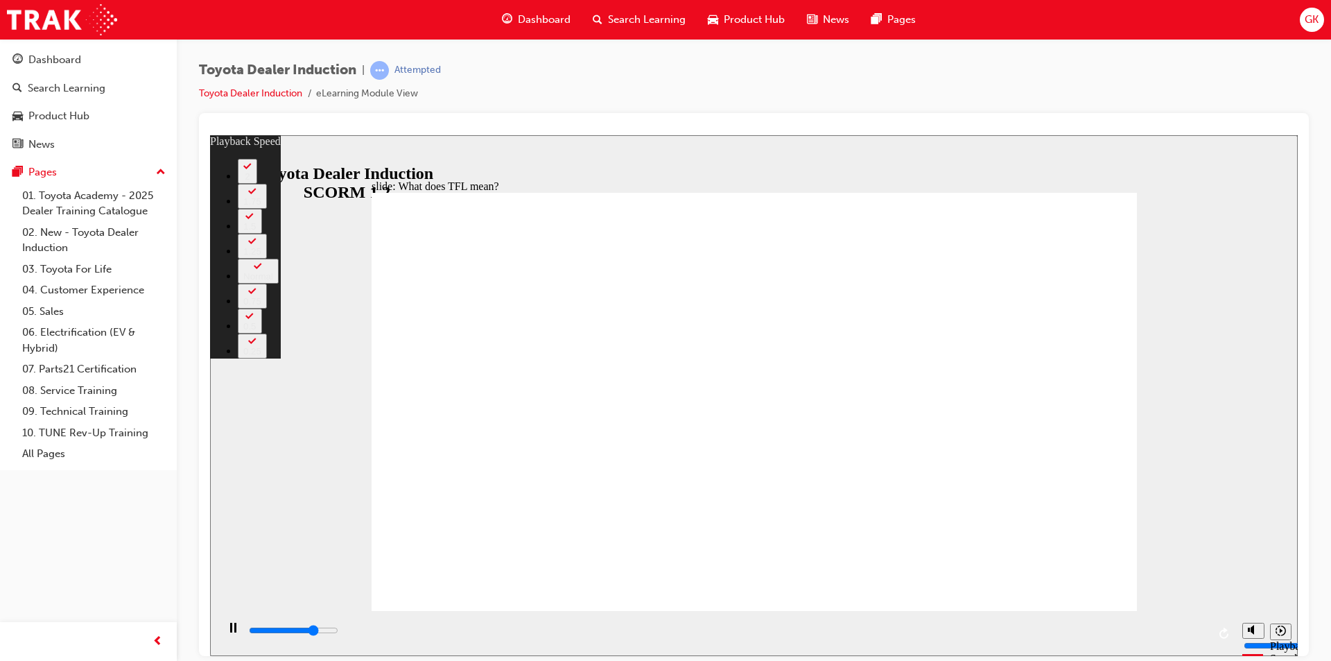
type input "8200"
type input "4"
type input "8500"
type input "4"
type input "8800"
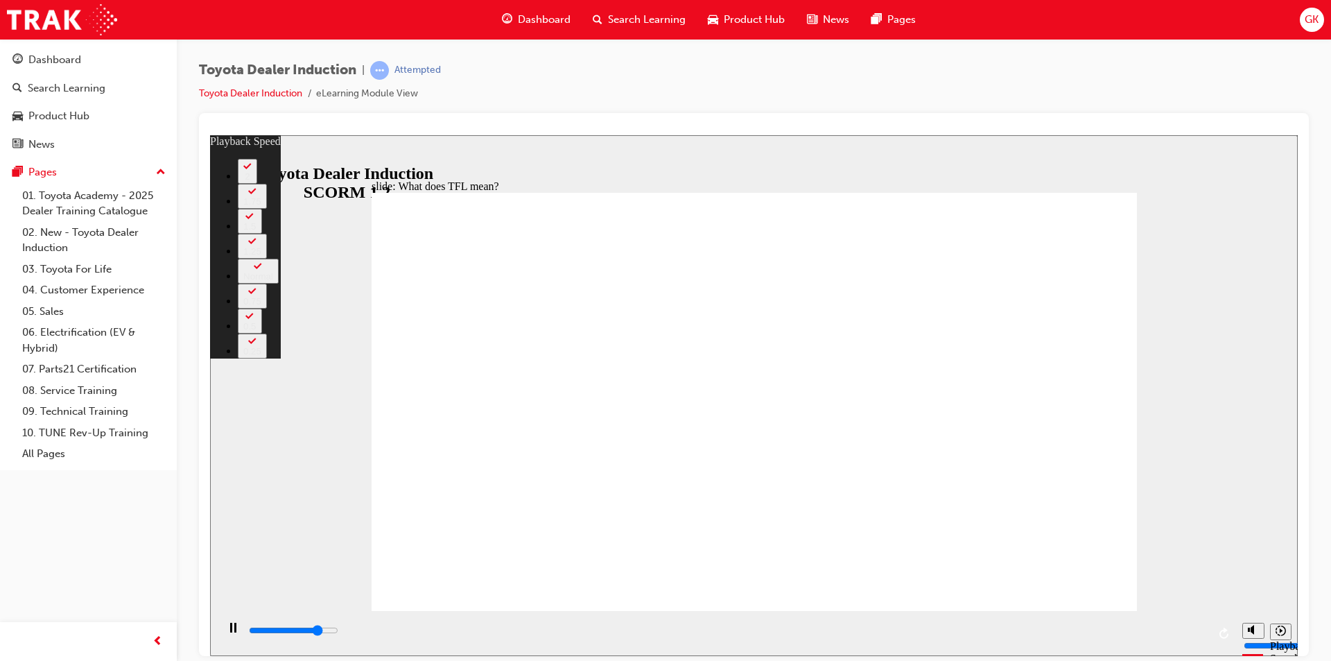
type input "4"
type input "9000"
type input "4"
type input "9300"
type input "5"
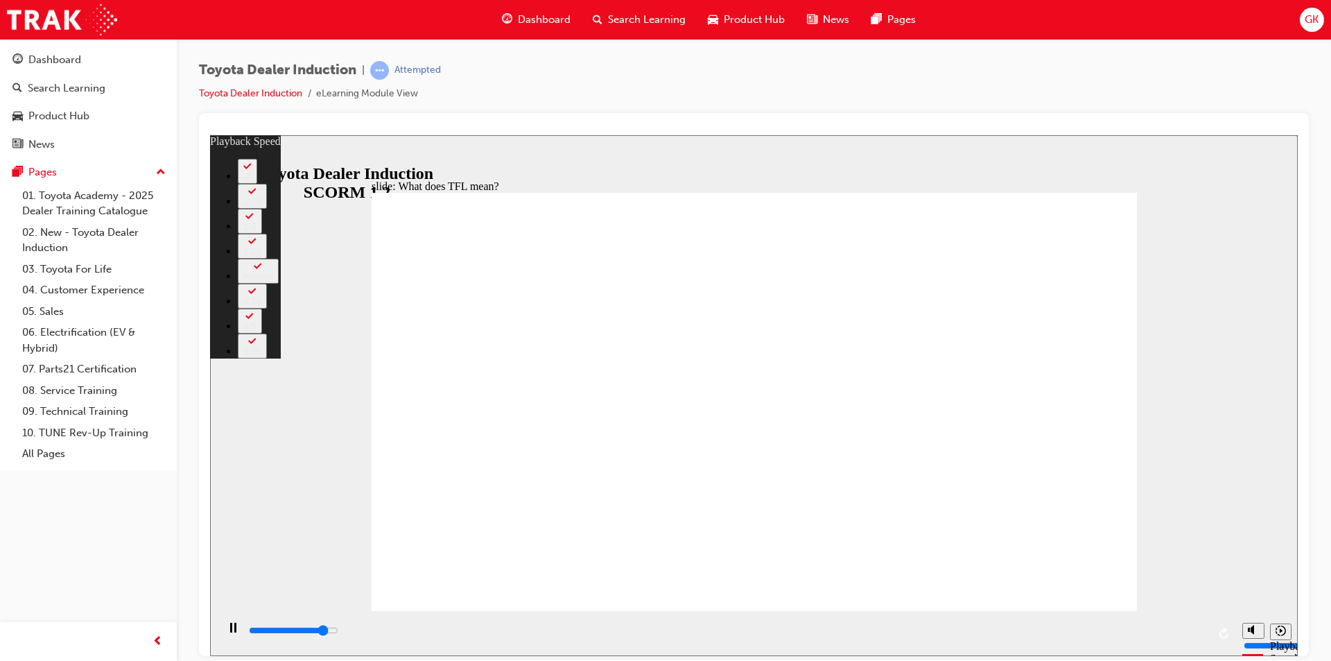
type input "9500"
type input "5"
type input "9800"
type input "5"
type input "10100"
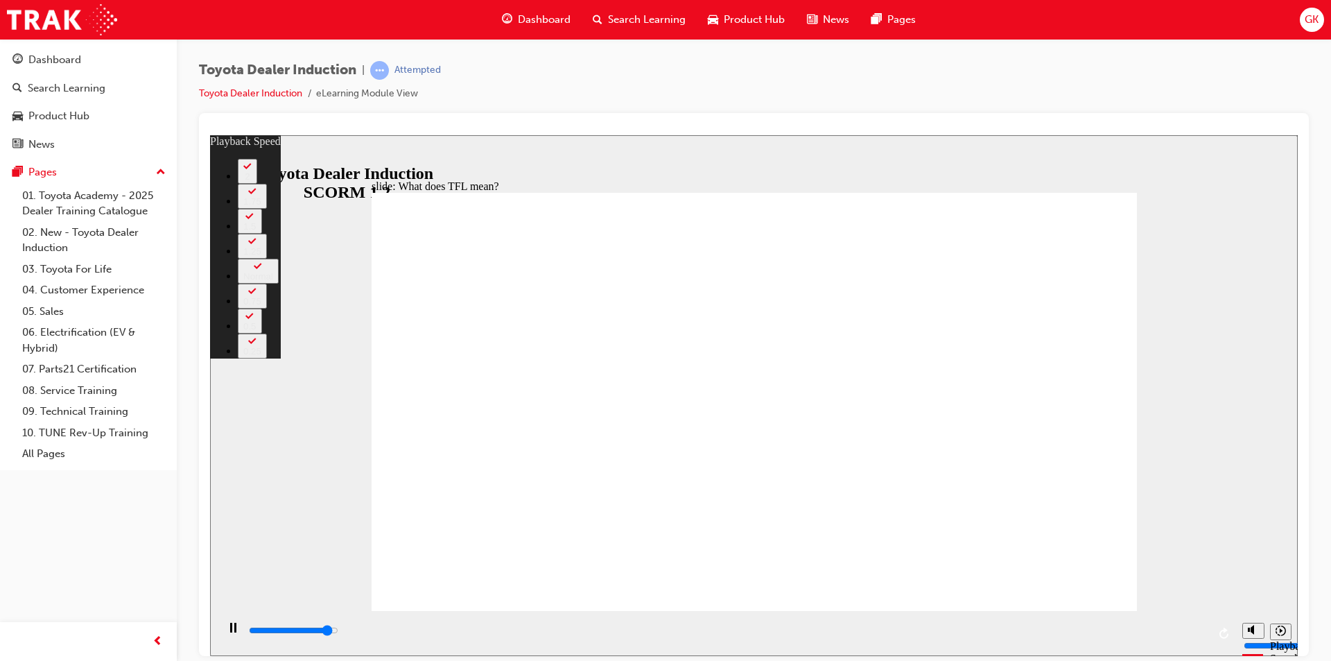
type input "6"
type input "10300"
type input "6"
type input "10600"
type input "6"
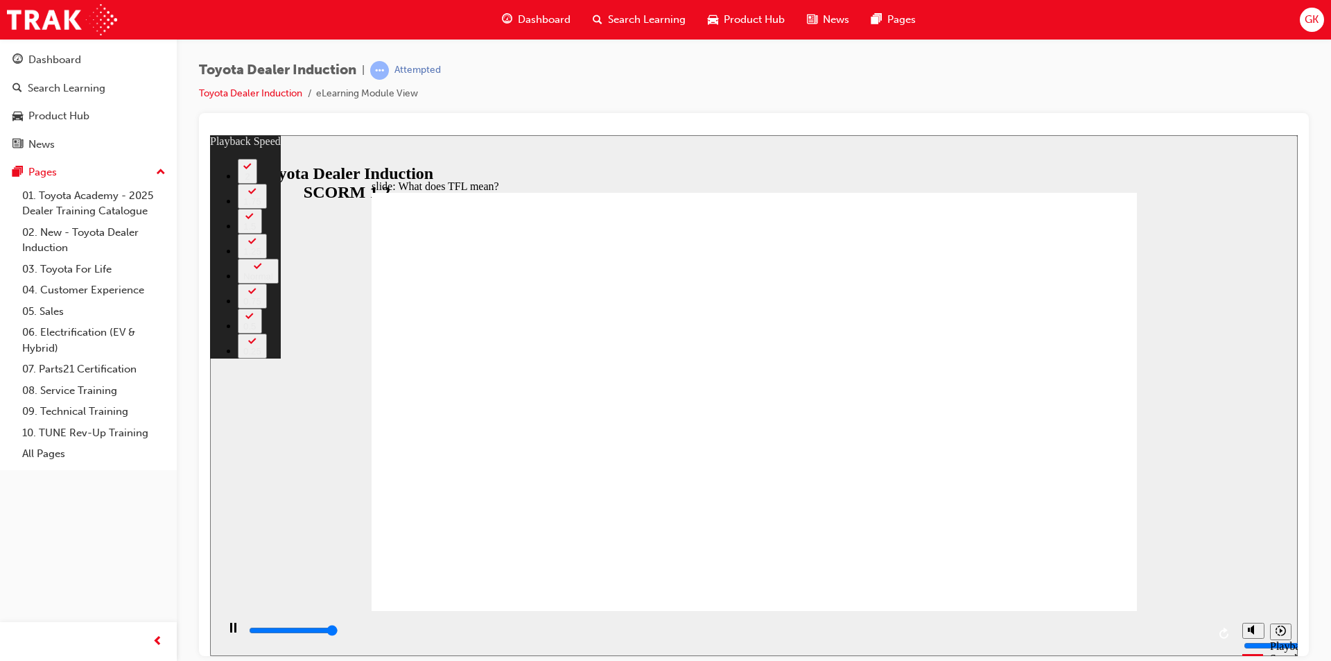
type input "10800"
type input "139"
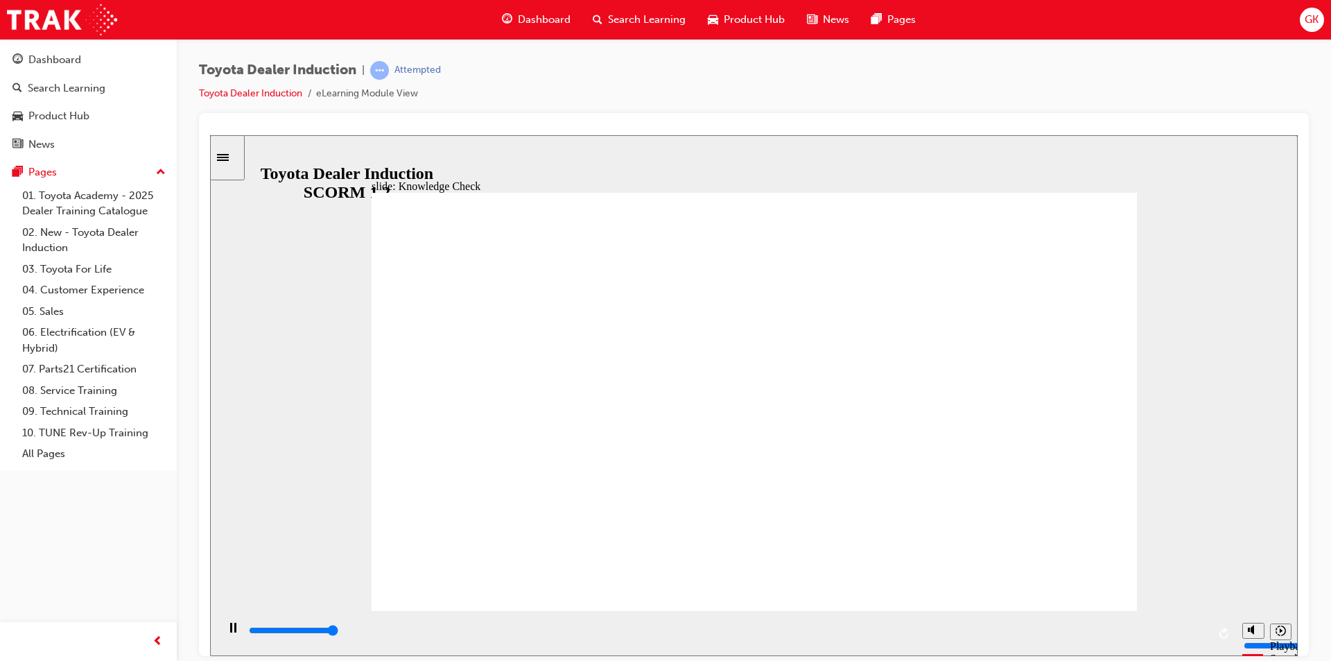
type input "5000"
radio input "true"
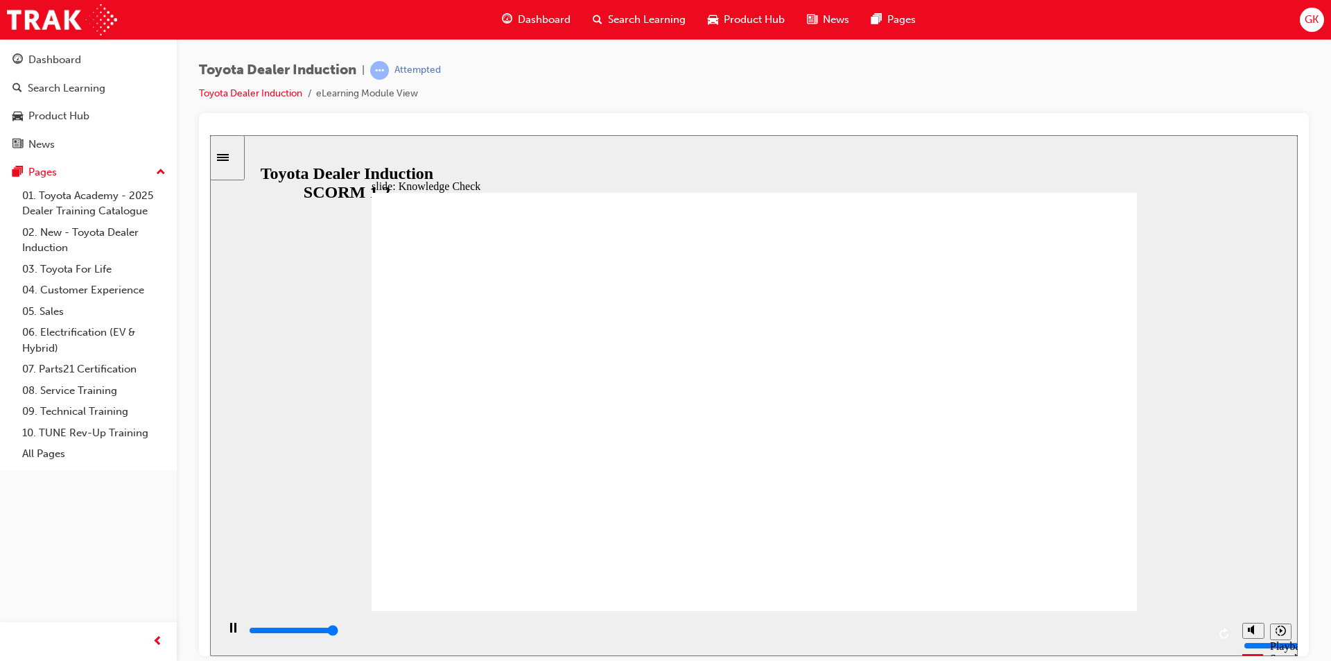
type input "5000"
radio input "true"
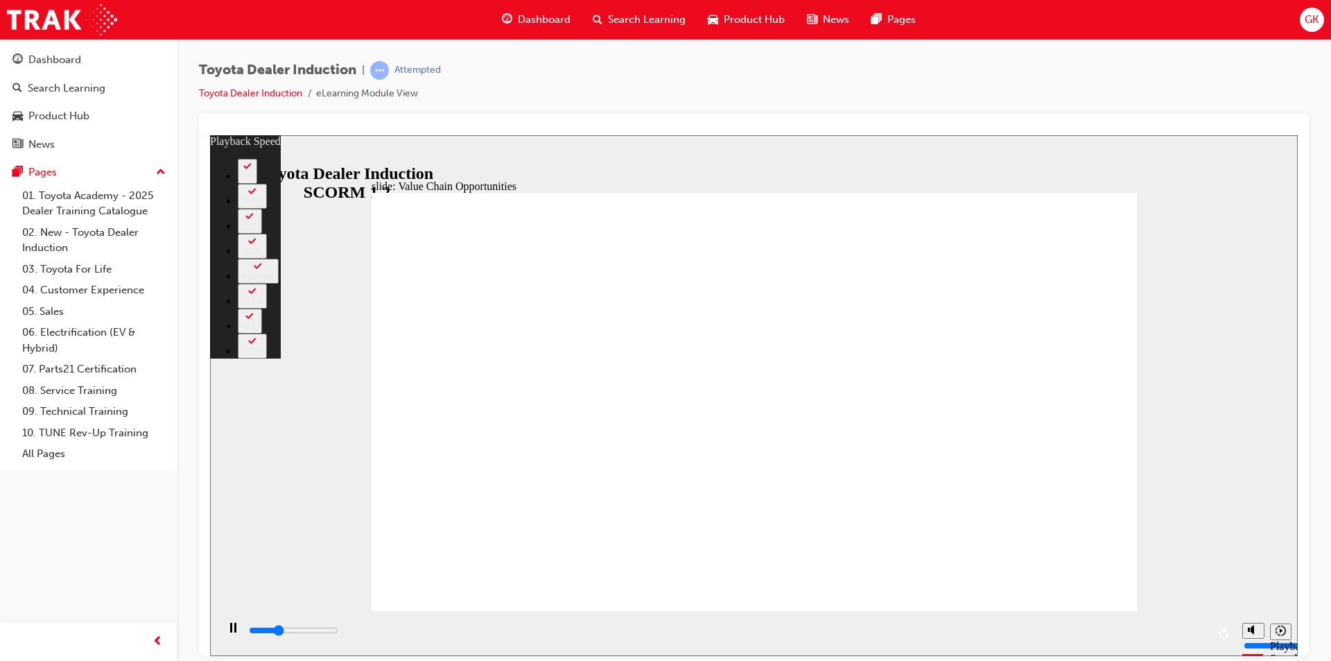
type input "3500"
type input "0"
type input "3800"
type input "1"
type input "4100"
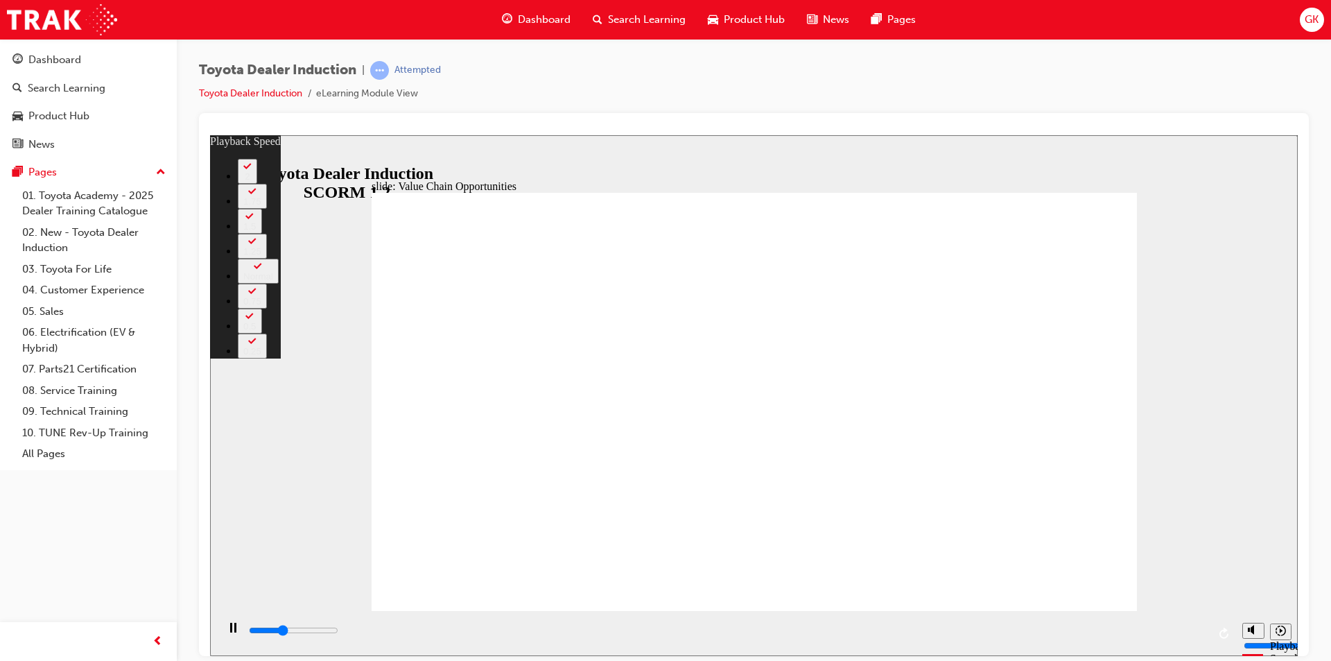
type input "1"
type input "4300"
type input "1"
type input "4500"
type input "1"
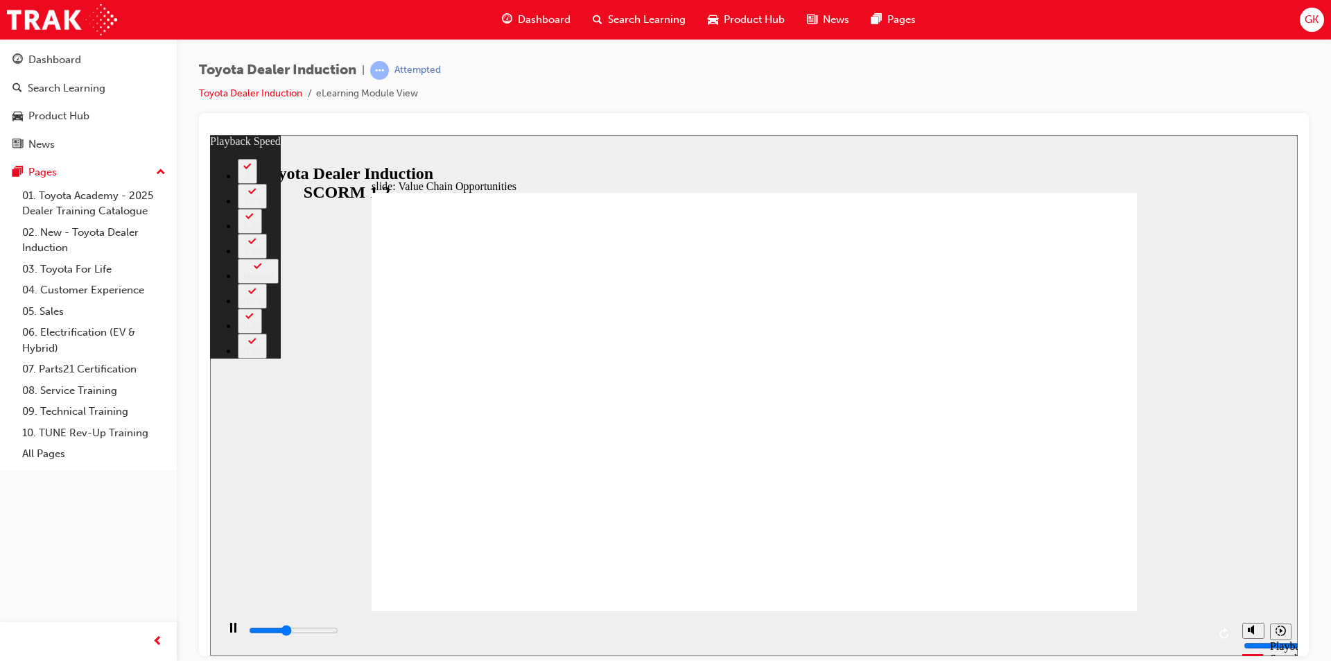
type input "4600"
type input "1"
type input "4900"
type input "2"
type input "5100"
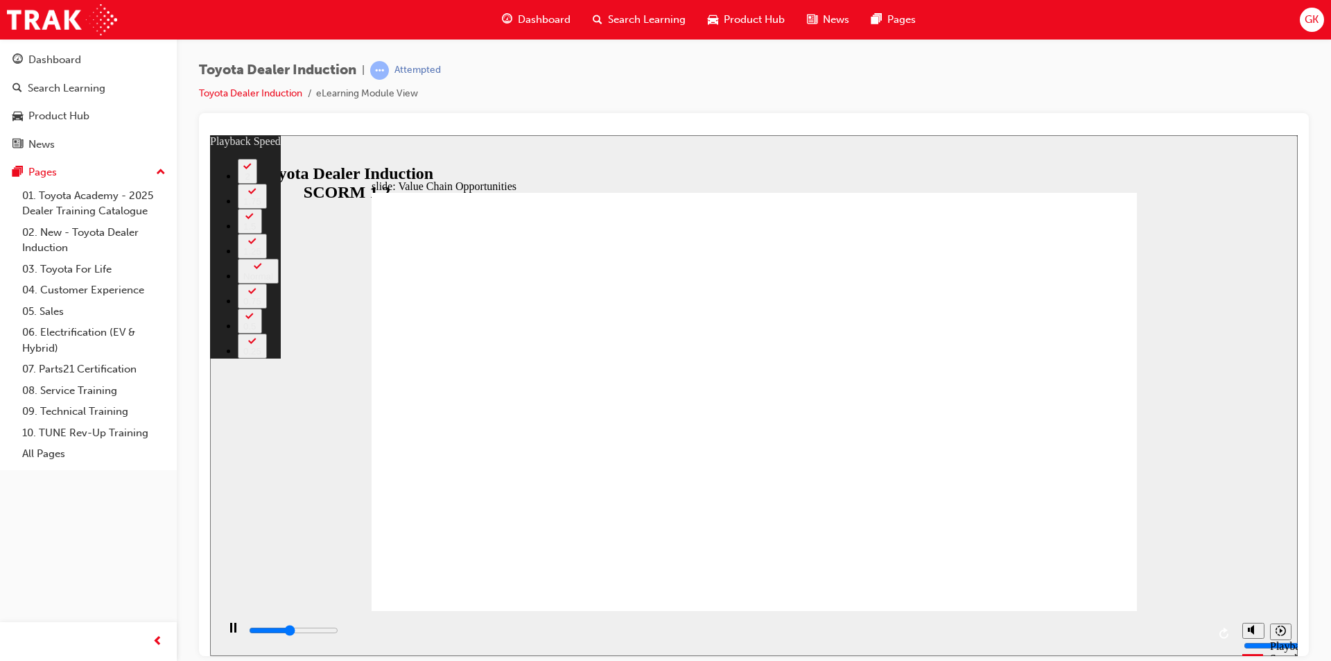
type input "2"
type input "5400"
type input "2"
type input "5700"
type input "2"
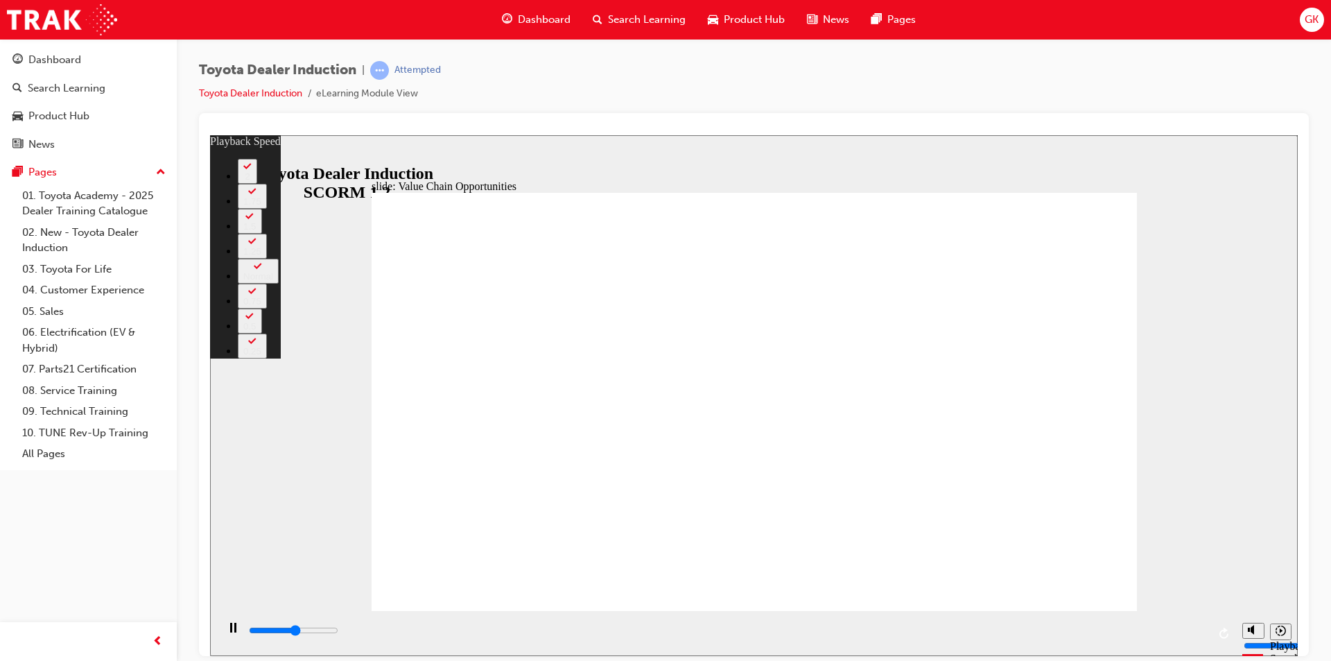
type input "5900"
type input "3"
type input "6200"
type input "3"
type input "6500"
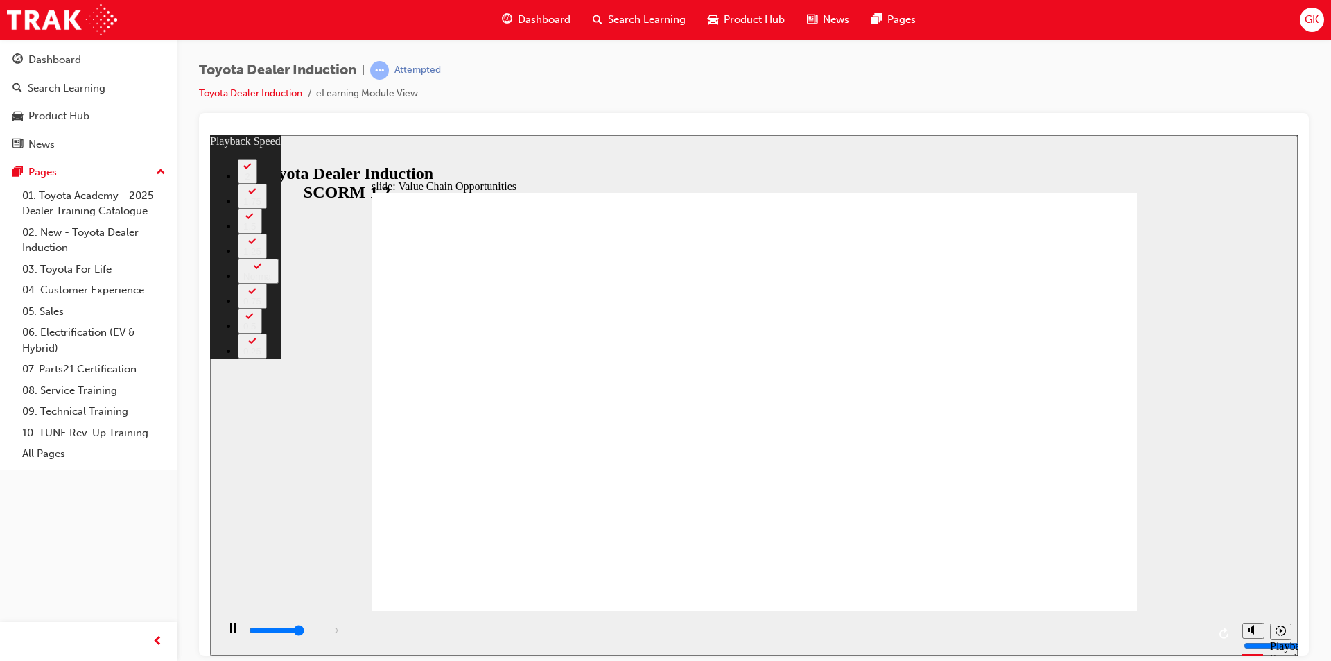
type input "3"
type input "6700"
type input "3"
type input "7000"
type input "4"
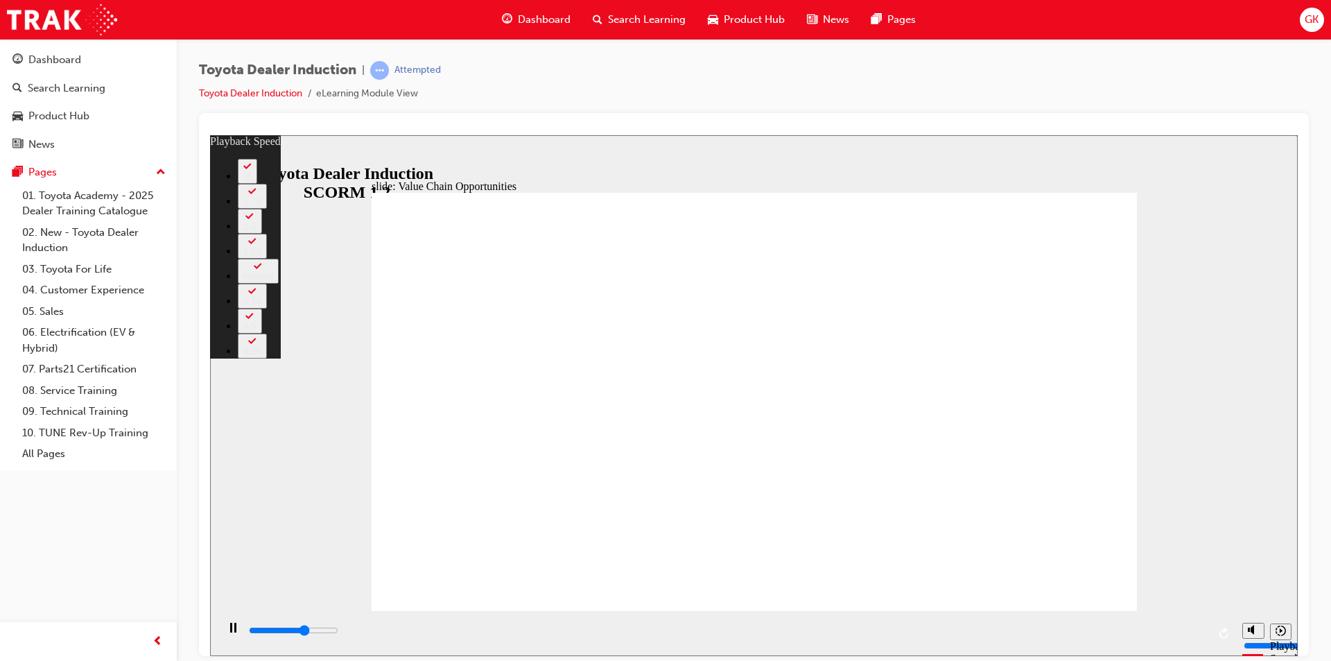
type input "7300"
type input "4"
type input "7500"
type input "4"
type input "7800"
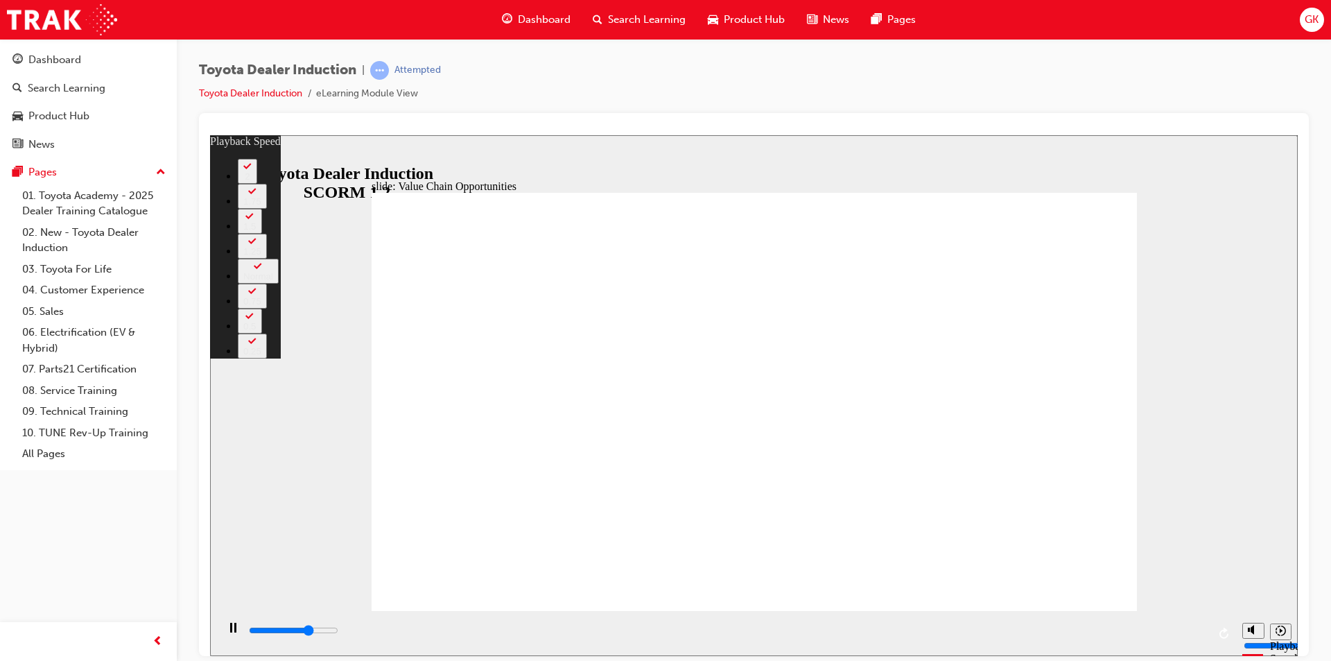
type input "4"
type input "8000"
type input "5"
type input "8300"
type input "5"
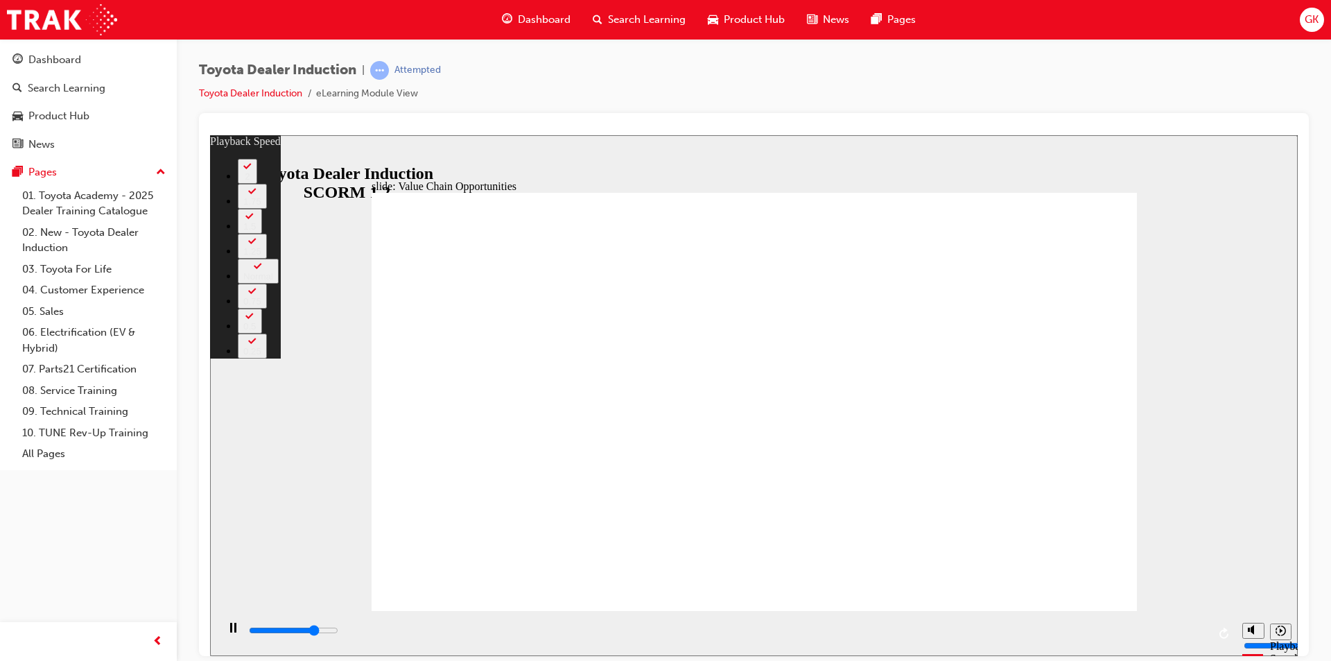
type input "8600"
type input "5"
type input "8900"
type input "6"
type input "9100"
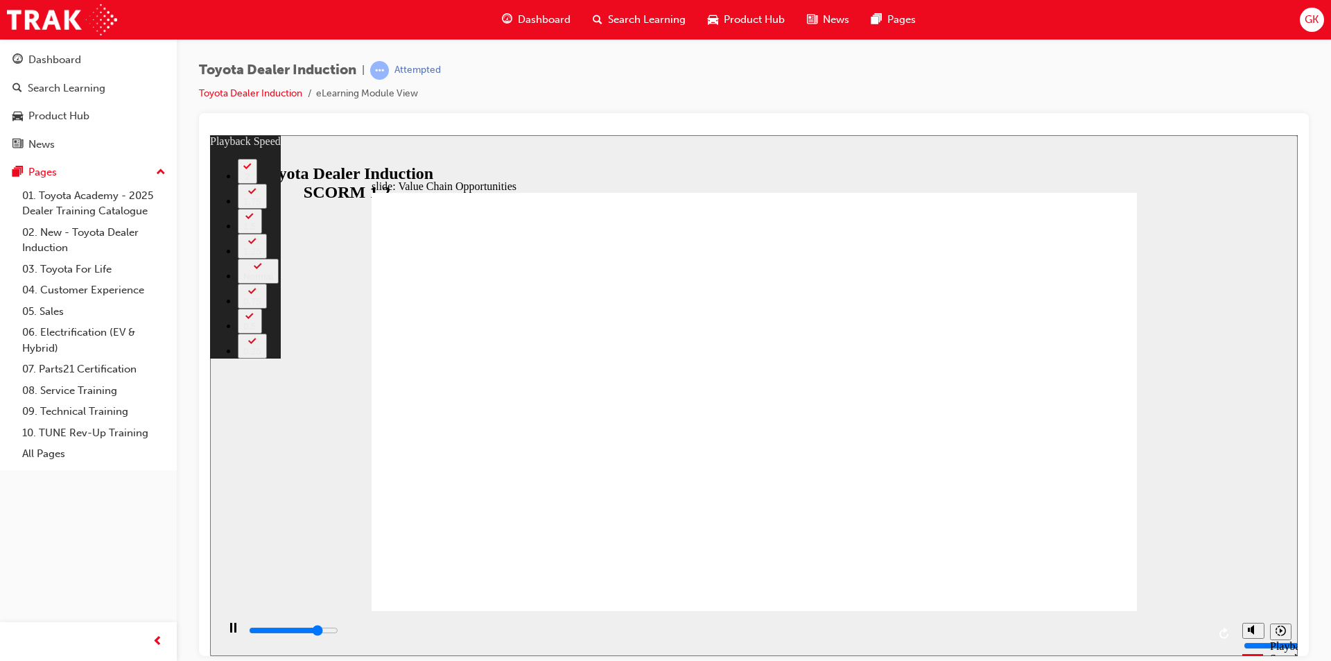
type input "6"
type input "9400"
type input "6"
type input "9600"
type input "6"
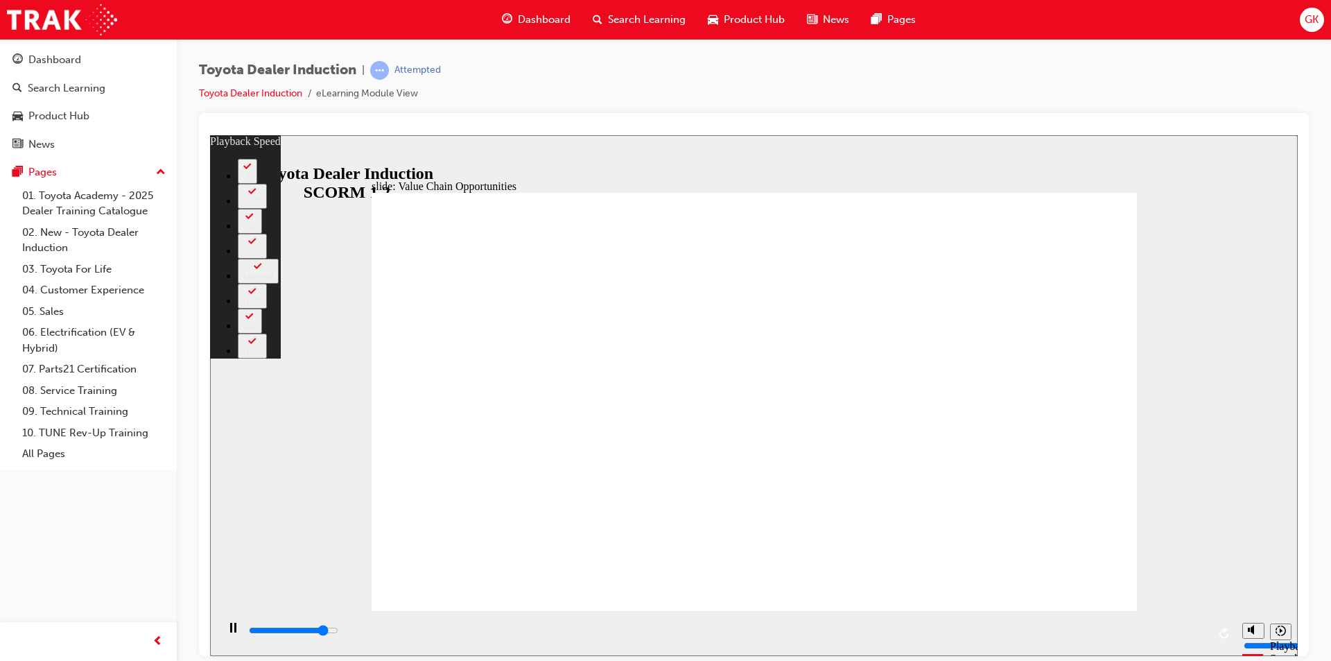
type input "9900"
type input "7"
type input "10200"
type input "7"
type input "10400"
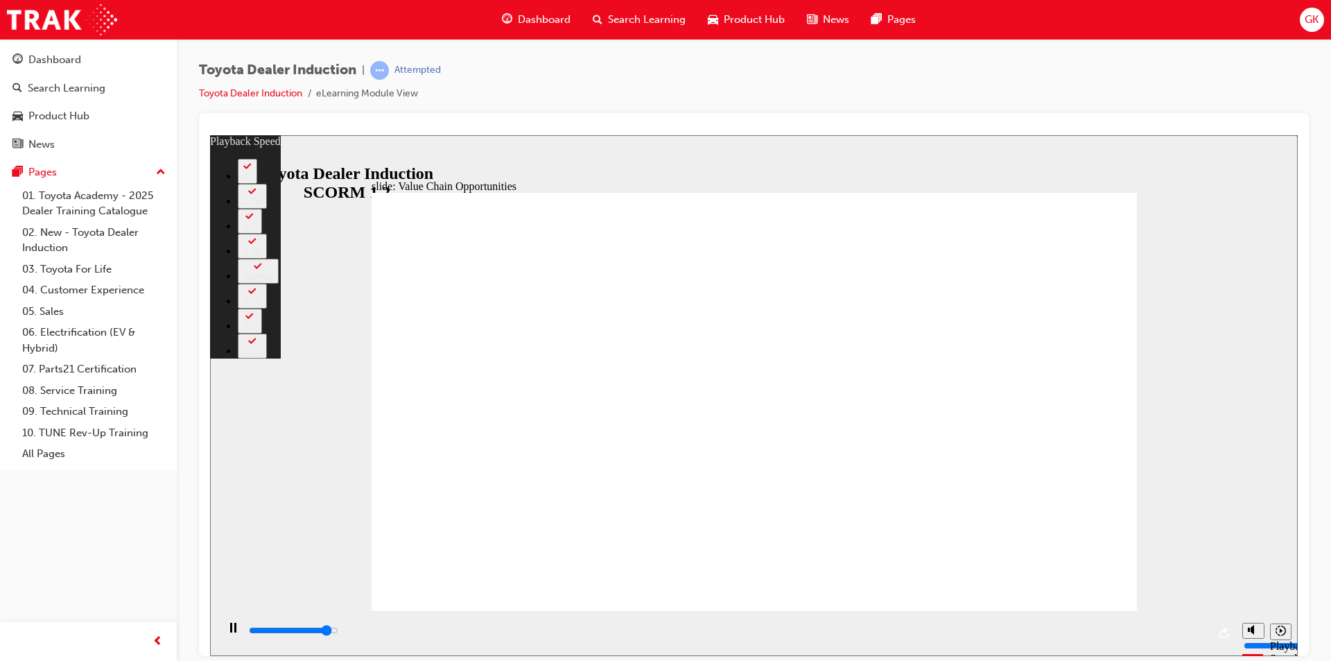
type input "7"
type input "10700"
type input "7"
type input "11000"
type input "8"
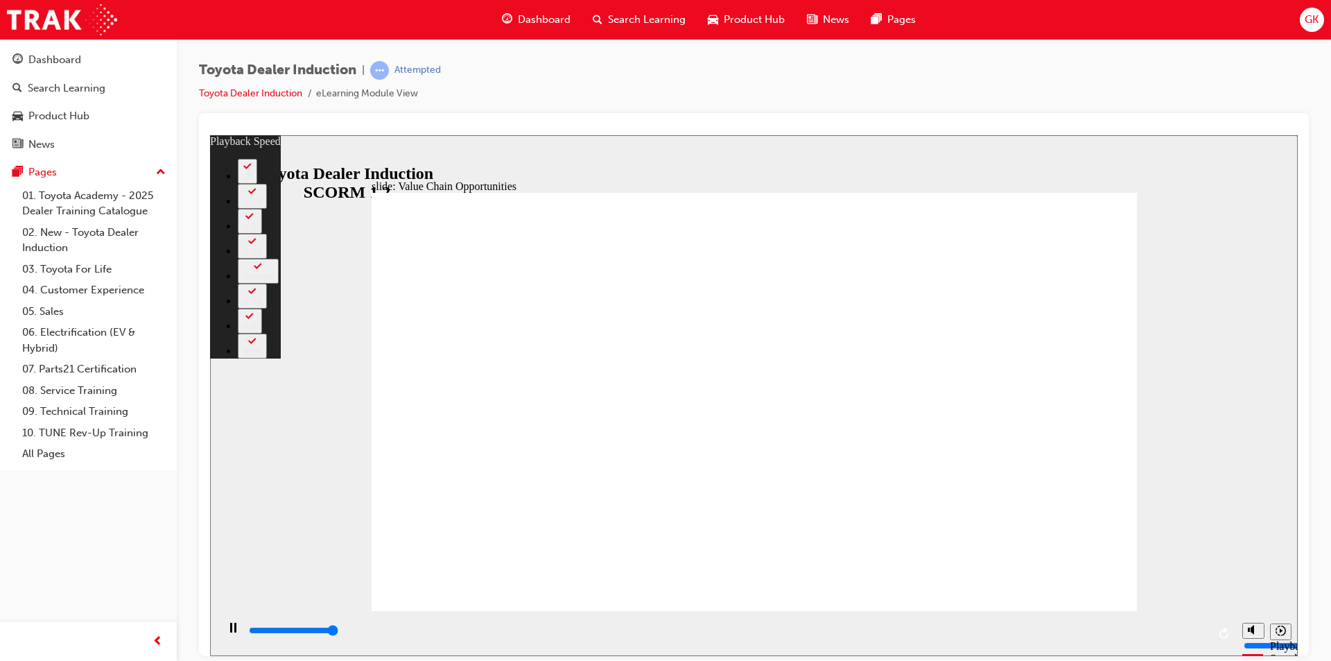
type input "11300"
type input "8"
type input "11300"
type input "64"
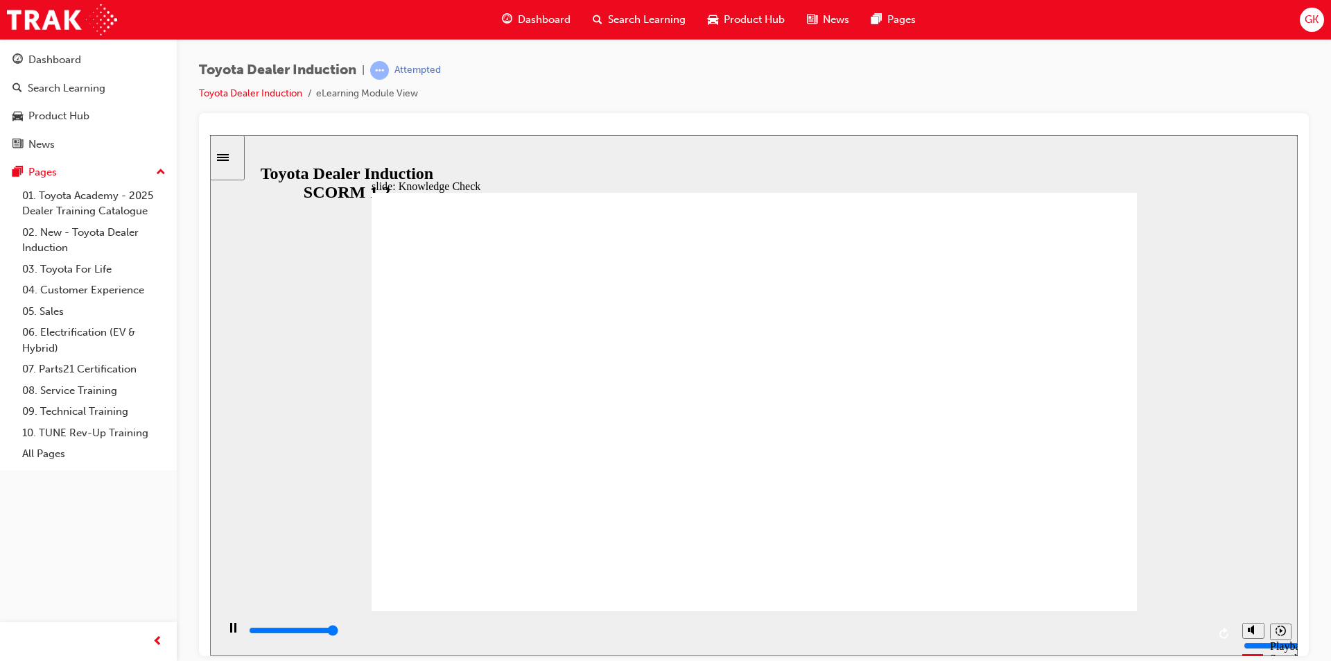
type input "5000"
radio input "true"
type input "5000"
radio input "true"
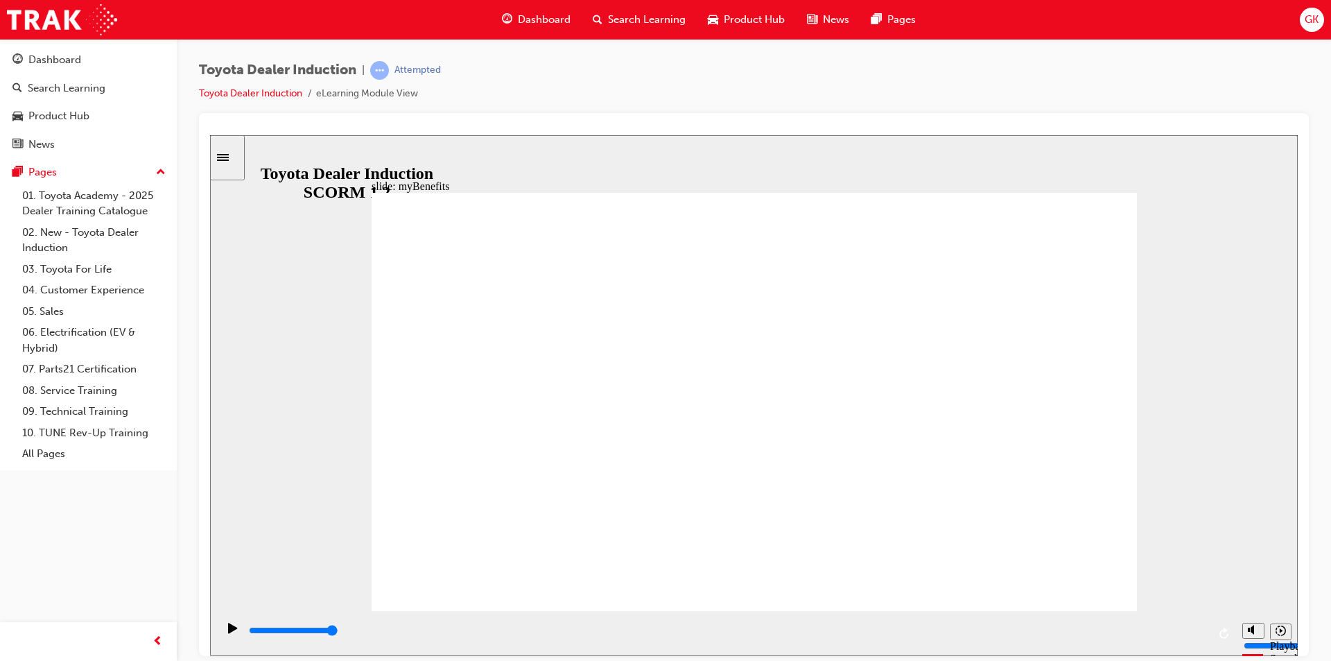
type input "3400"
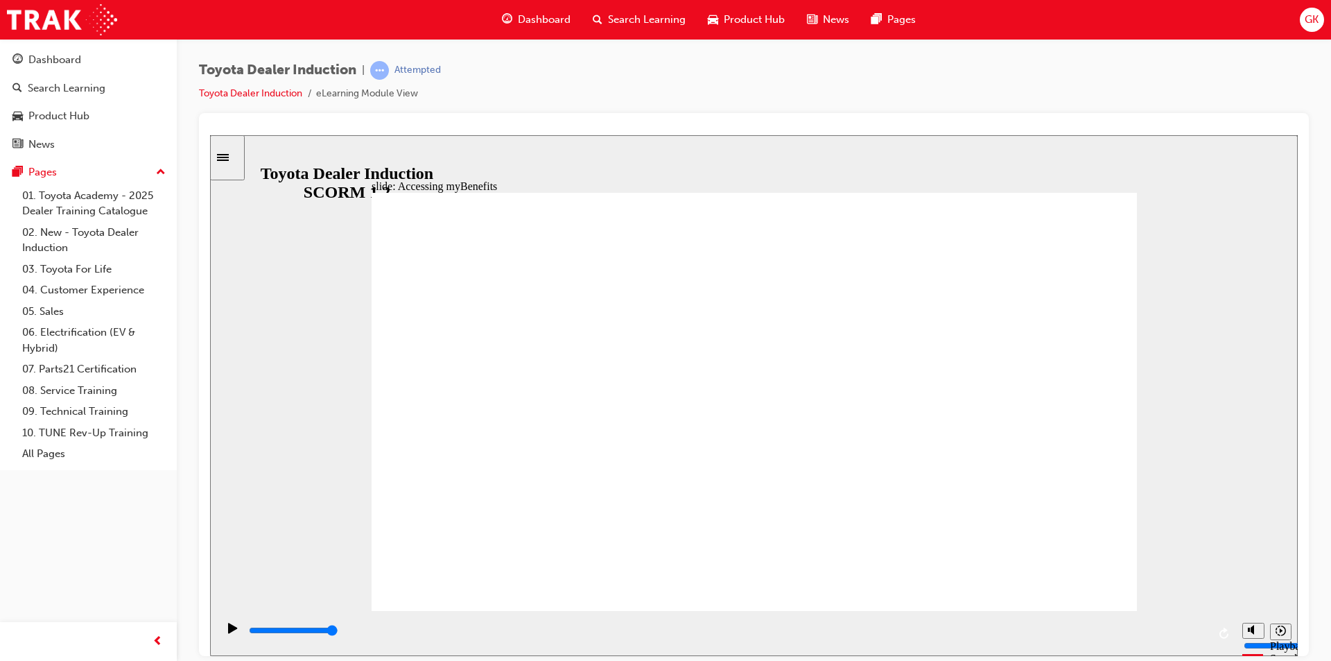
type input "3100"
type input "T"
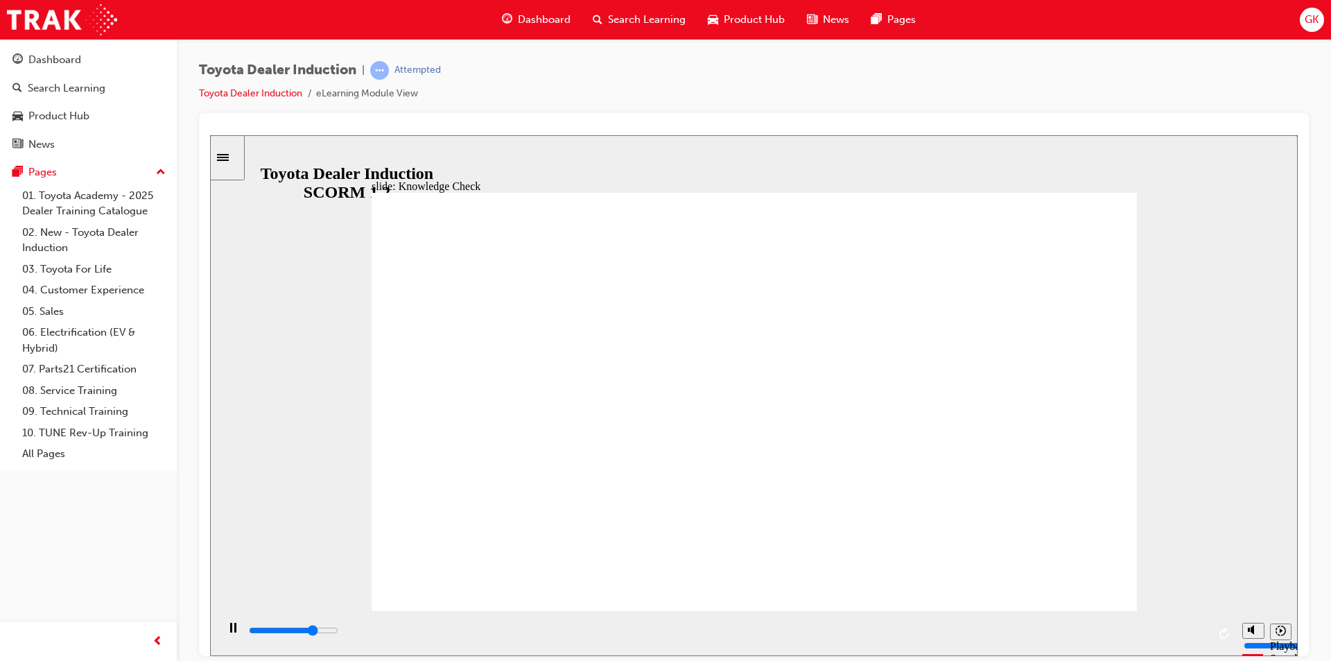
type input "3700"
type input "To"
type input "4000"
type input "Tot"
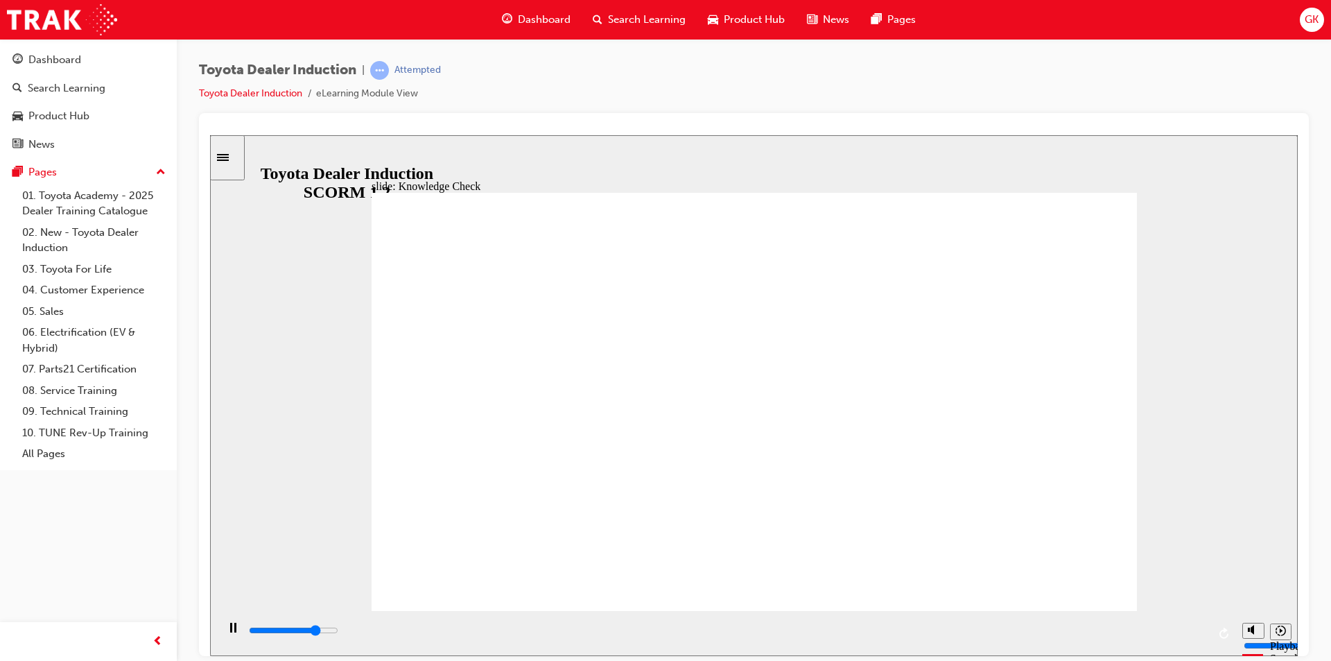
type input "Tot"
type input "4700"
type input "To"
type input "5000"
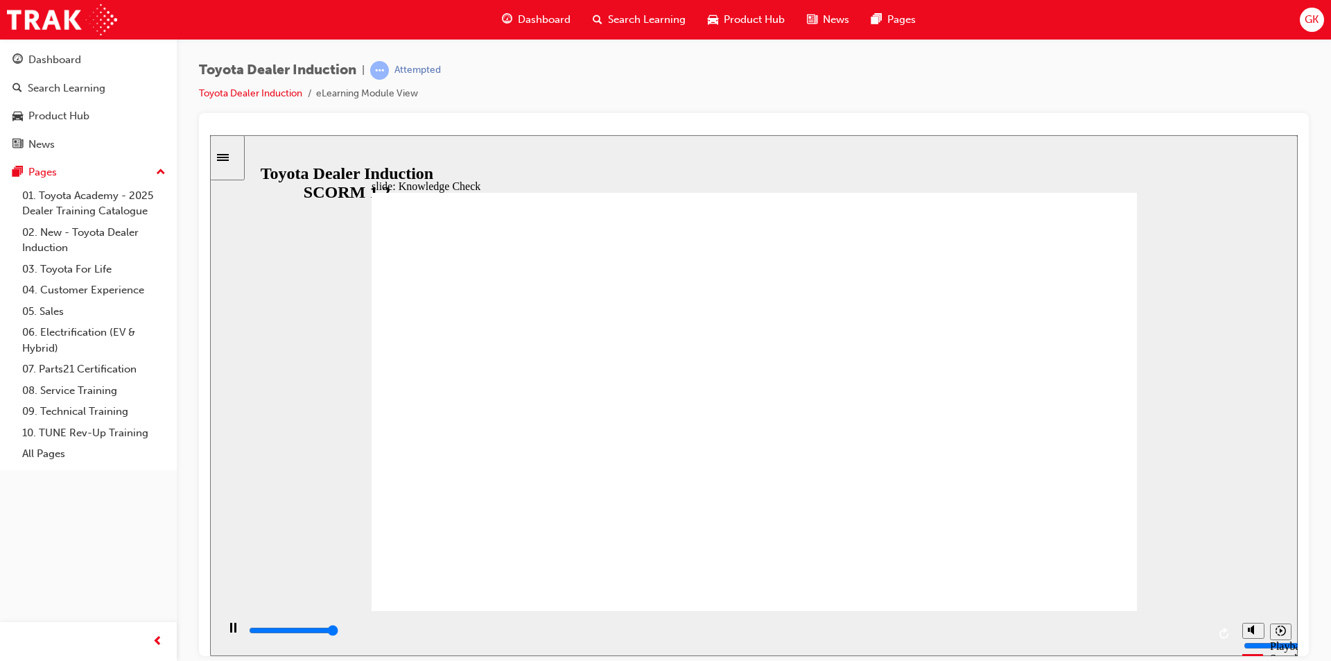
type input "Toy"
type input "Toyo"
type input "Toyot"
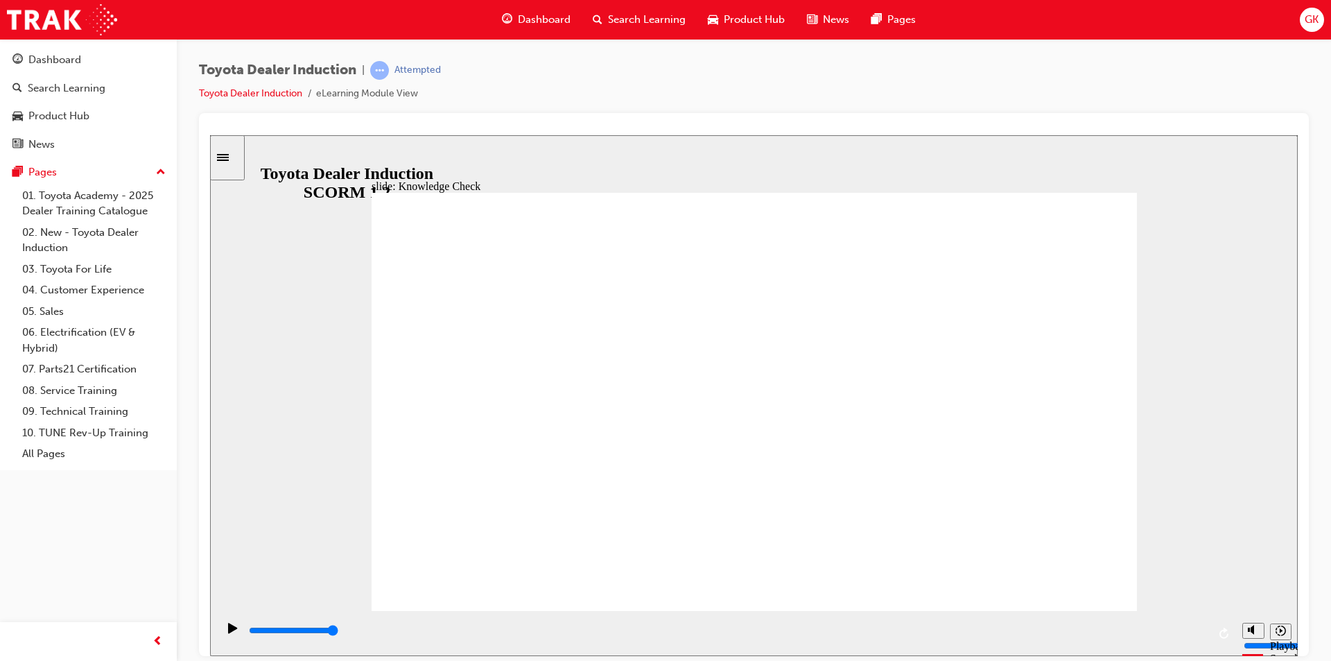
type input "Toyot"
type input "Toyota"
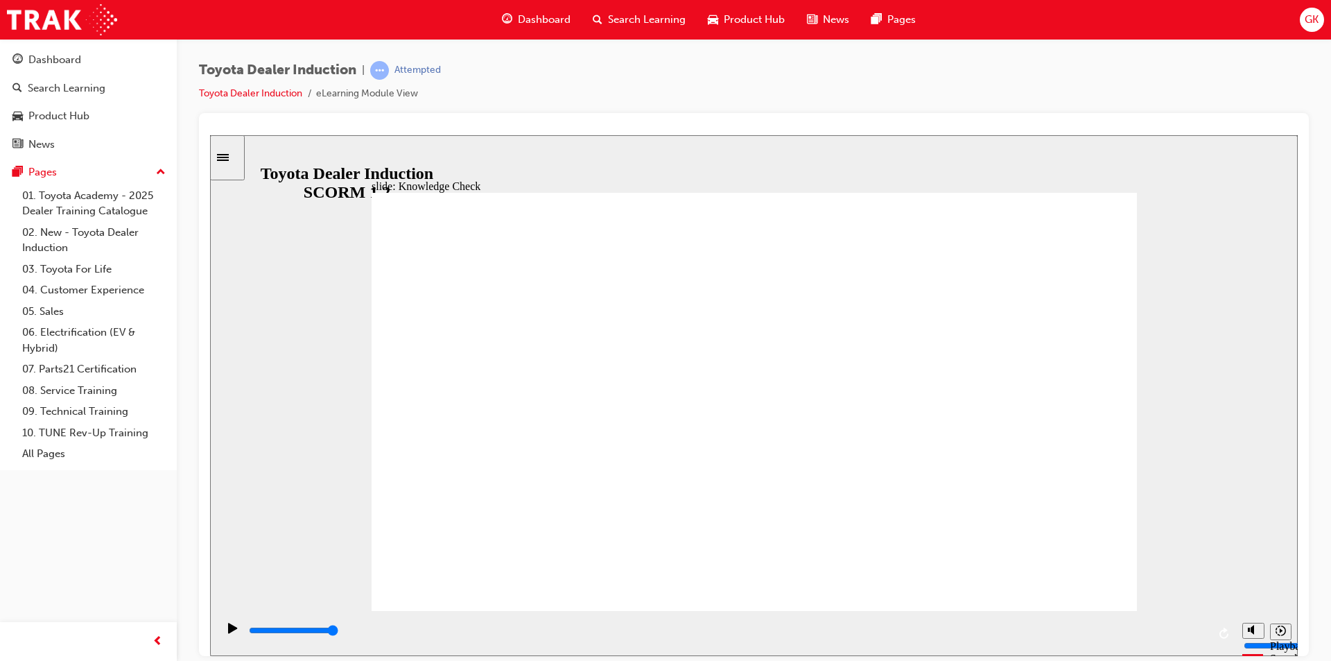
type input "Toyota E"
type input "Toyota En"
type input "Toyota Eng"
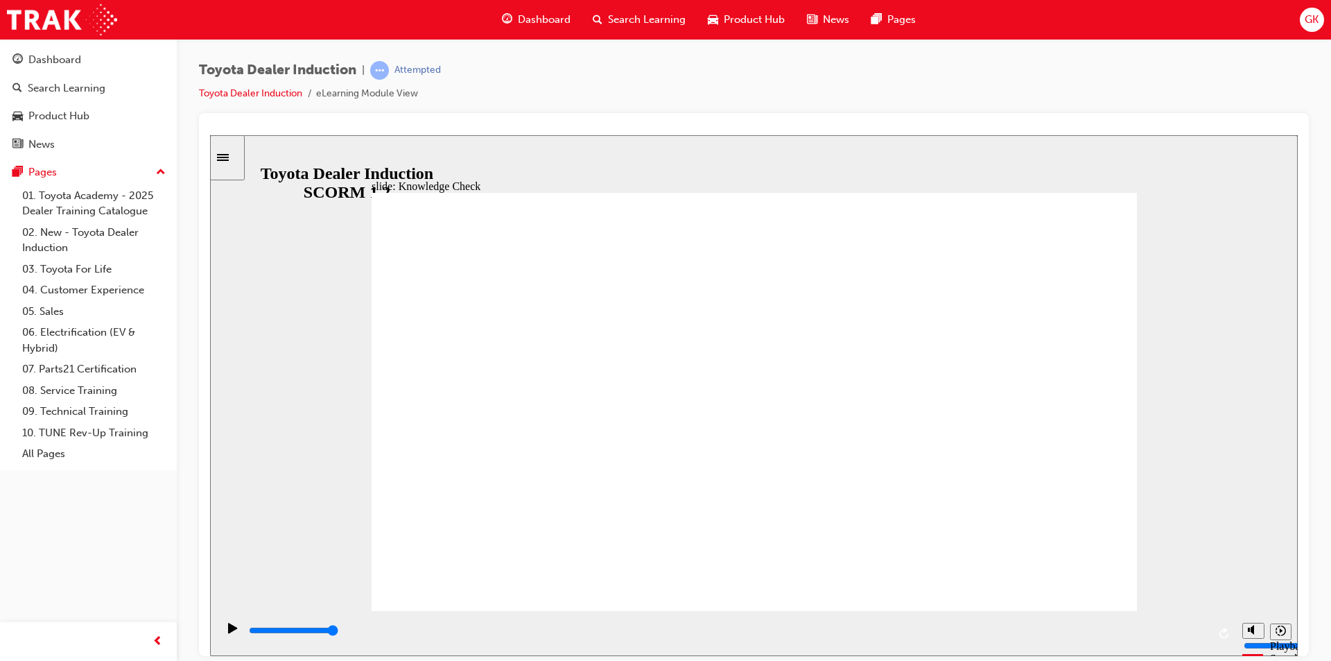
type input "Toyota Eng"
type input "Toyota Enga"
type input "Toyota Engag"
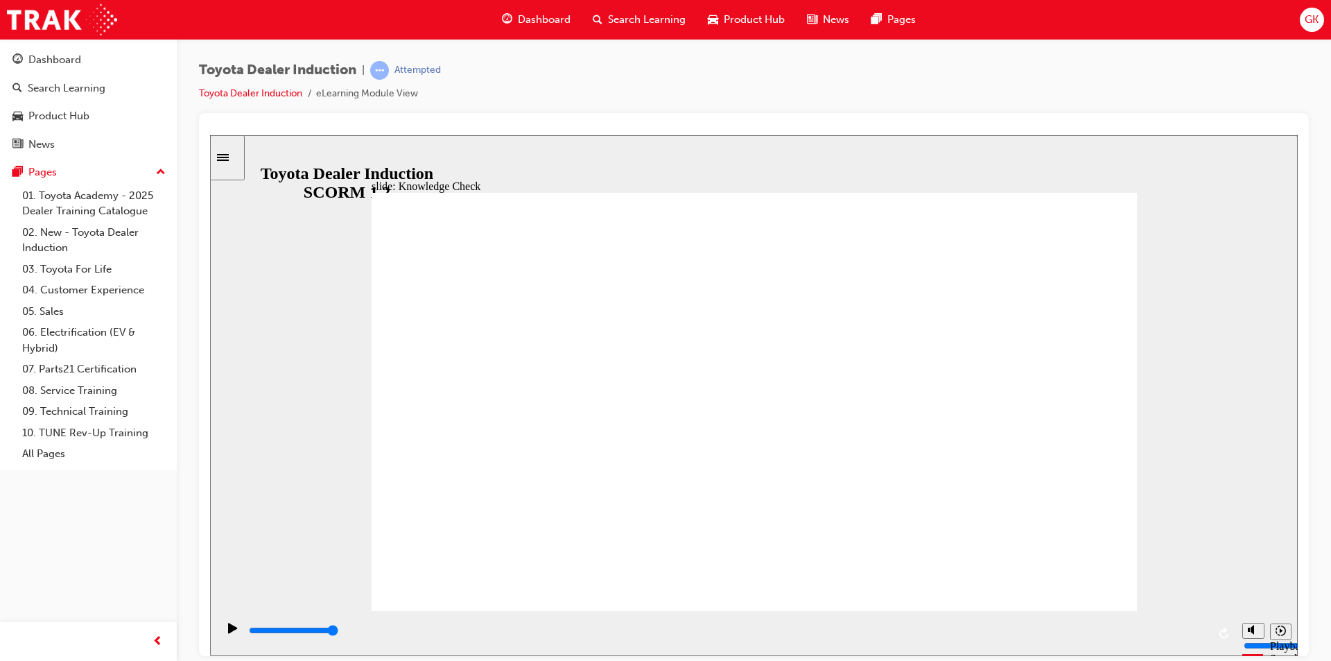
type input "Toyota Engage"
type input "Toyota Engage A"
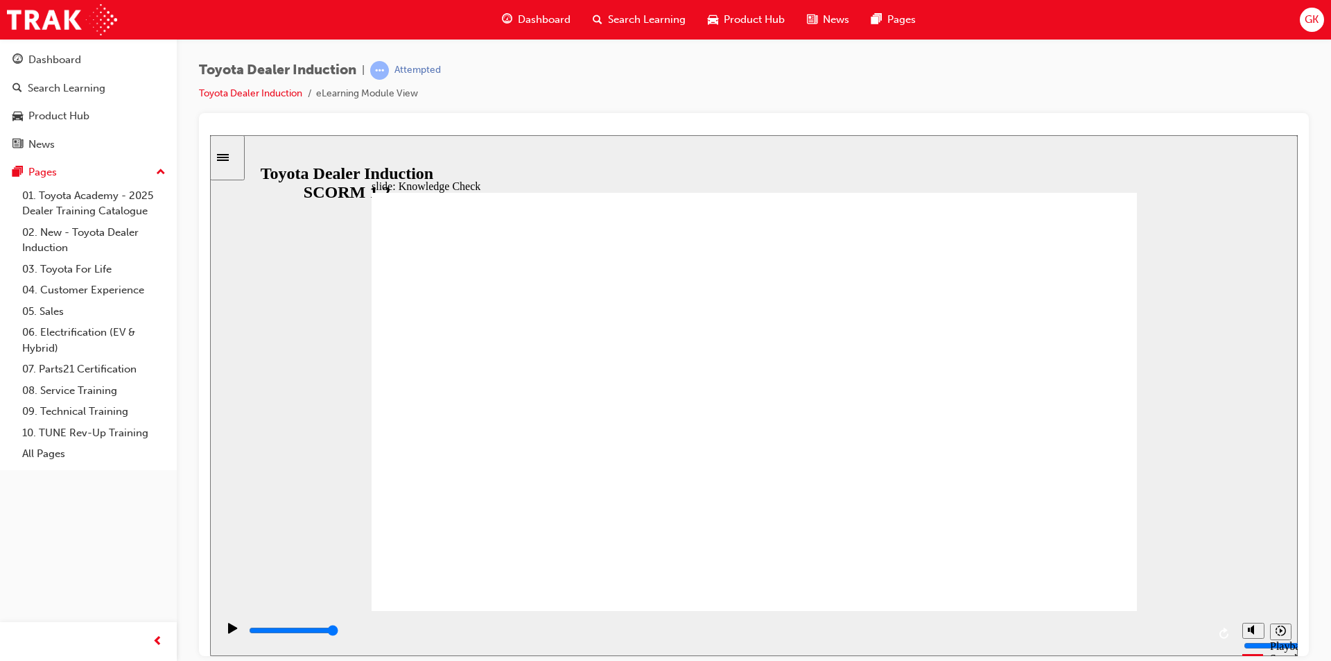
type input "Toyota Engage A"
type input "Toyota Engage Ap"
type input "Toyota Engage App"
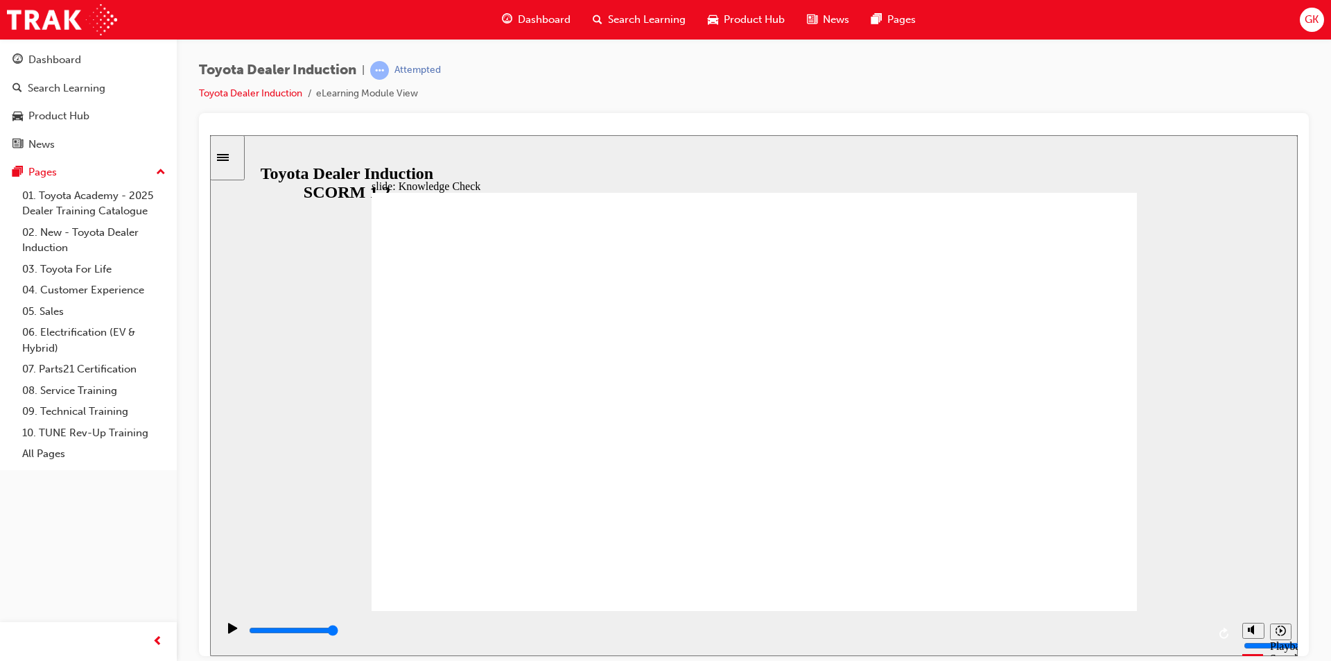
type input "Toyota Engage App"
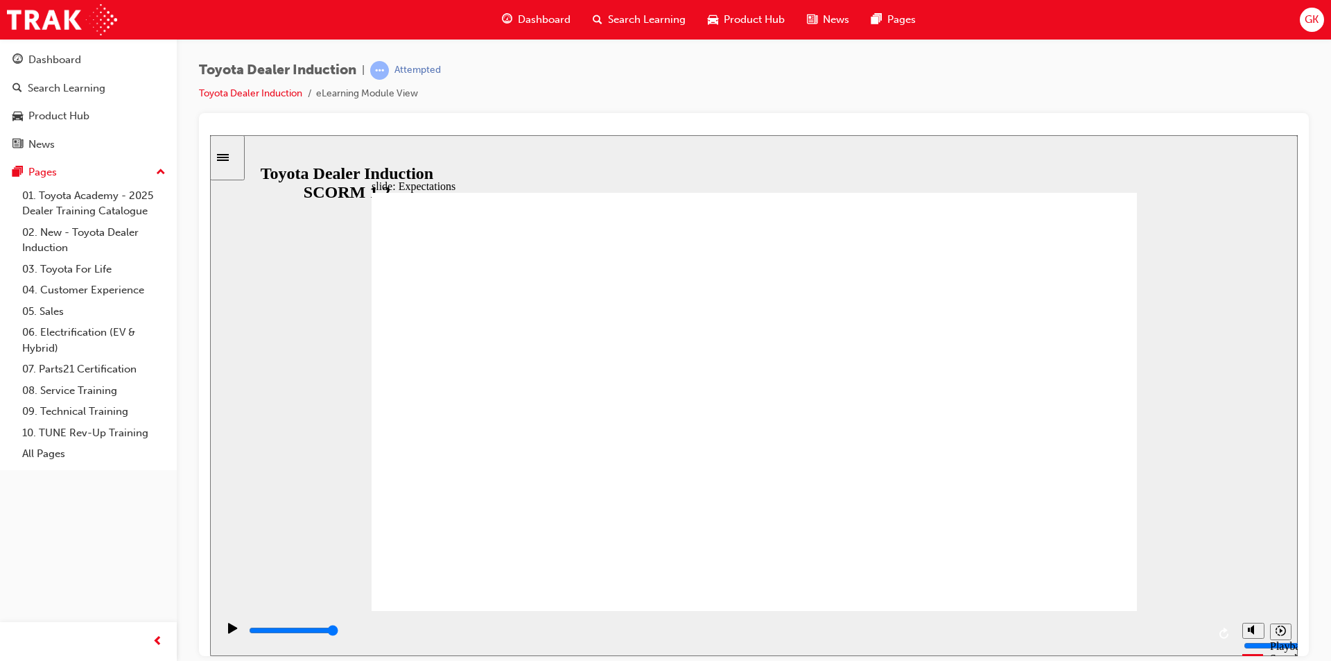
type input "8400"
checkbox input "true"
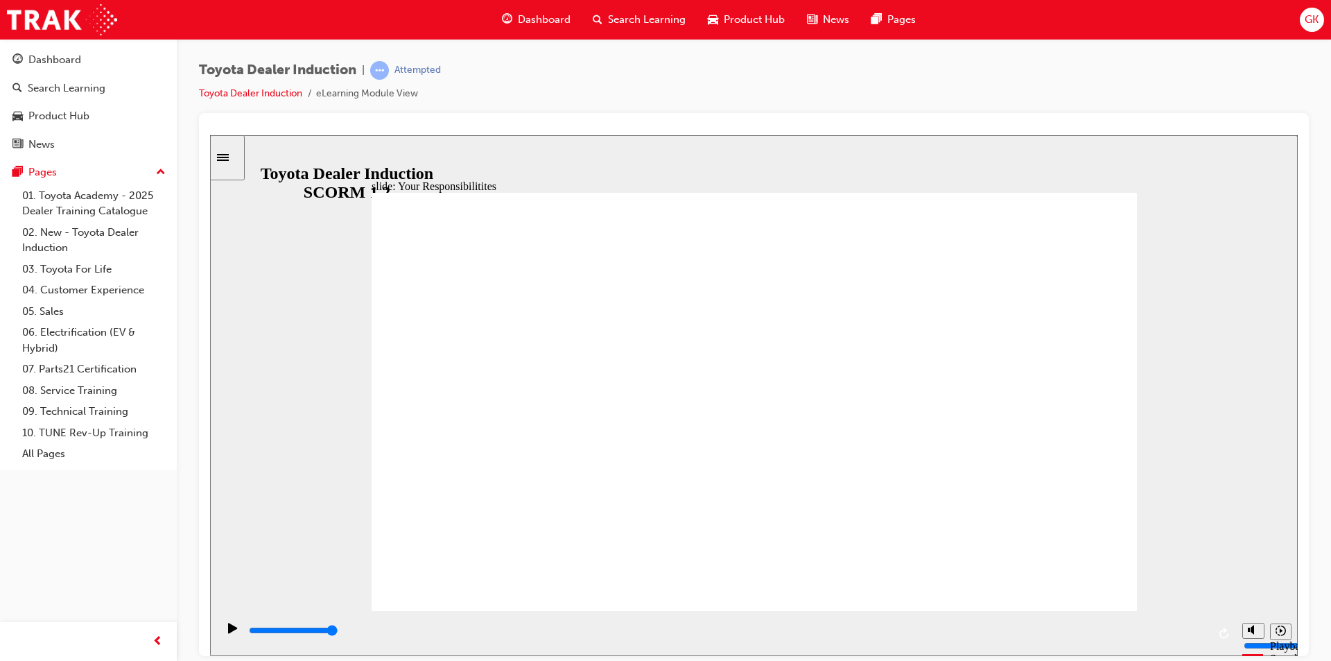
checkbox input "true"
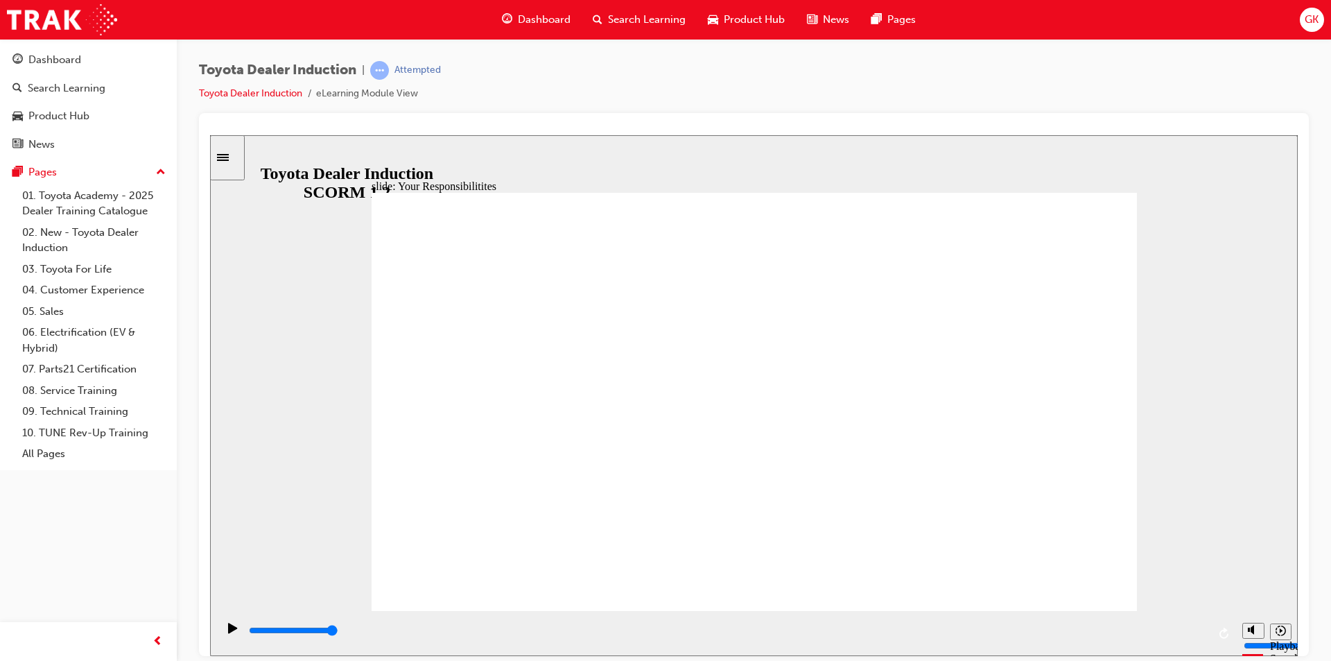
checkbox input "true"
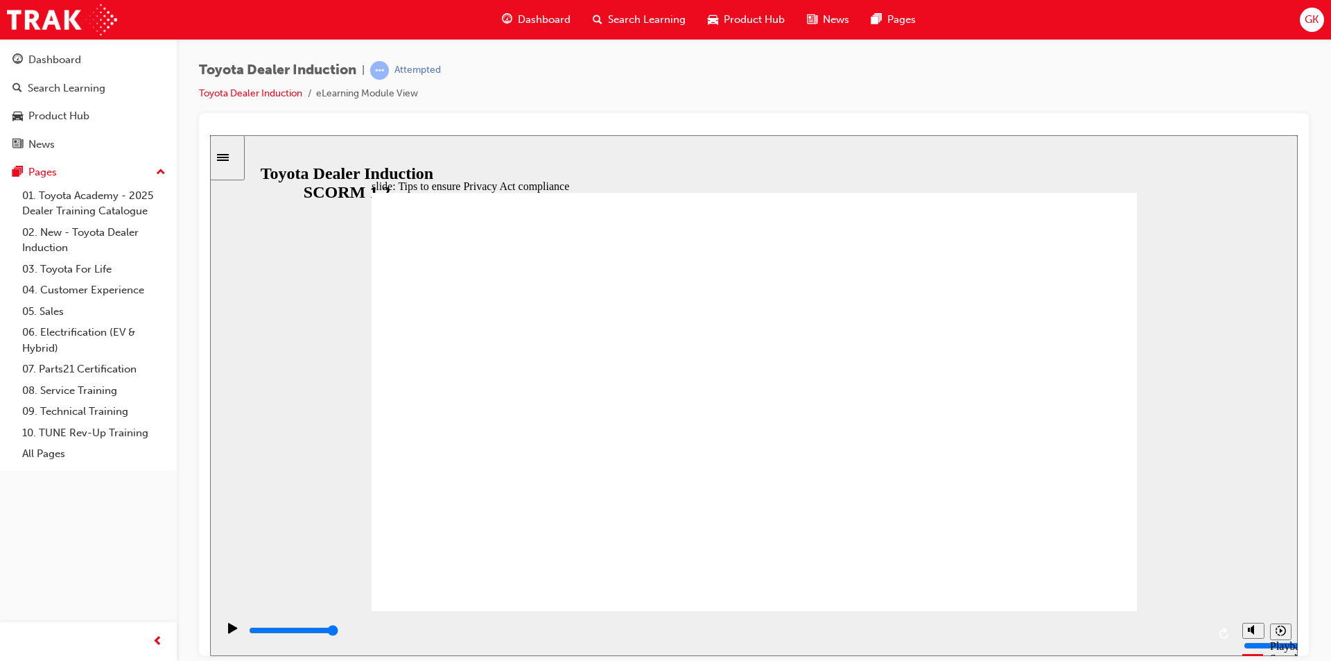
type input "3700"
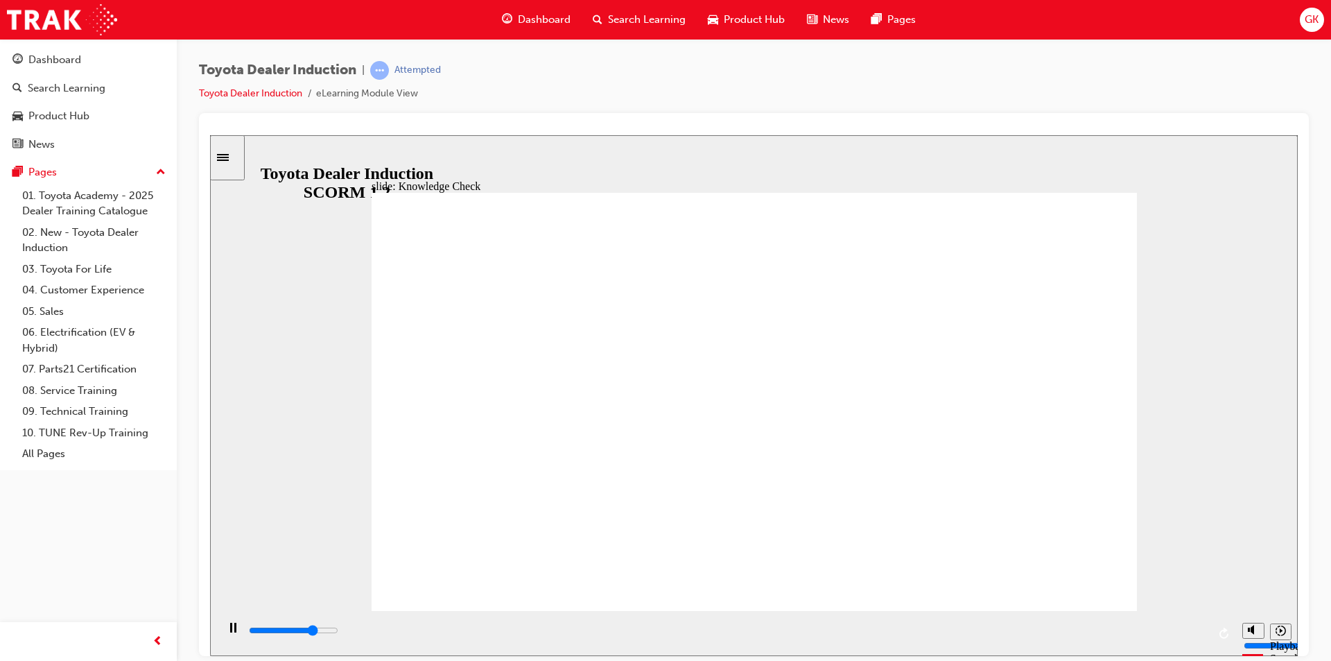
checkbox input "true"
type input "5000"
checkbox input "true"
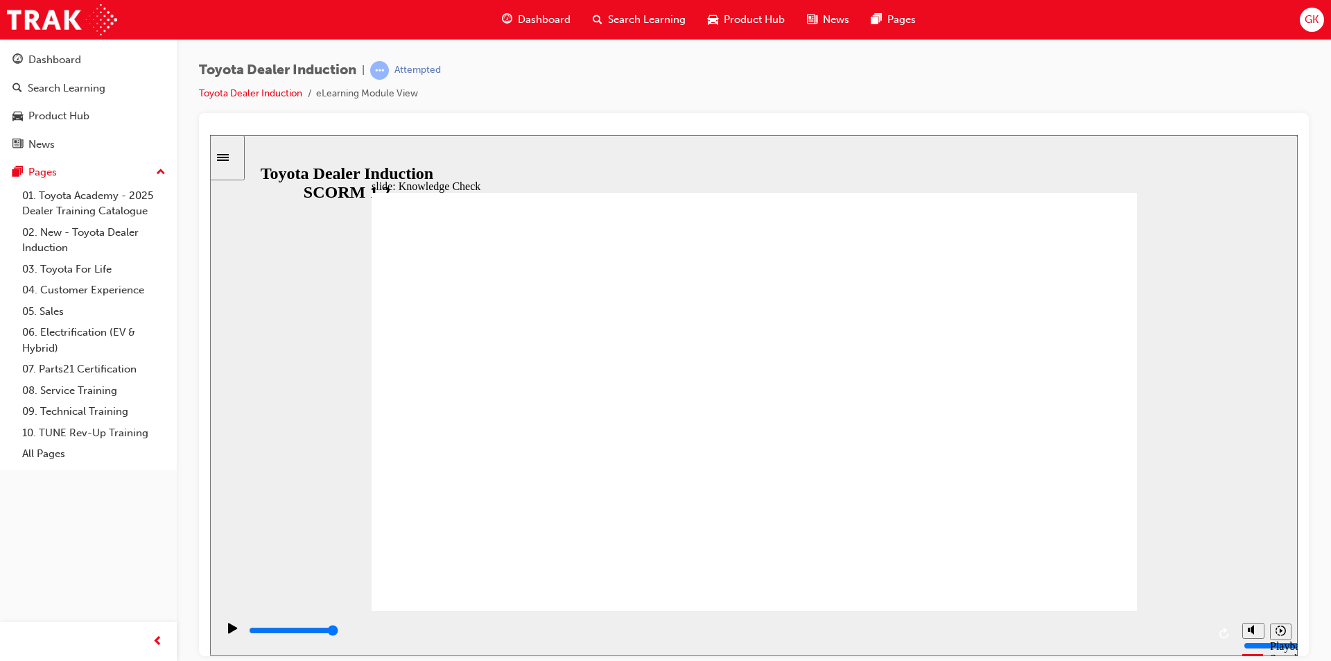
checkbox input "true"
type input "5000"
radio input "true"
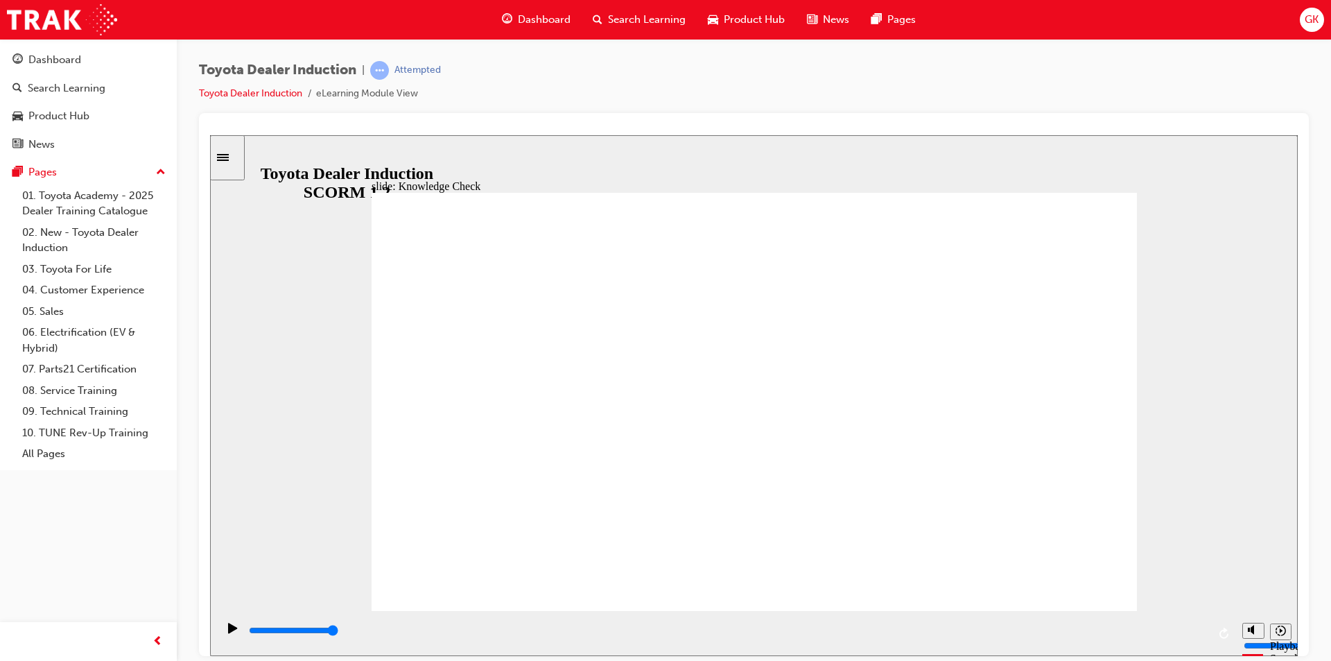
type input "5000"
checkbox input "true"
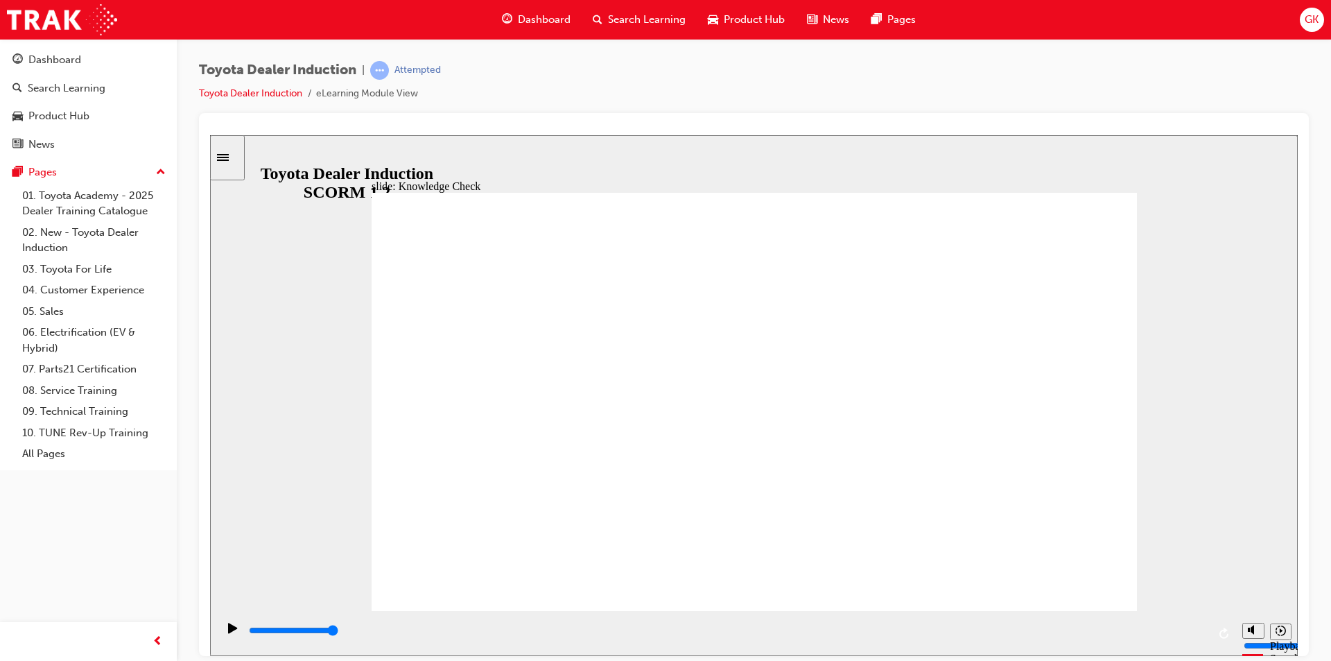
type input "5000"
checkbox input "true"
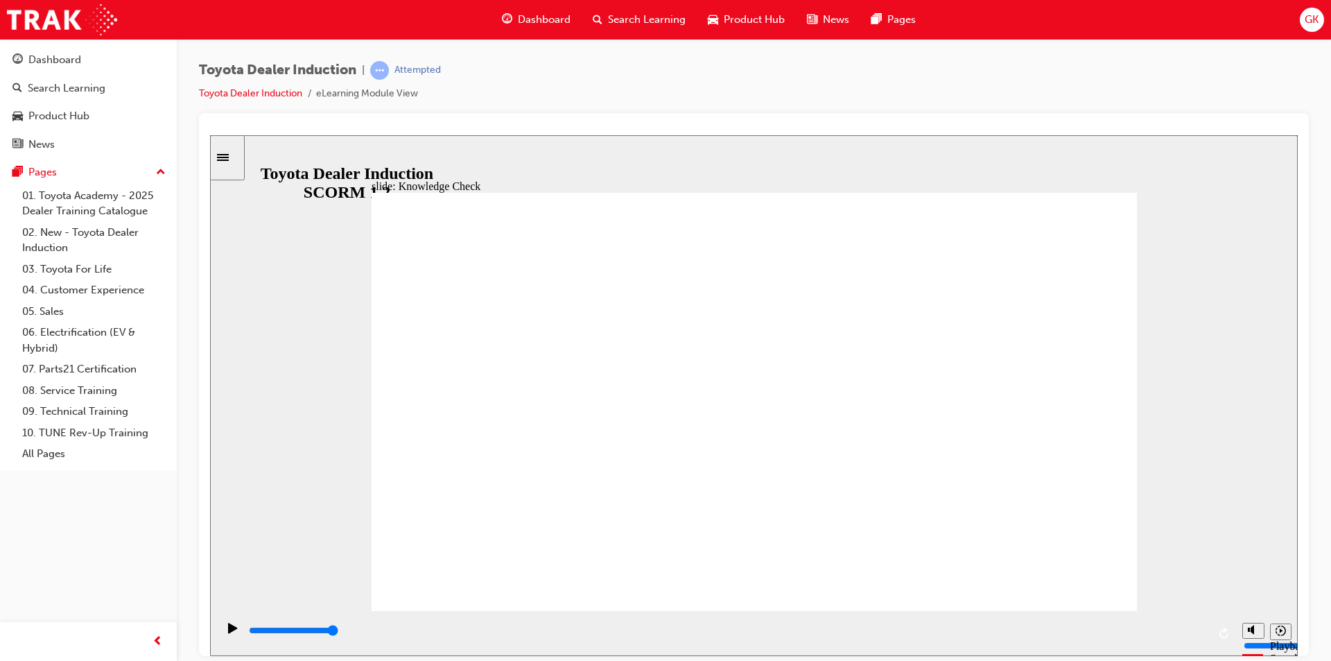
checkbox input "true"
type input "9900"
click at [529, 19] on span "Dashboard" at bounding box center [544, 20] width 53 height 16
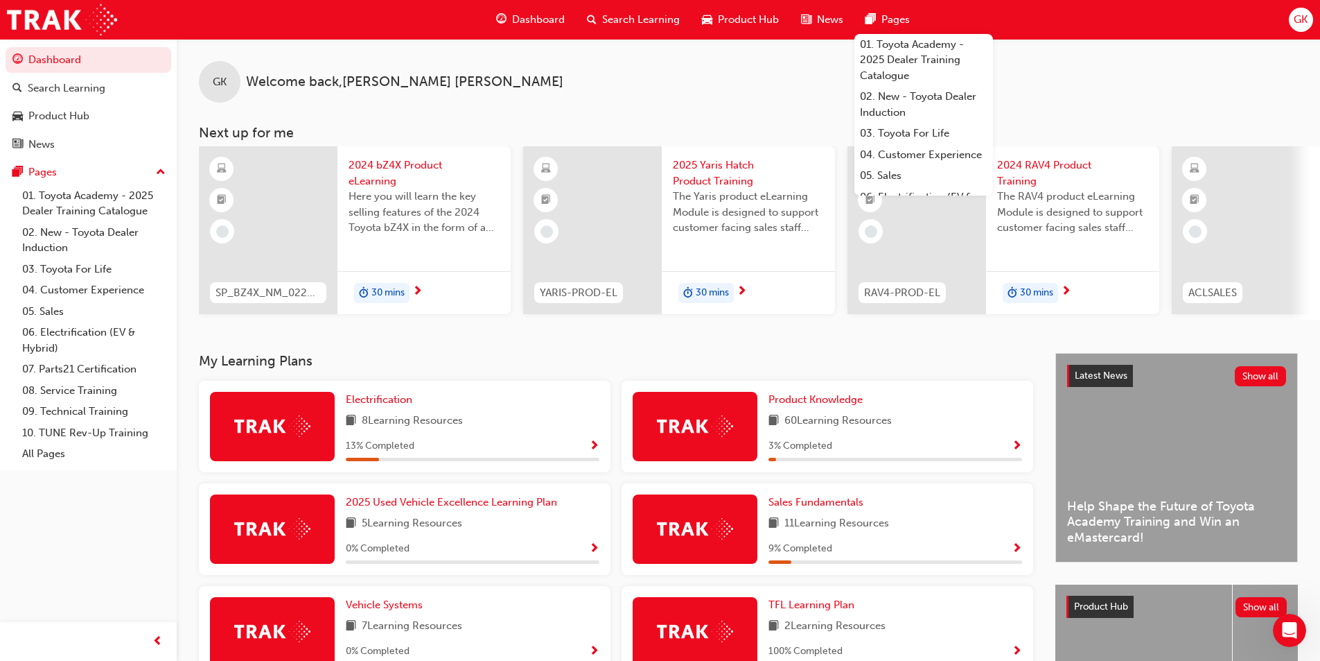
click at [1291, 17] on div "GK" at bounding box center [1301, 20] width 24 height 24
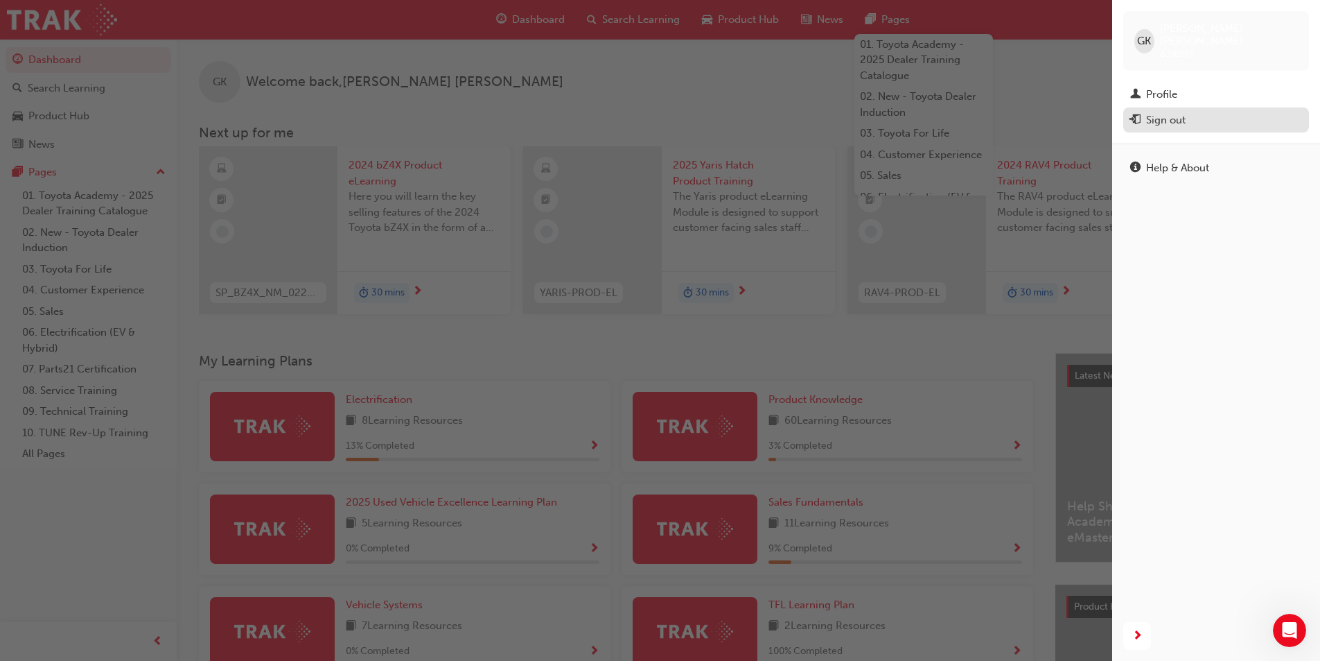
click at [1158, 112] on div "Sign out" at bounding box center [1166, 120] width 40 height 16
